Goal: Task Accomplishment & Management: Manage account settings

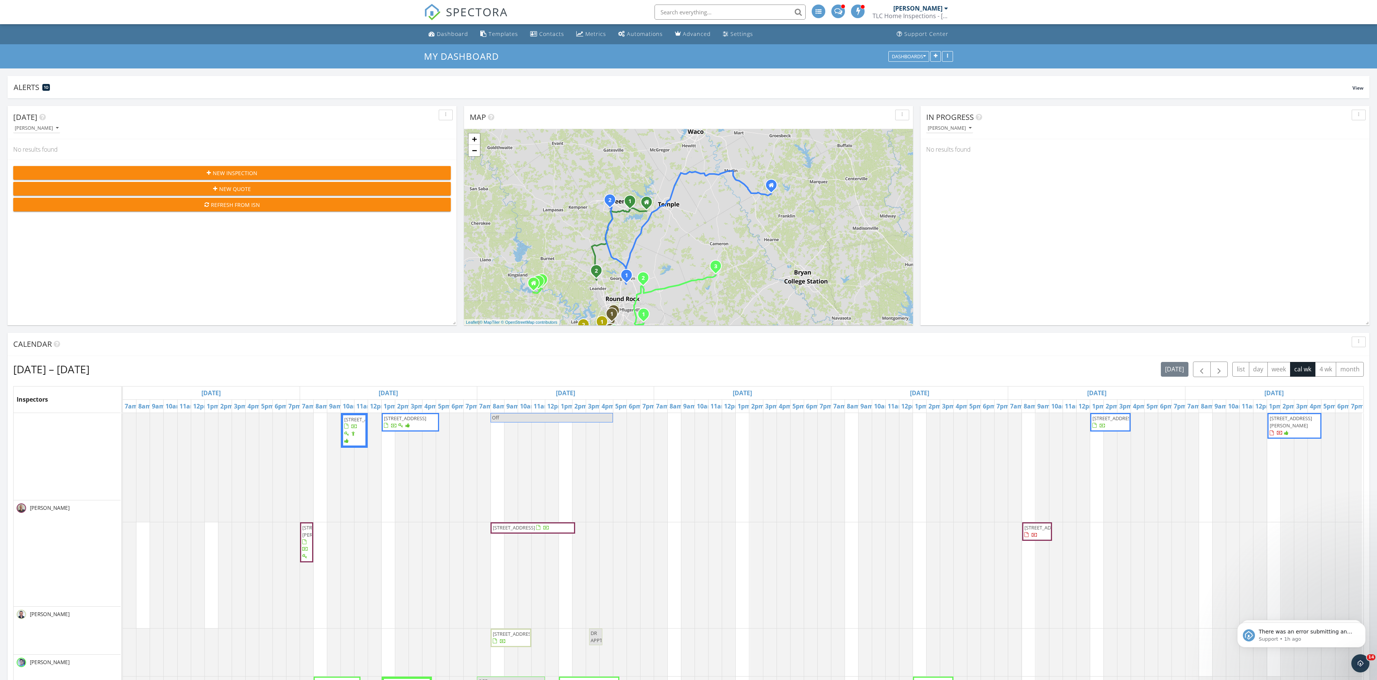
scroll to position [1236, 1377]
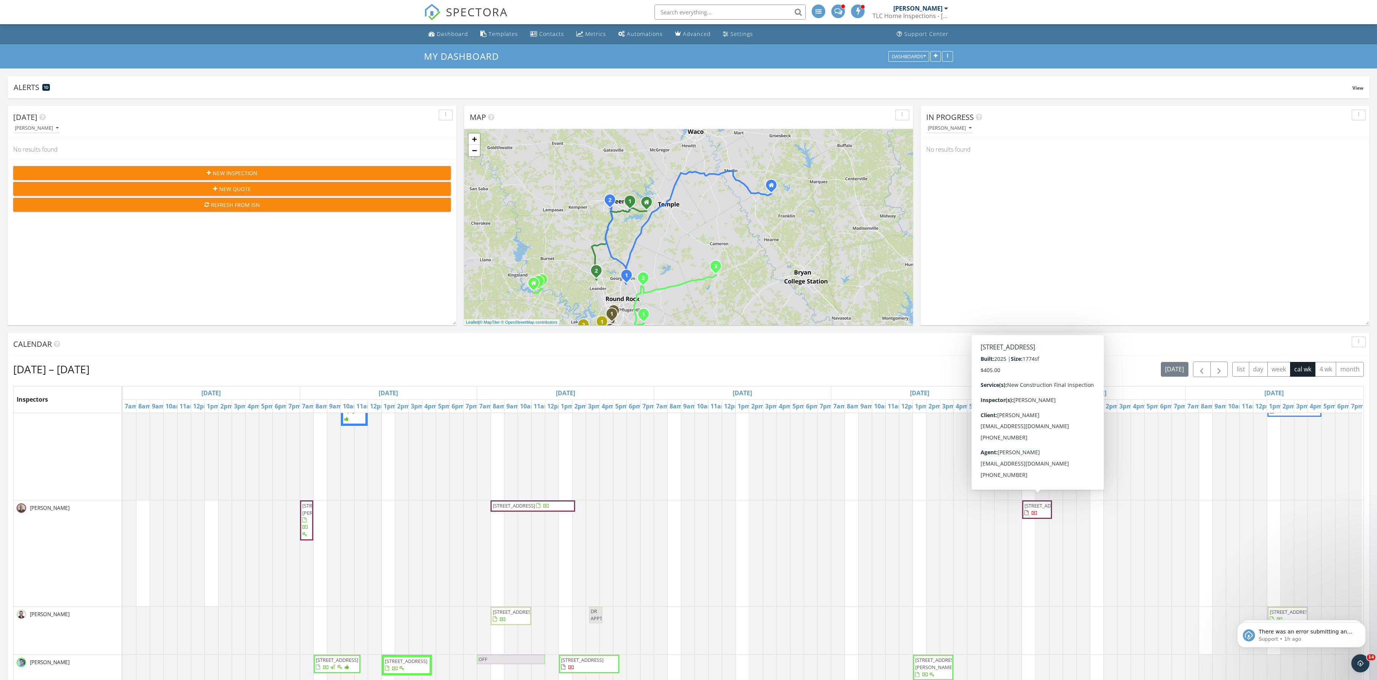
click at [1036, 517] on span "141 Capernaum Ct, Mountain City 78610" at bounding box center [1037, 509] width 27 height 15
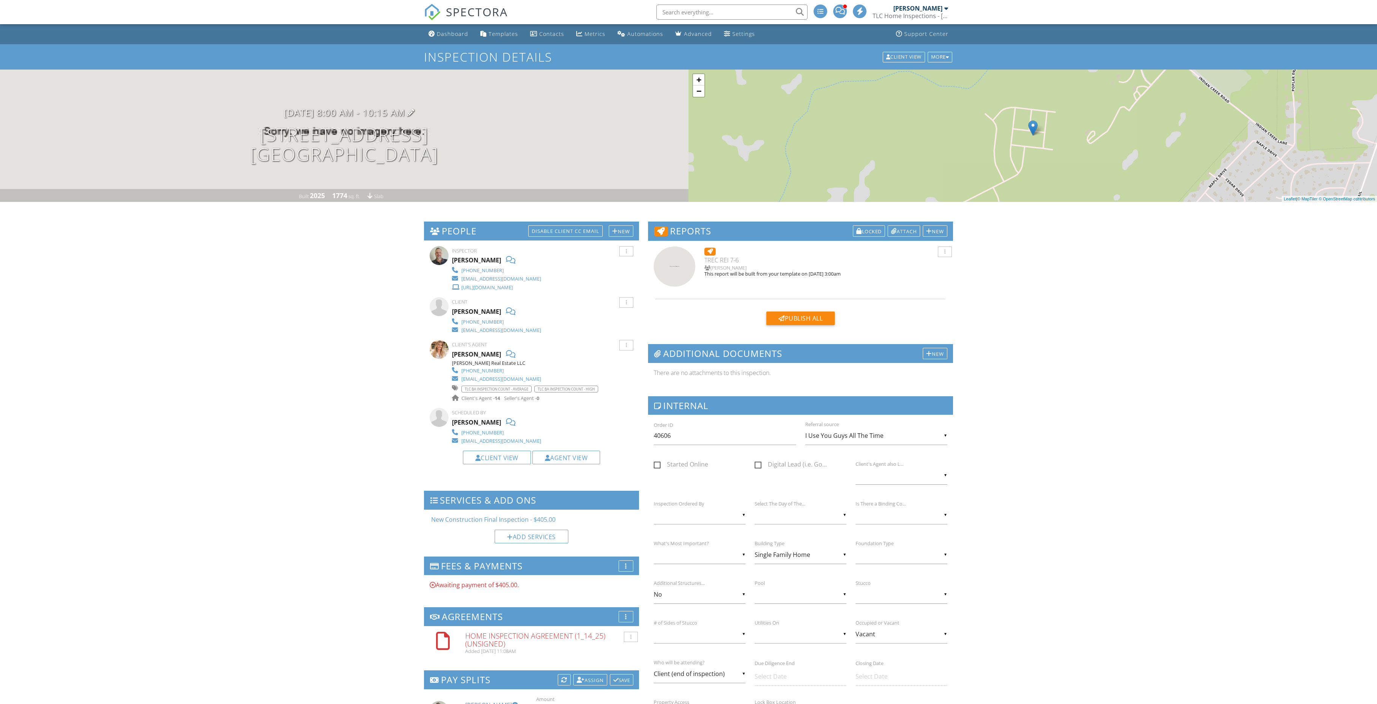
click at [356, 118] on h3 "10/03/2025 8:00 am - 10:15 am" at bounding box center [344, 112] width 121 height 10
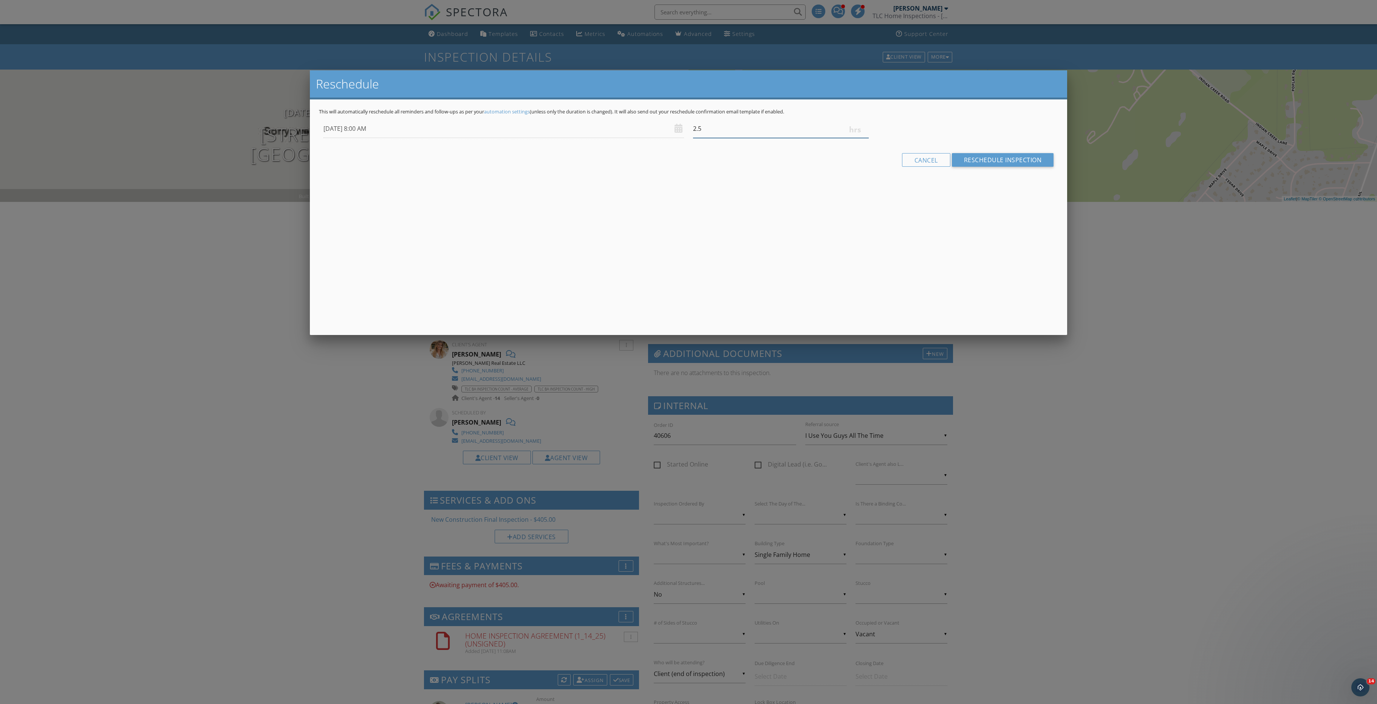
click at [866, 134] on input "2.5" at bounding box center [781, 128] width 176 height 19
click at [866, 134] on input "2.75" at bounding box center [781, 128] width 176 height 19
type input "3"
click at [866, 134] on input "3" at bounding box center [781, 128] width 176 height 19
click at [952, 167] on input "Reschedule Inspection" at bounding box center [1003, 160] width 102 height 14
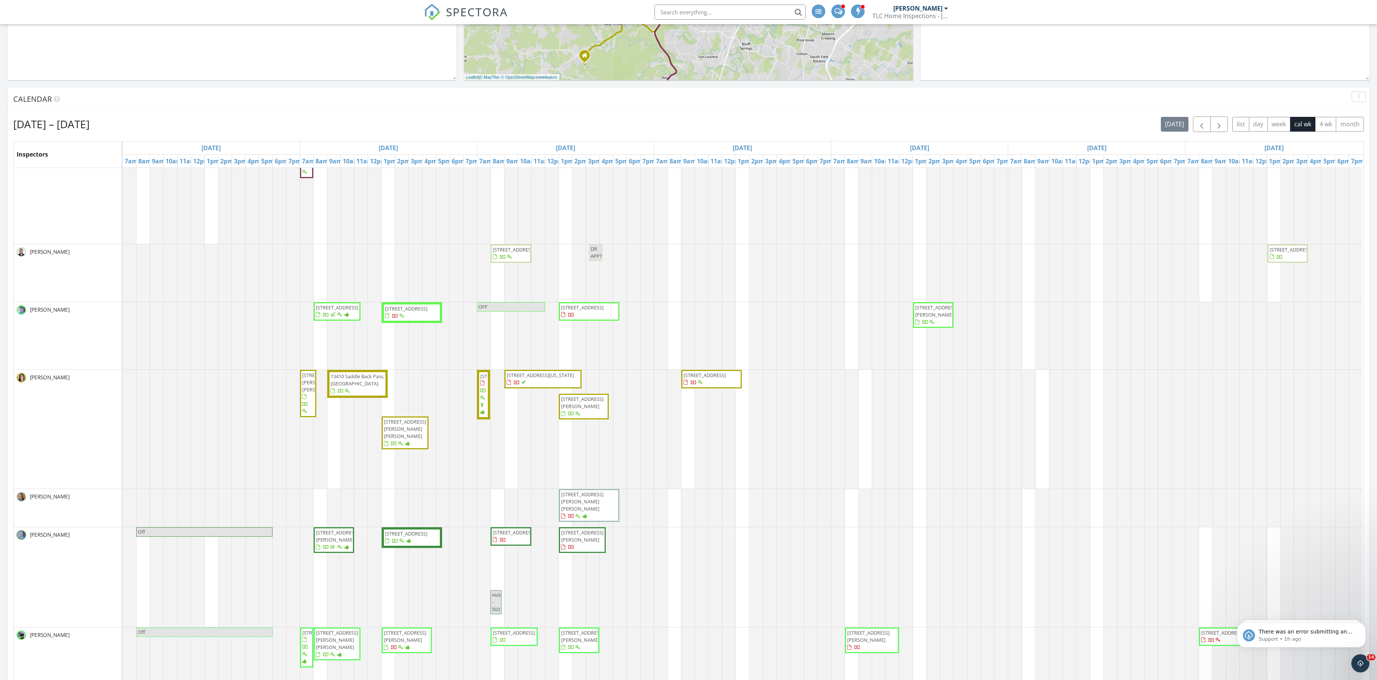
scroll to position [139, 0]
click at [527, 386] on div at bounding box center [517, 382] width 20 height 7
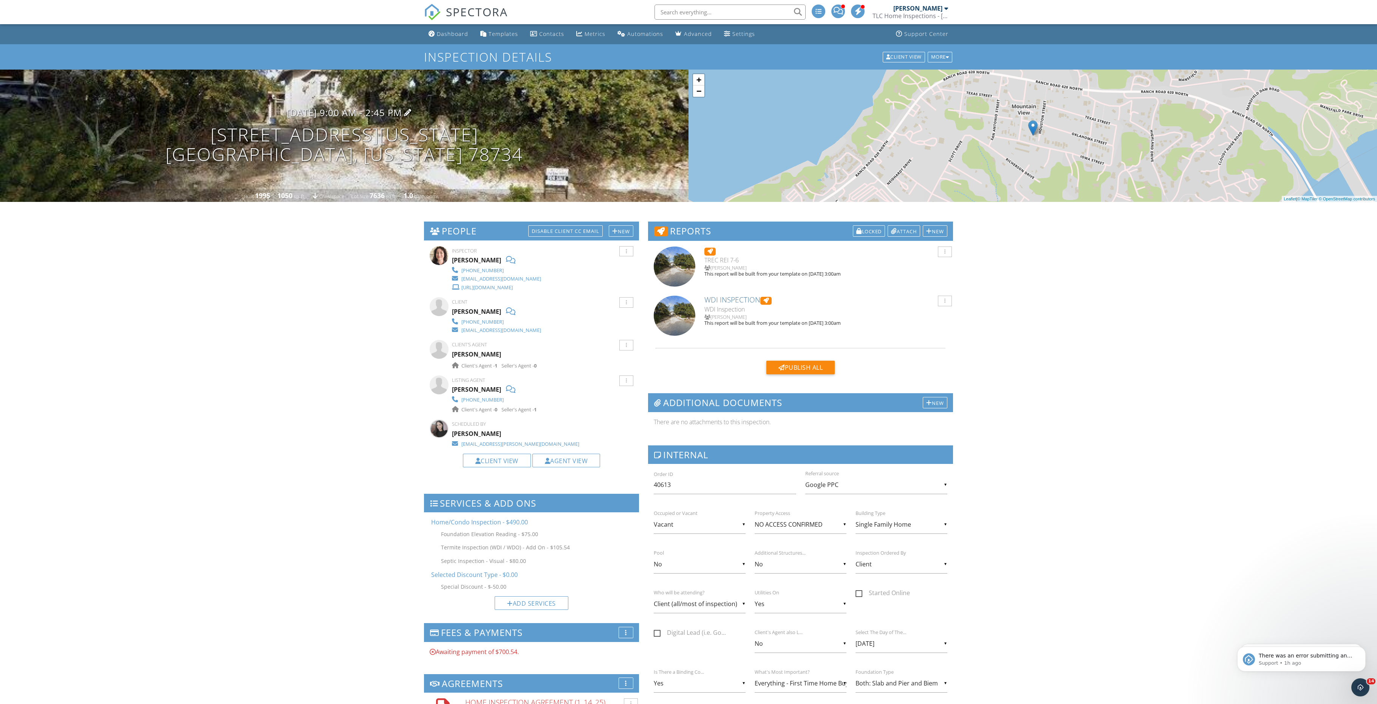
click at [356, 118] on h3 "09/30/2025 9:00 am - 2:45 pm" at bounding box center [344, 112] width 115 height 10
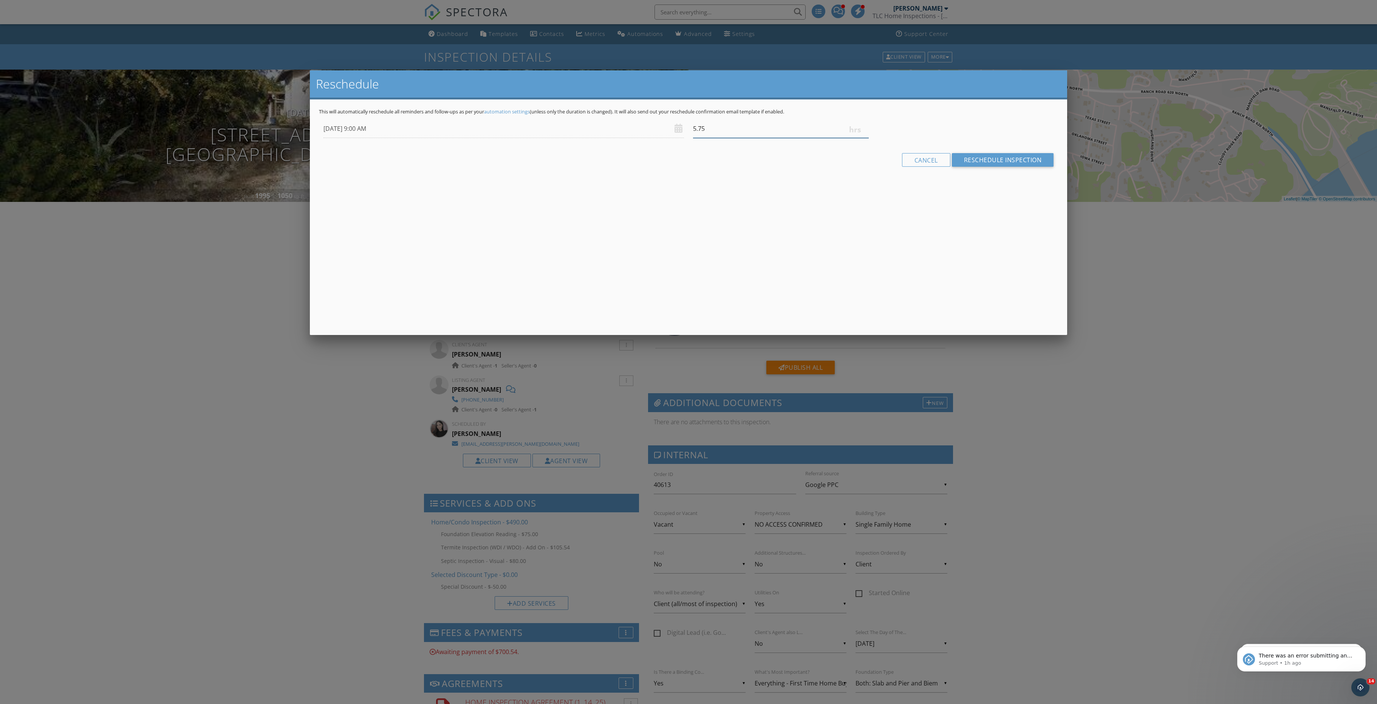
click at [865, 138] on input "5.75" at bounding box center [781, 128] width 176 height 19
click at [865, 135] on input "6" at bounding box center [781, 128] width 176 height 19
click at [865, 138] on input "6" at bounding box center [781, 128] width 176 height 19
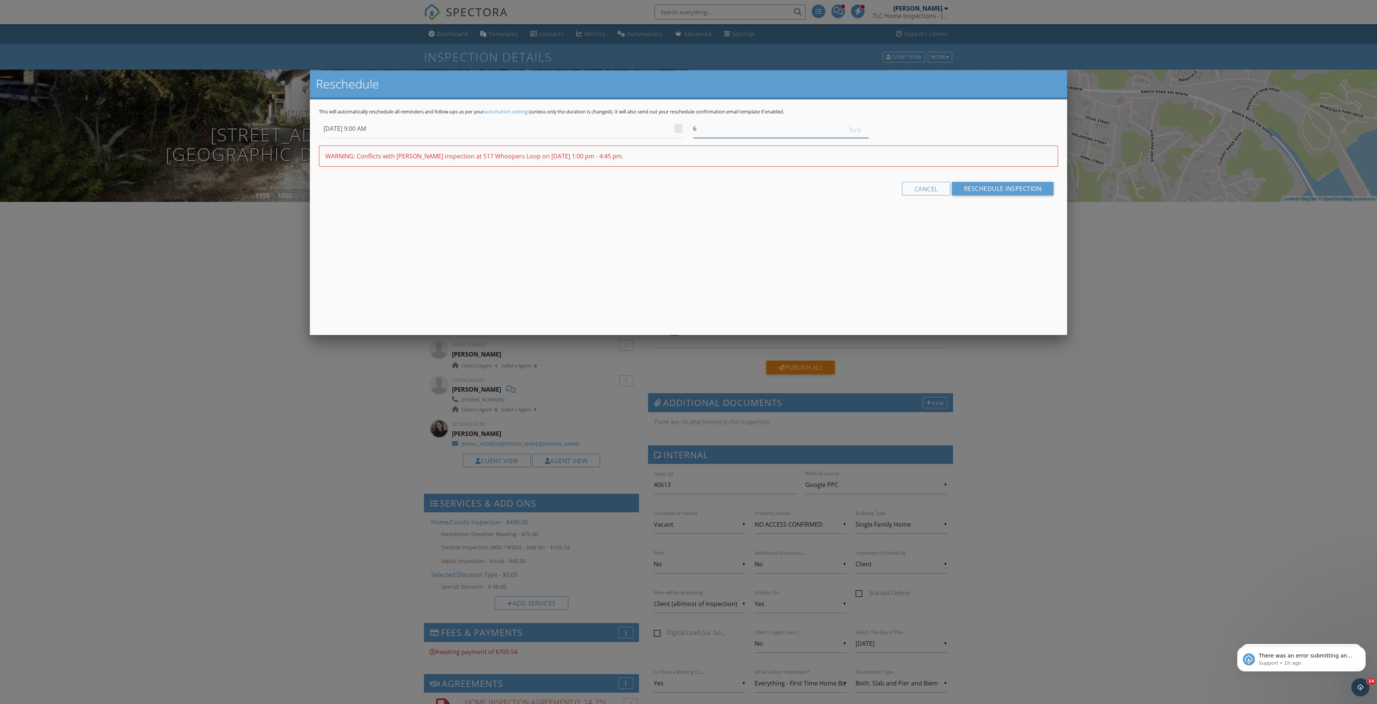
click at [865, 138] on input "6" at bounding box center [781, 128] width 176 height 19
click at [864, 138] on input "6" at bounding box center [781, 128] width 176 height 19
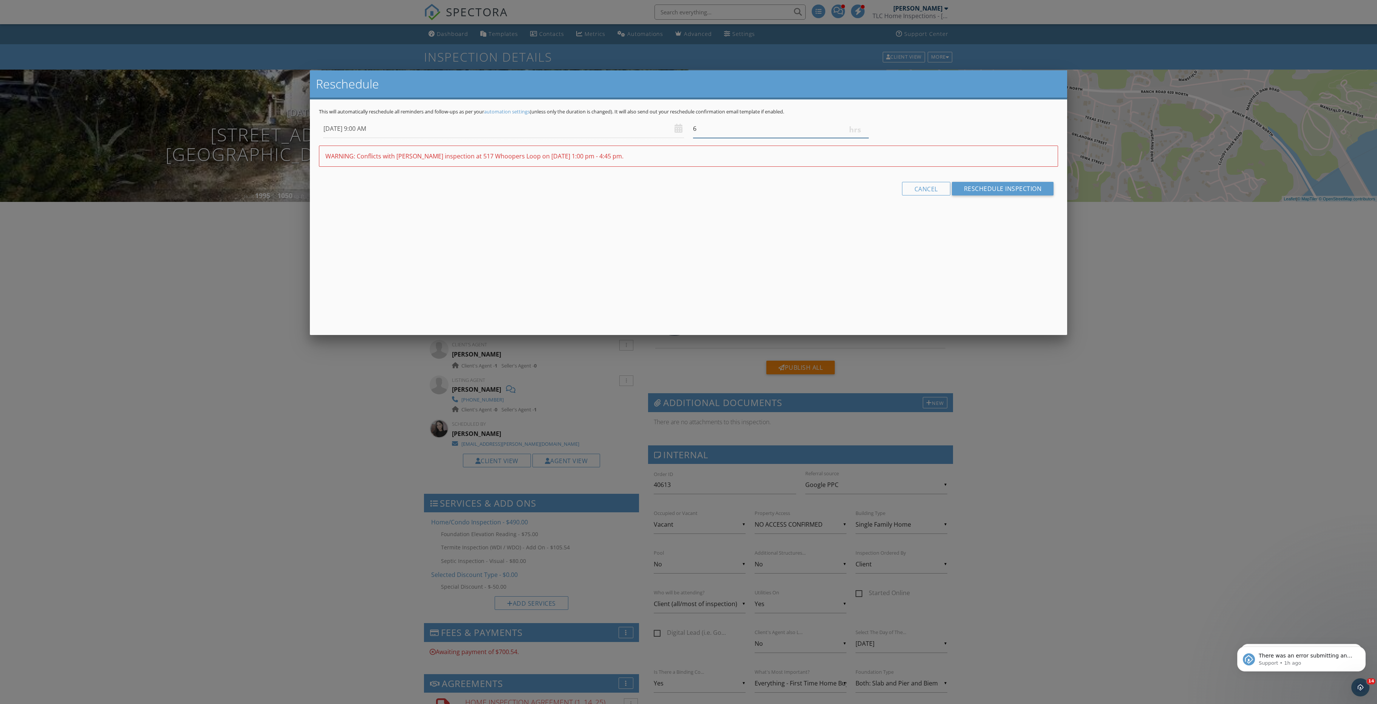
click at [862, 138] on input "6" at bounding box center [781, 128] width 176 height 19
click at [864, 138] on input "6" at bounding box center [781, 128] width 176 height 19
click at [875, 138] on div "09/30/2025 9:00 AM 6" at bounding box center [688, 128] width 739 height 19
click at [870, 126] on div "6" at bounding box center [781, 128] width 185 height 19
click at [868, 138] on input "6" at bounding box center [781, 128] width 176 height 19
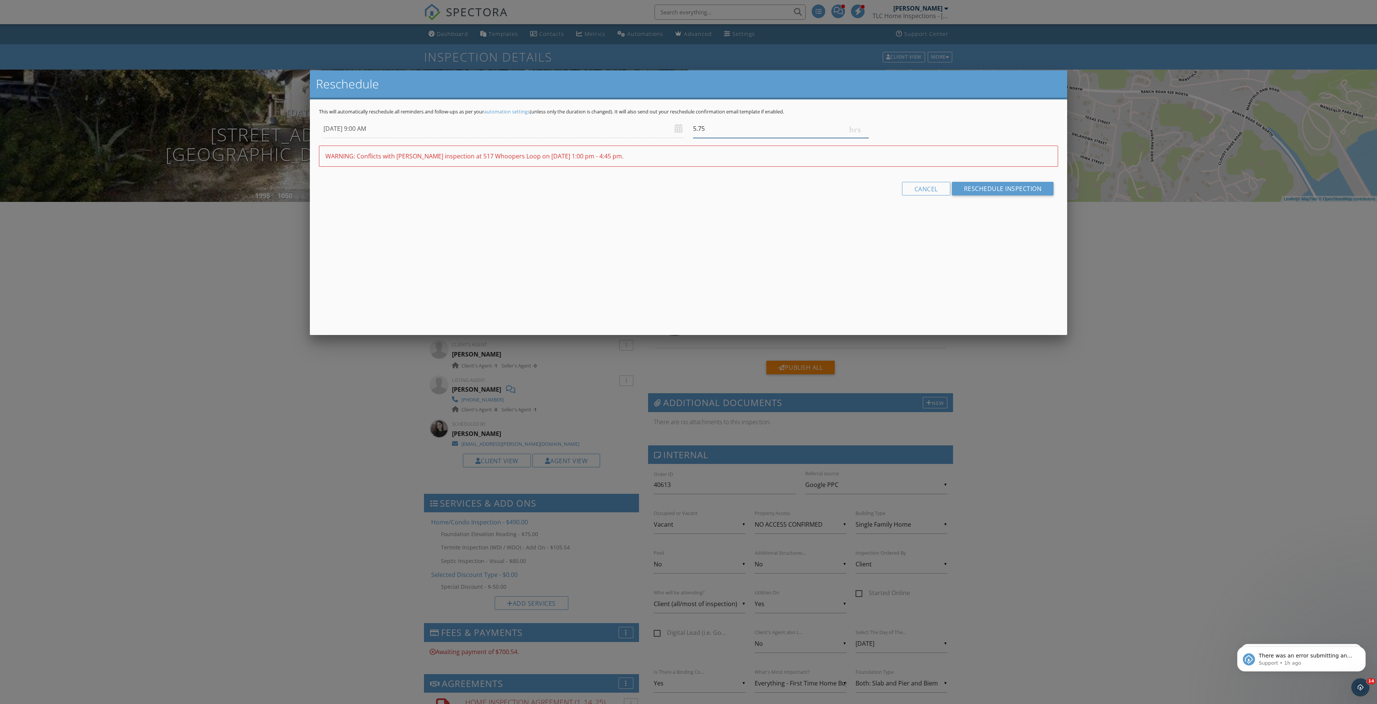
click at [864, 138] on input "5.75" at bounding box center [781, 128] width 176 height 19
click at [864, 138] on input "5.5" at bounding box center [781, 128] width 176 height 19
click at [864, 138] on input "5.25" at bounding box center [781, 128] width 176 height 19
click at [864, 138] on input "5" at bounding box center [781, 128] width 176 height 19
click at [864, 138] on input "4.75" at bounding box center [781, 128] width 176 height 19
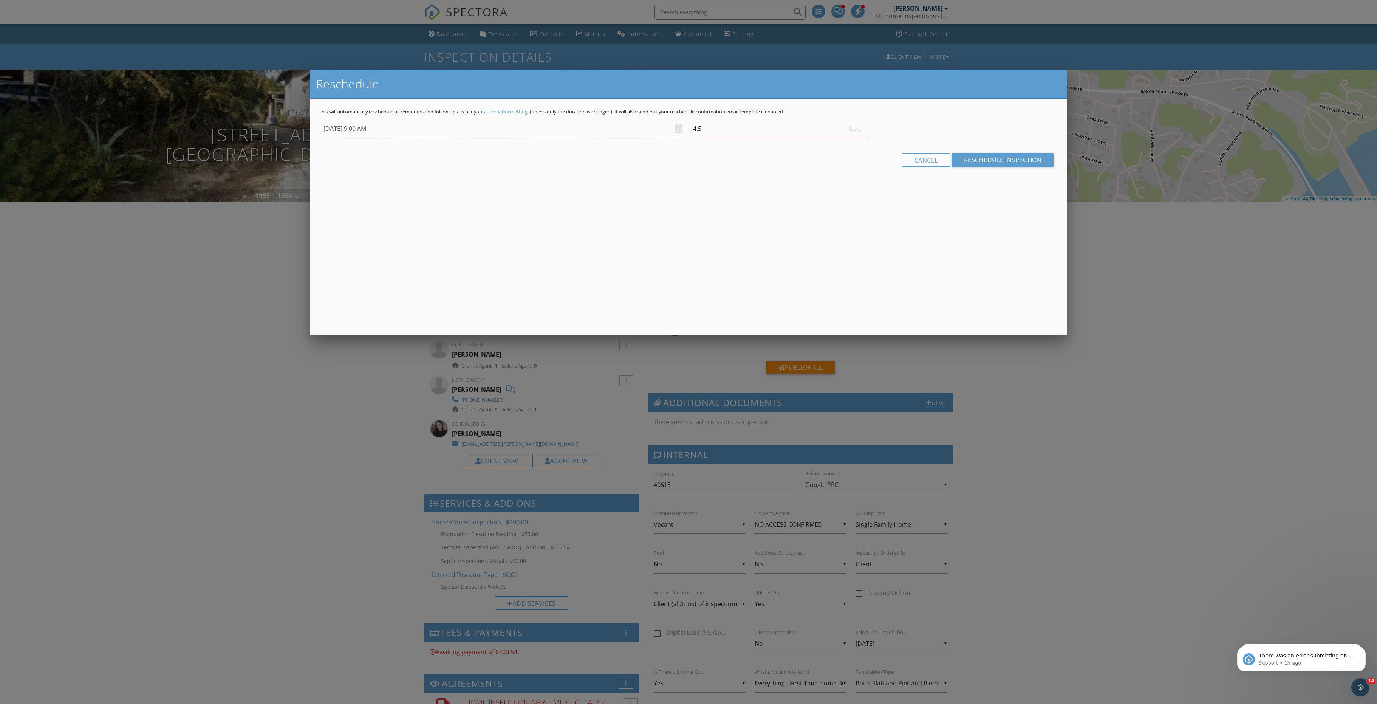
click at [864, 138] on input "4.5" at bounding box center [781, 128] width 176 height 19
click at [864, 138] on input "4.25" at bounding box center [781, 128] width 176 height 19
type input "4"
click at [864, 138] on input "4" at bounding box center [781, 128] width 176 height 19
click at [977, 195] on input "Reschedule Inspection" at bounding box center [1003, 189] width 102 height 14
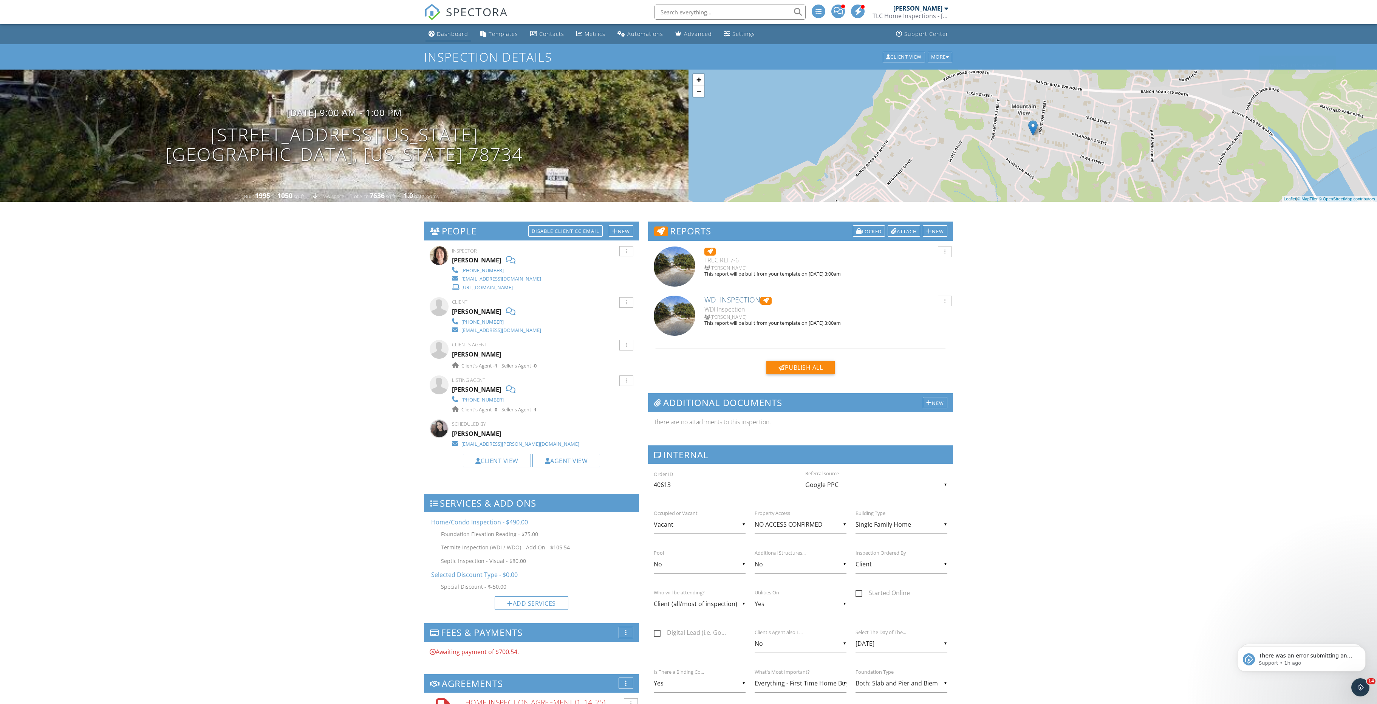
click at [441, 33] on div "Dashboard" at bounding box center [452, 33] width 31 height 7
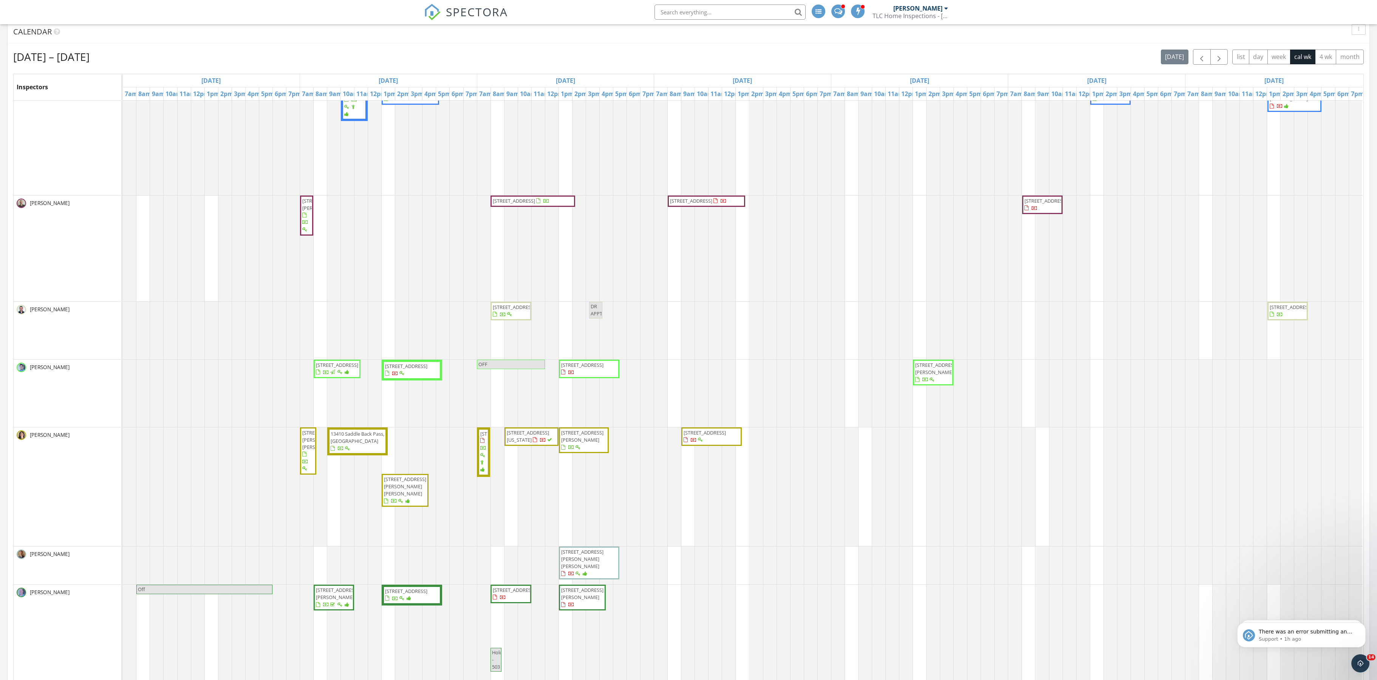
scroll to position [32, 0]
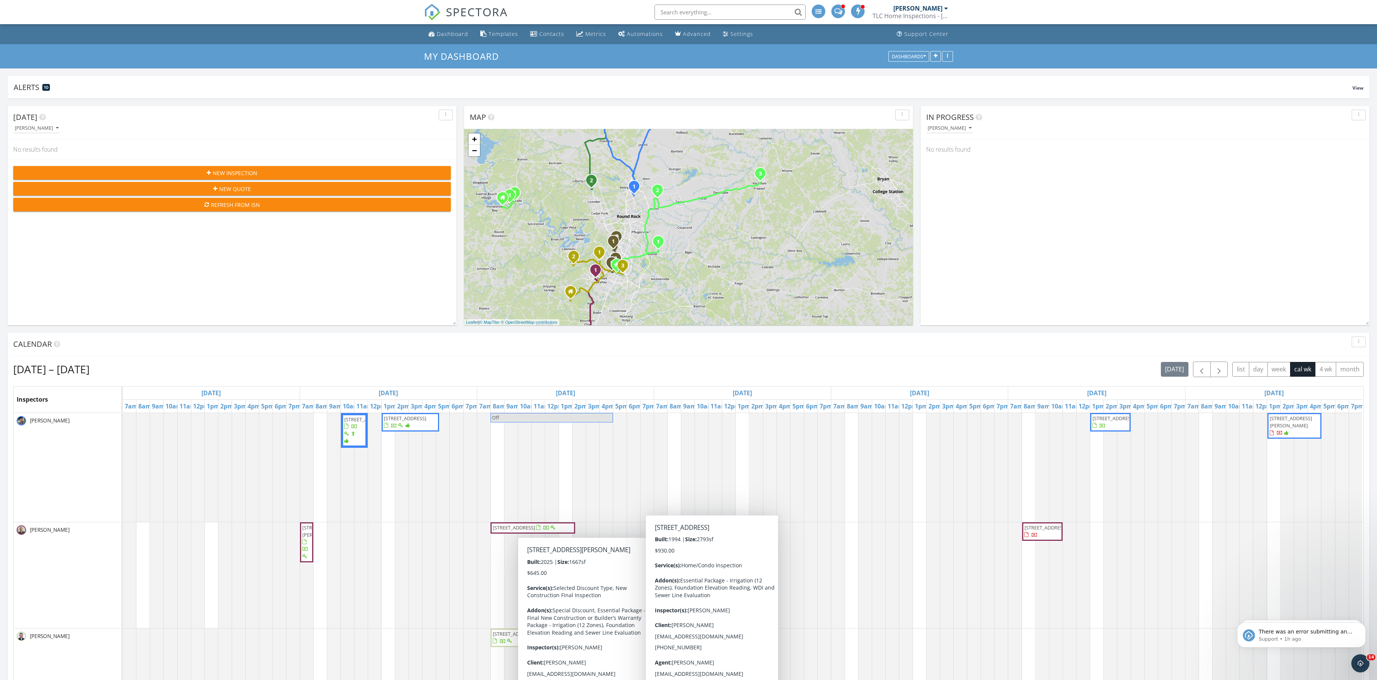
click at [912, 12] on div "[PERSON_NAME]" at bounding box center [921, 9] width 55 height 8
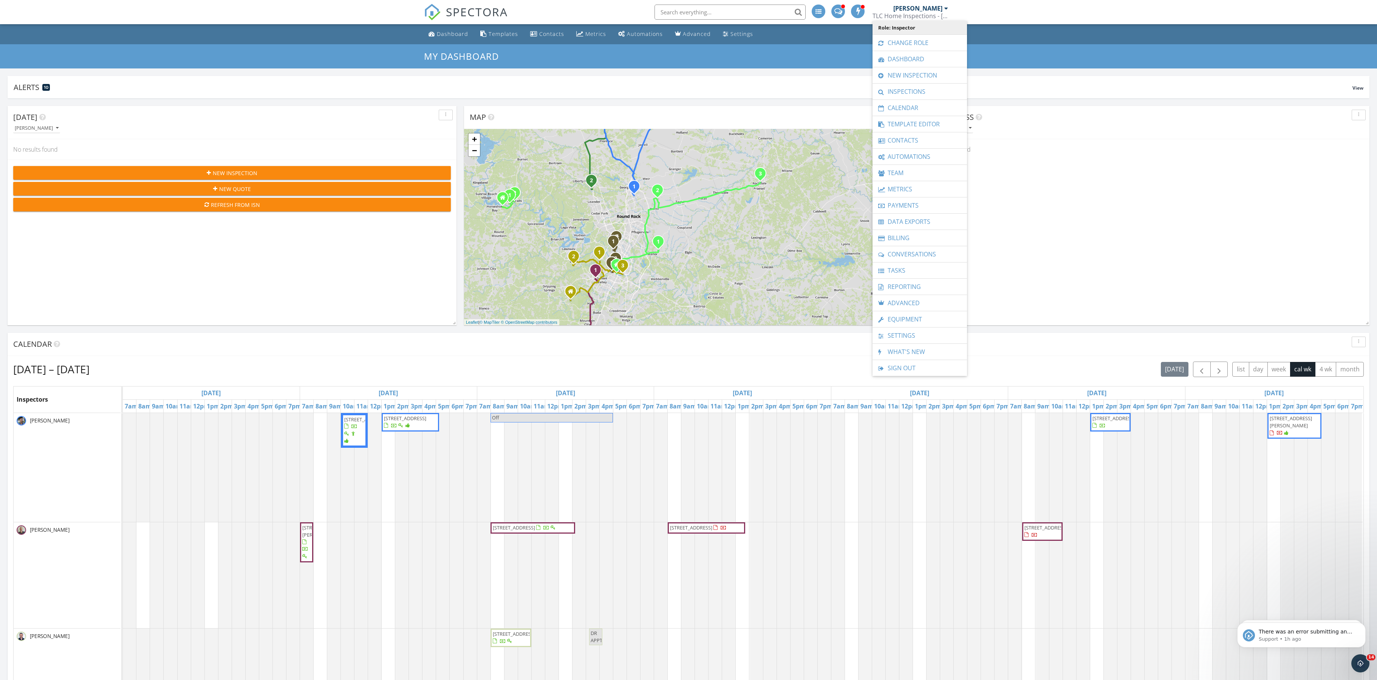
click at [912, 30] on span "Role: Inspector" at bounding box center [920, 28] width 87 height 14
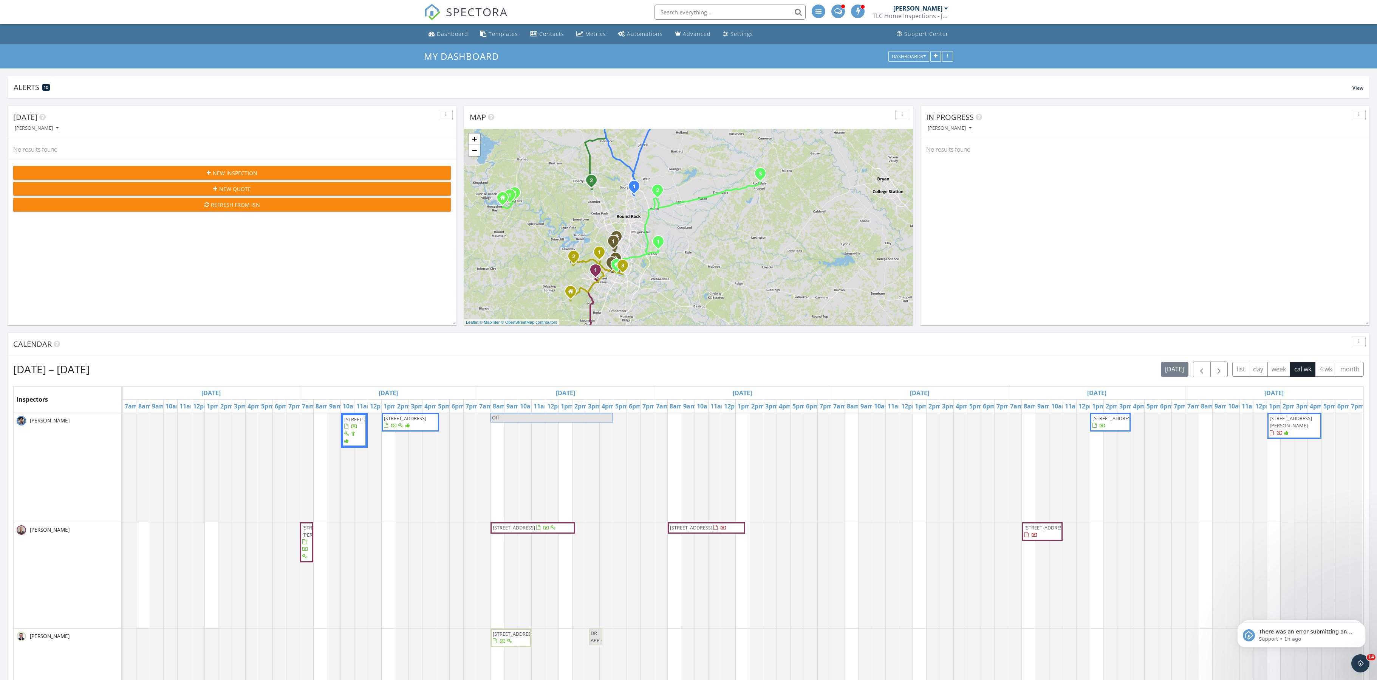
click at [918, 12] on div "[PERSON_NAME]" at bounding box center [921, 9] width 55 height 8
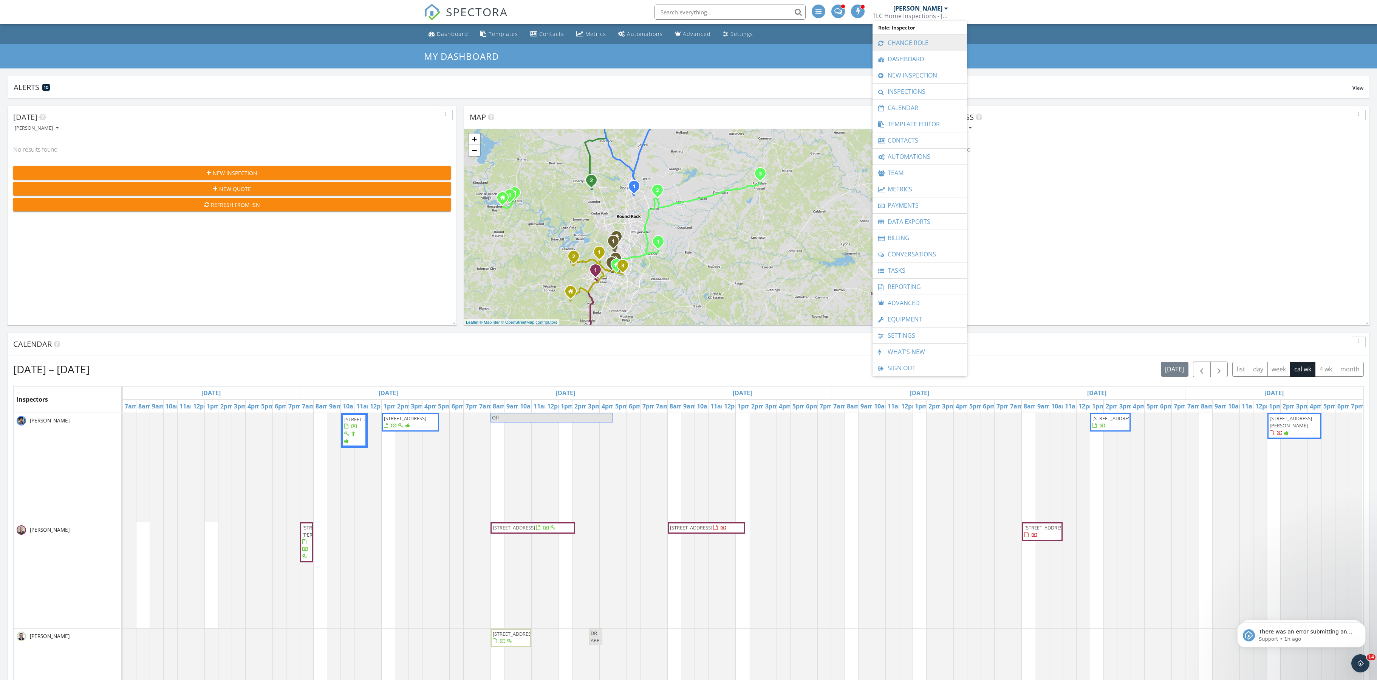
click at [918, 39] on link "Change Role" at bounding box center [920, 43] width 87 height 16
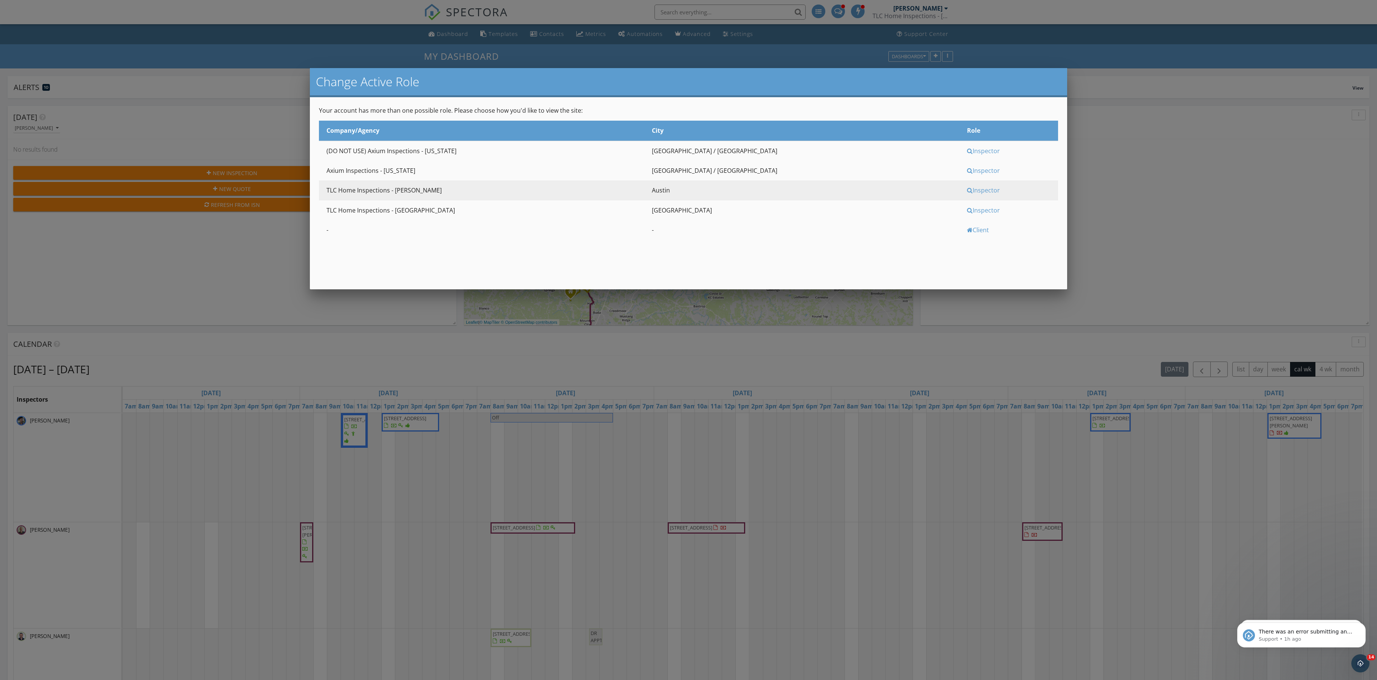
click at [967, 175] on div "Inspector" at bounding box center [1011, 170] width 89 height 8
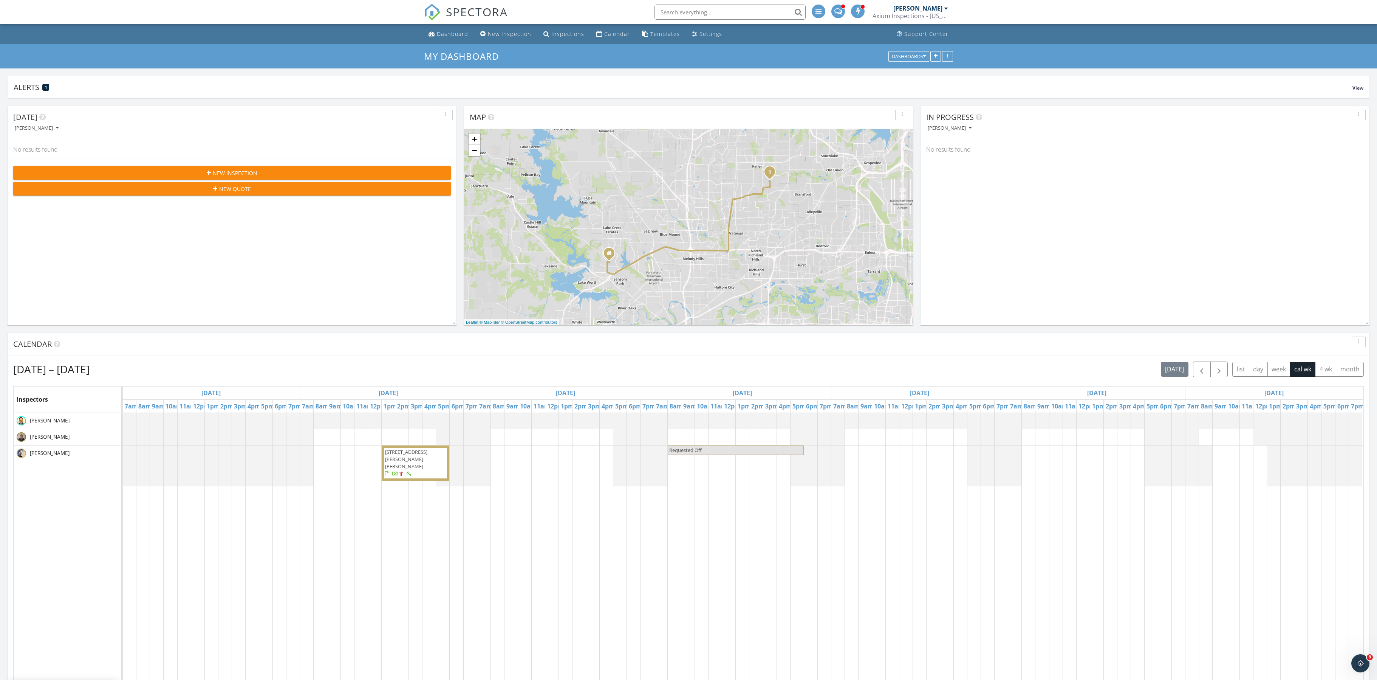
click at [1199, 350] on div "Calendar" at bounding box center [683, 343] width 1340 height 11
click at [1215, 374] on span "button" at bounding box center [1219, 369] width 9 height 9
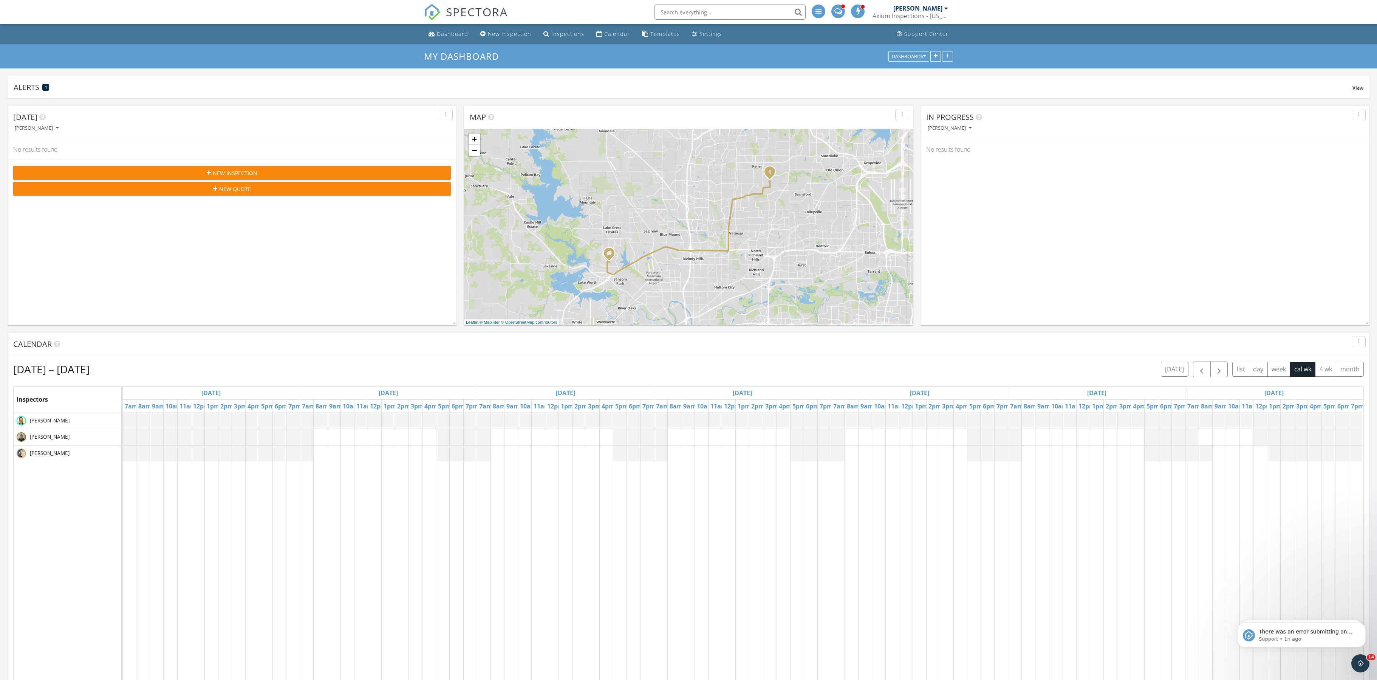
click at [499, 463] on div at bounding box center [743, 553] width 1241 height 281
click at [502, 434] on link "Event" at bounding box center [492, 427] width 39 height 12
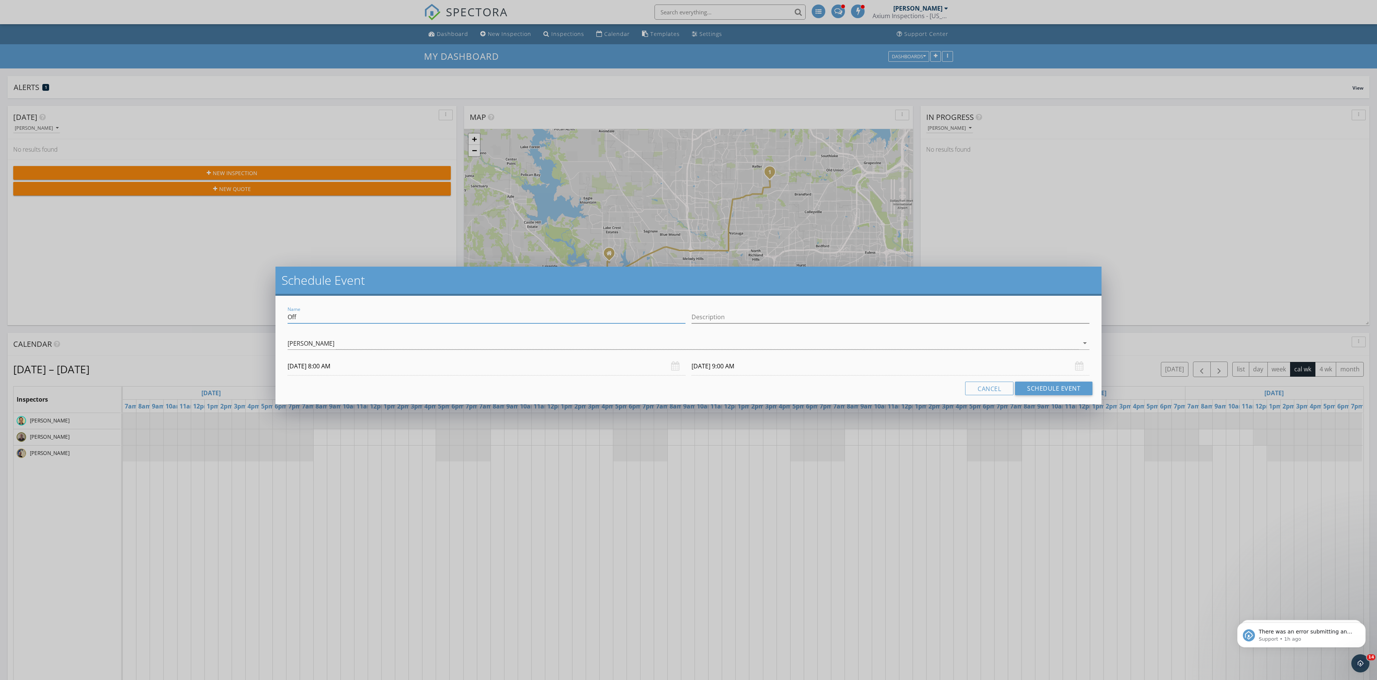
click at [291, 321] on input "Off" at bounding box center [487, 317] width 398 height 12
type input "Requested Off"
click at [713, 371] on input "[DATE] 9:00 AM" at bounding box center [891, 366] width 398 height 19
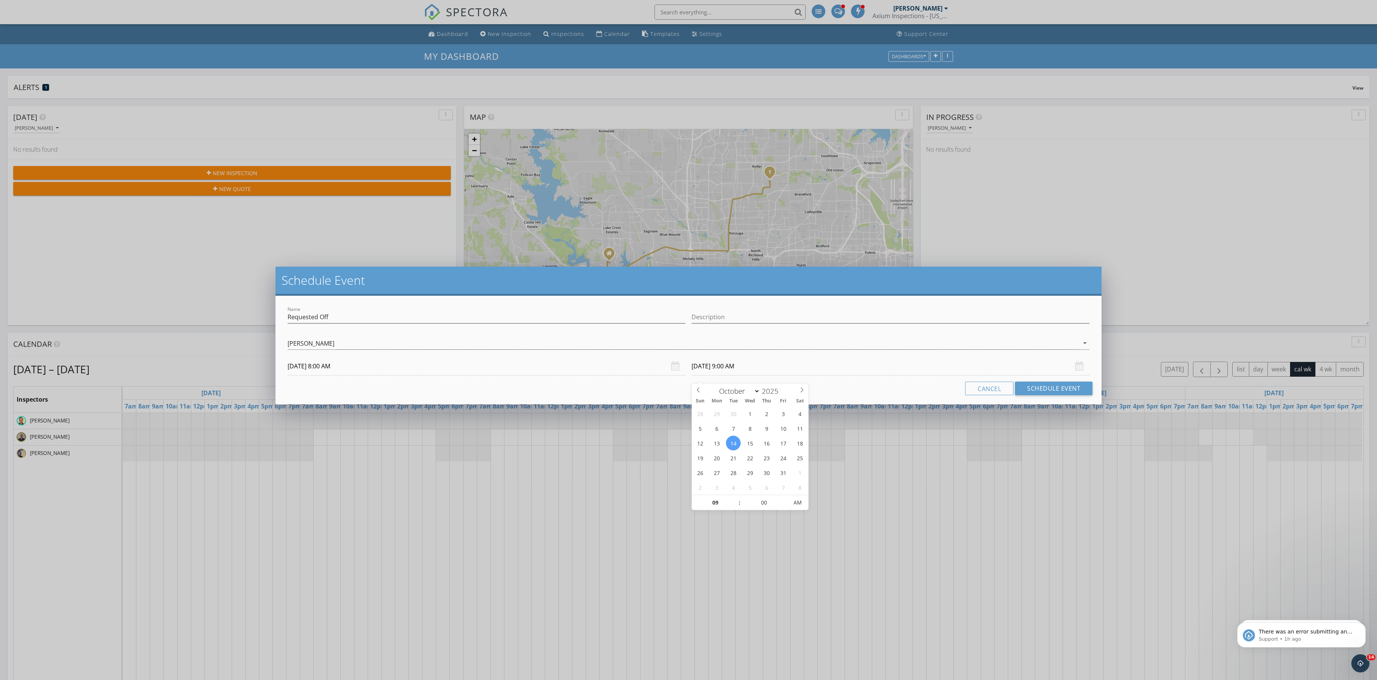
click at [733, 373] on input "[DATE] 9:00 AM" at bounding box center [891, 366] width 398 height 19
type input "10"
type input "[DATE] 10:00 AM"
click at [736, 497] on span at bounding box center [735, 499] width 5 height 8
type input "11"
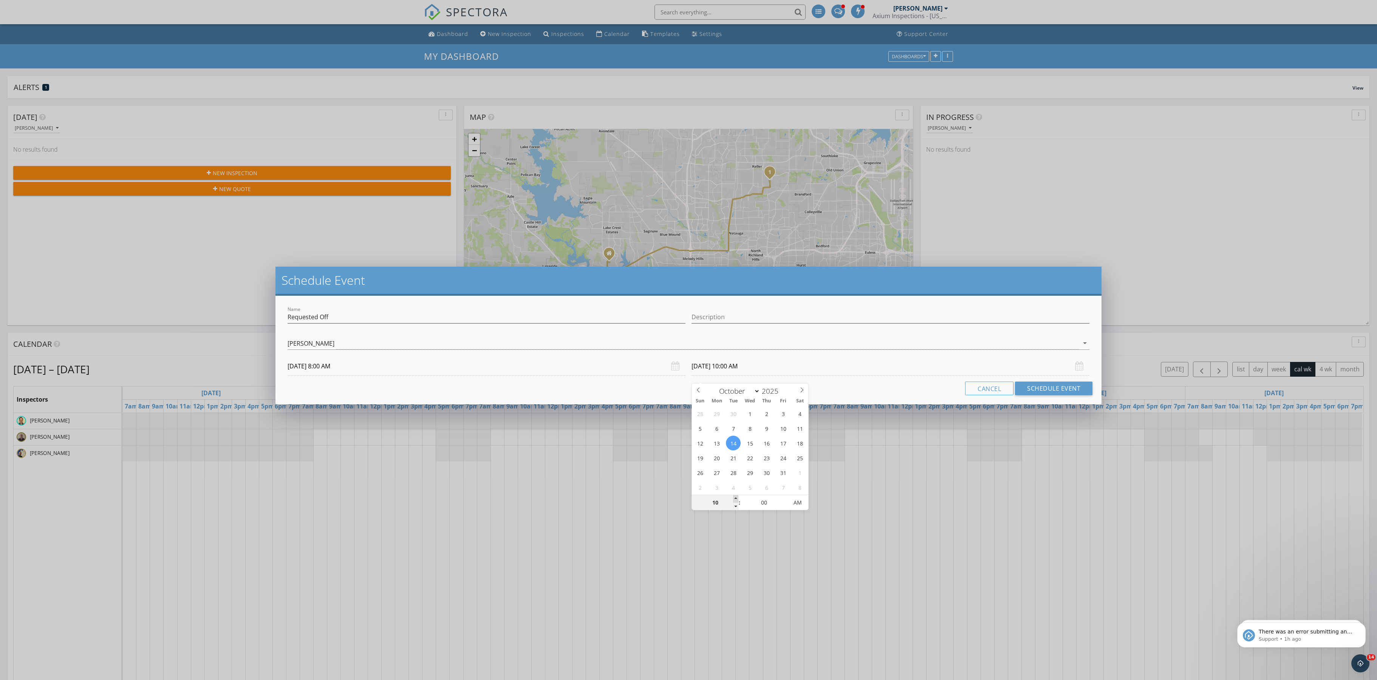
type input "[DATE] 11:00 AM"
click at [736, 497] on span at bounding box center [735, 499] width 5 height 8
type input "12"
type input "[DATE] 12:00 PM"
click at [736, 497] on span at bounding box center [735, 499] width 5 height 8
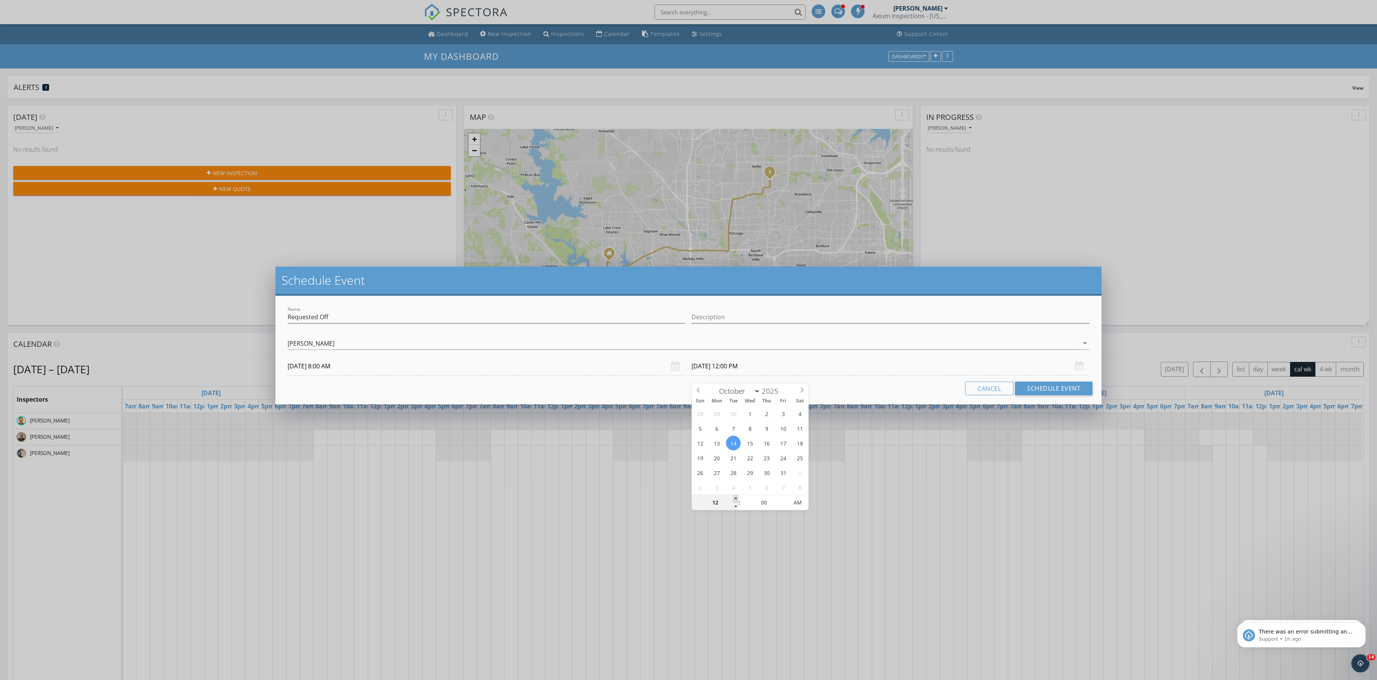
type input "01"
type input "[DATE] 1:00 PM"
click at [736, 497] on span at bounding box center [735, 499] width 5 height 8
type input "02"
type input "[DATE] 2:00 PM"
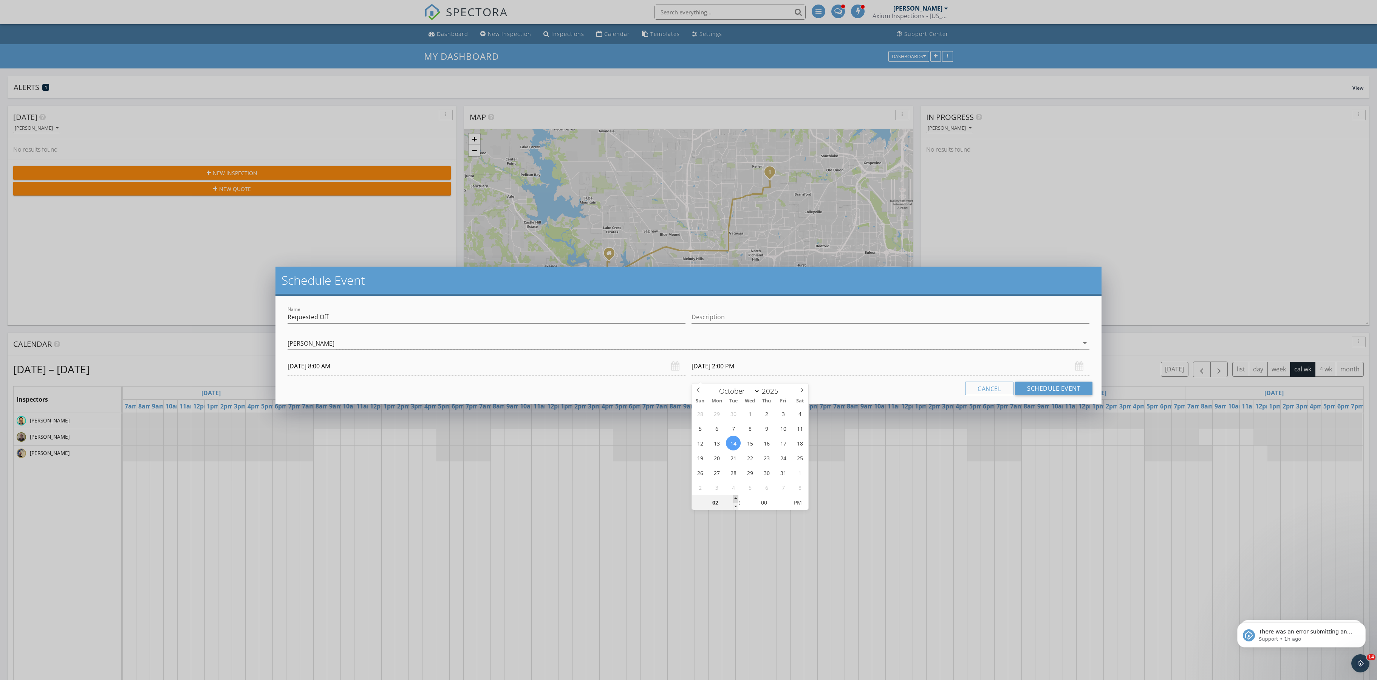
click at [736, 497] on span at bounding box center [735, 499] width 5 height 8
type input "03"
type input "[DATE] 3:00 PM"
click at [736, 497] on span at bounding box center [735, 499] width 5 height 8
type input "04"
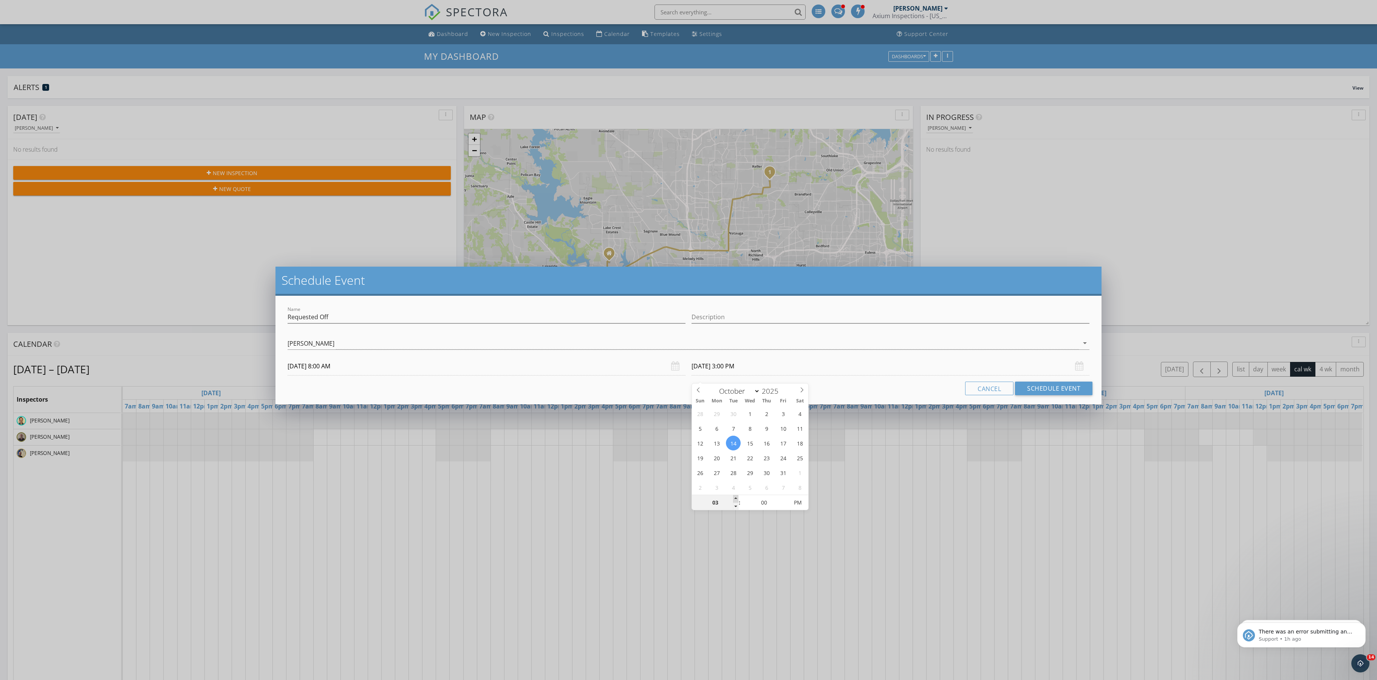
type input "[DATE] 4:00 PM"
click at [736, 497] on span at bounding box center [735, 499] width 5 height 8
type input "05"
type input "[DATE] 5:00 PM"
click at [736, 497] on span at bounding box center [735, 499] width 5 height 8
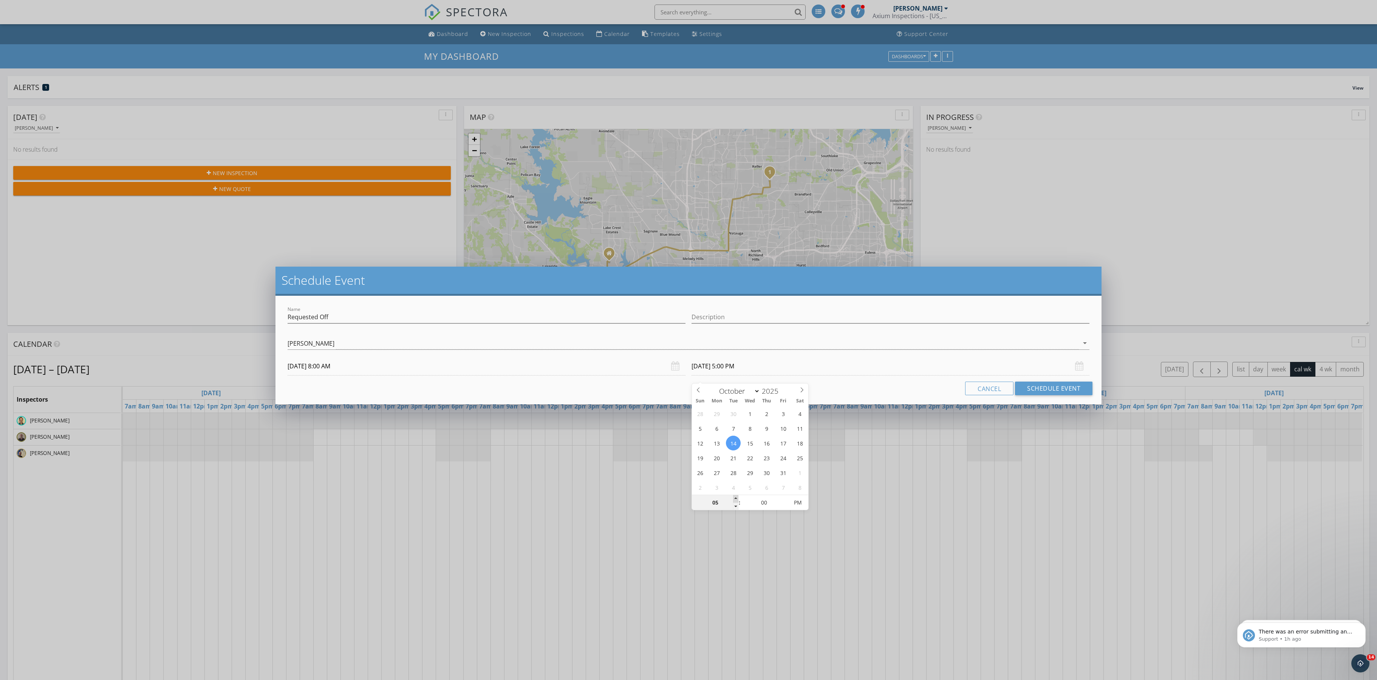
type input "06"
type input "[DATE] 6:00 PM"
click at [736, 497] on span at bounding box center [735, 499] width 5 height 8
type input "07"
type input "10/14/2025 7:00 PM"
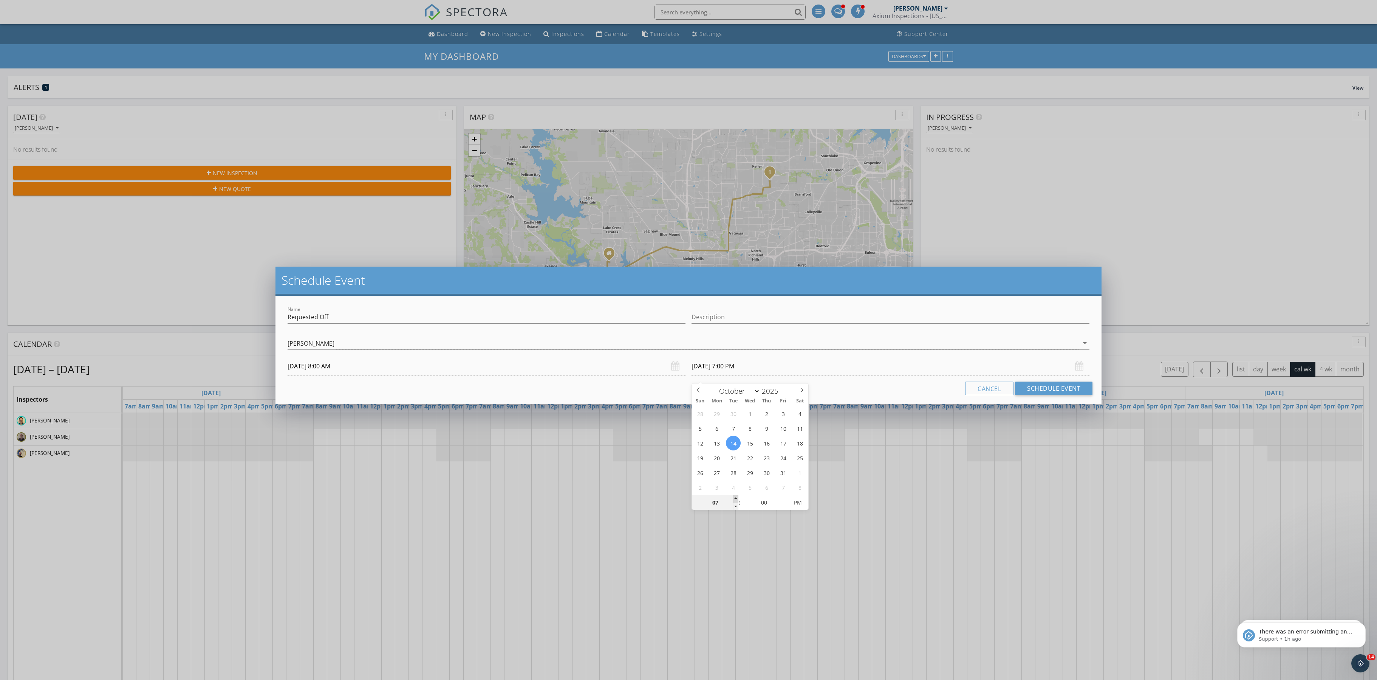
click at [736, 497] on span at bounding box center [735, 499] width 5 height 8
type input "06"
type input "10/14/2025 6:00 PM"
click at [737, 507] on span at bounding box center [735, 506] width 5 height 8
click at [355, 323] on input "Requested Off" at bounding box center [487, 317] width 398 height 12
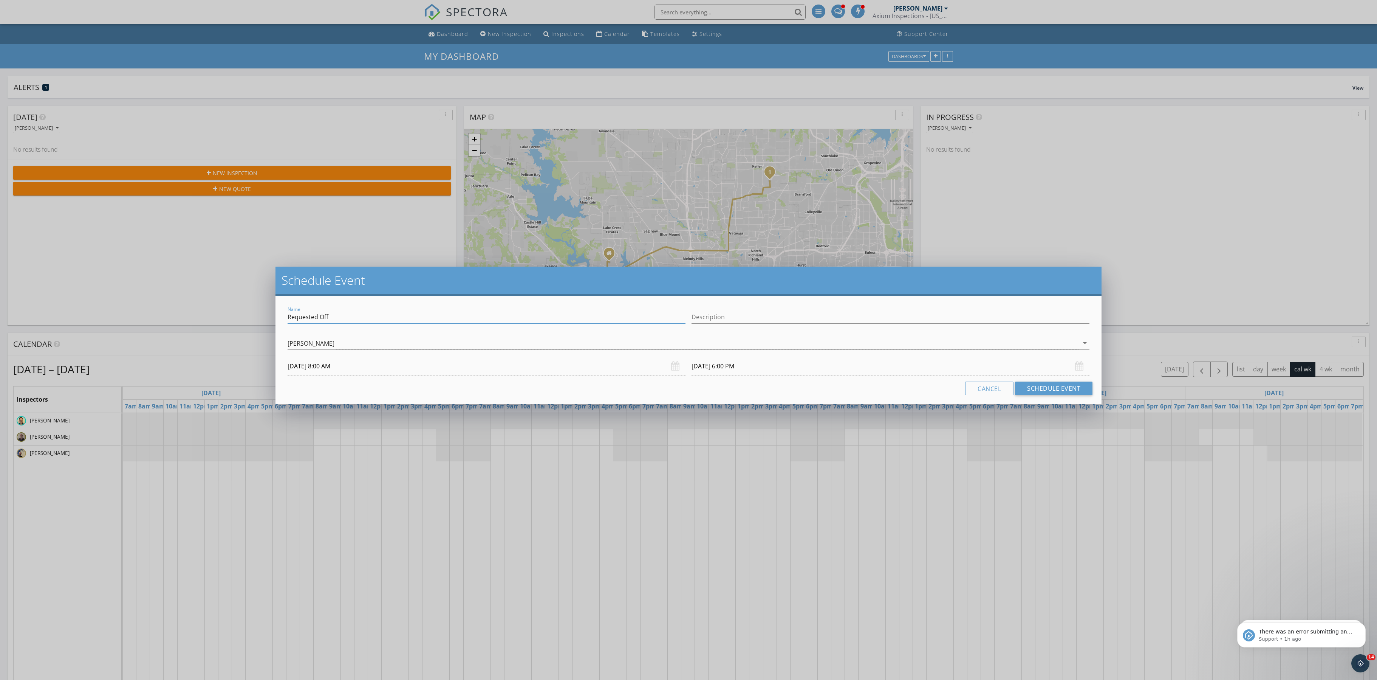
click at [355, 323] on div "Name Requested Off" at bounding box center [487, 317] width 398 height 12
click at [352, 323] on input "Requested Off" at bounding box center [487, 317] width 398 height 12
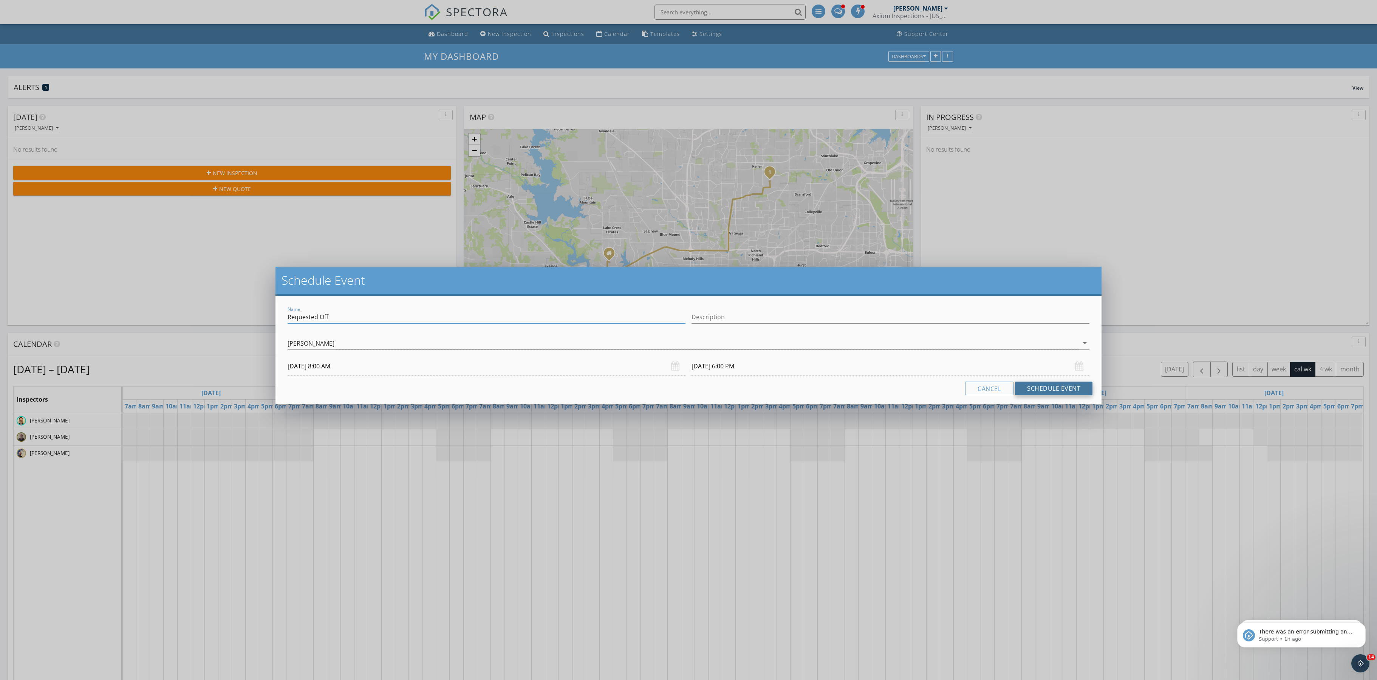
click at [1024, 395] on button "Schedule Event" at bounding box center [1053, 388] width 77 height 14
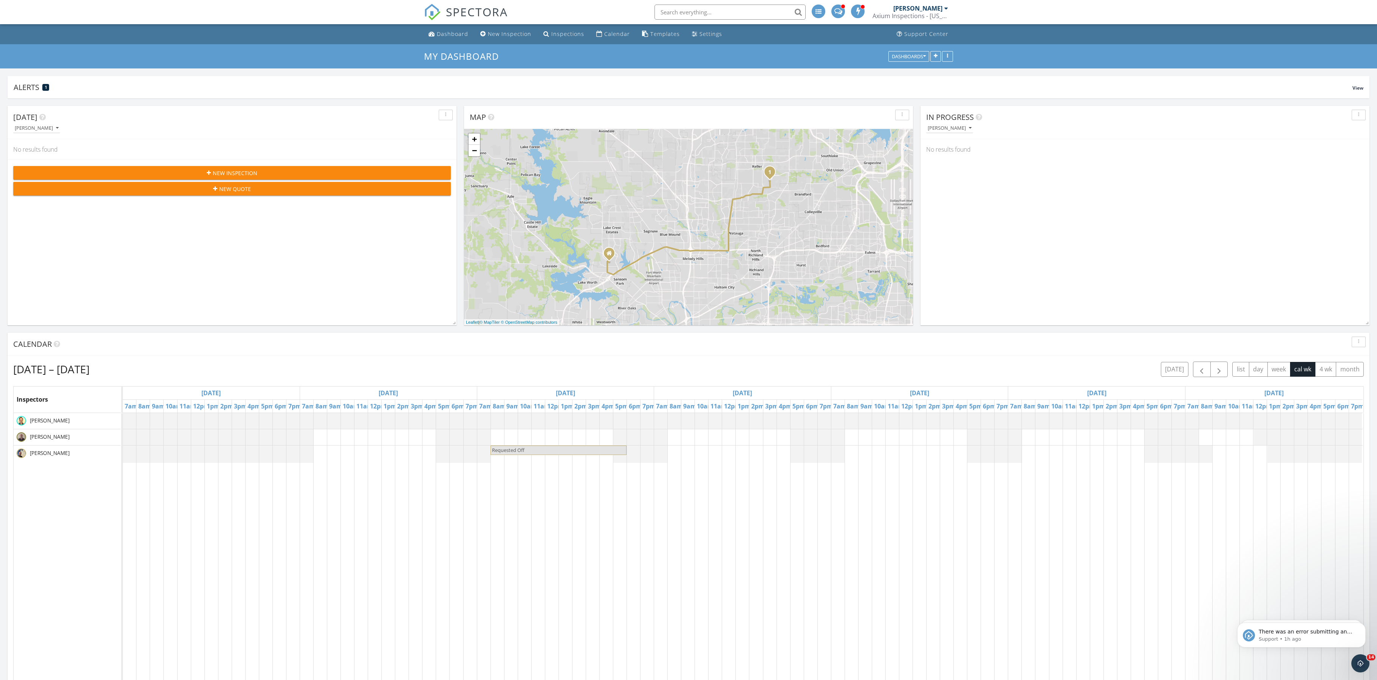
click at [675, 462] on div "Requested Off" at bounding box center [743, 553] width 1241 height 281
click at [684, 432] on link "Event" at bounding box center [669, 426] width 39 height 12
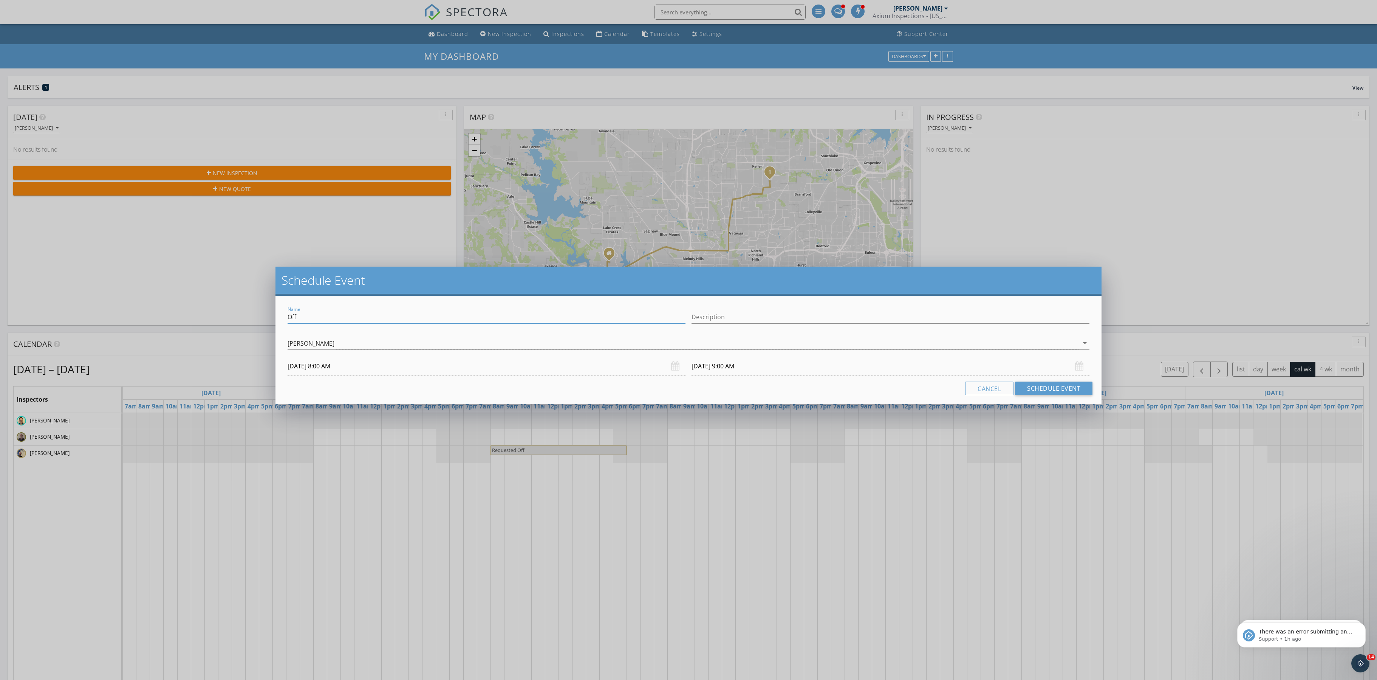
click at [379, 317] on input "Off" at bounding box center [487, 317] width 398 height 12
paste input "Requested"
type input "Requested Off"
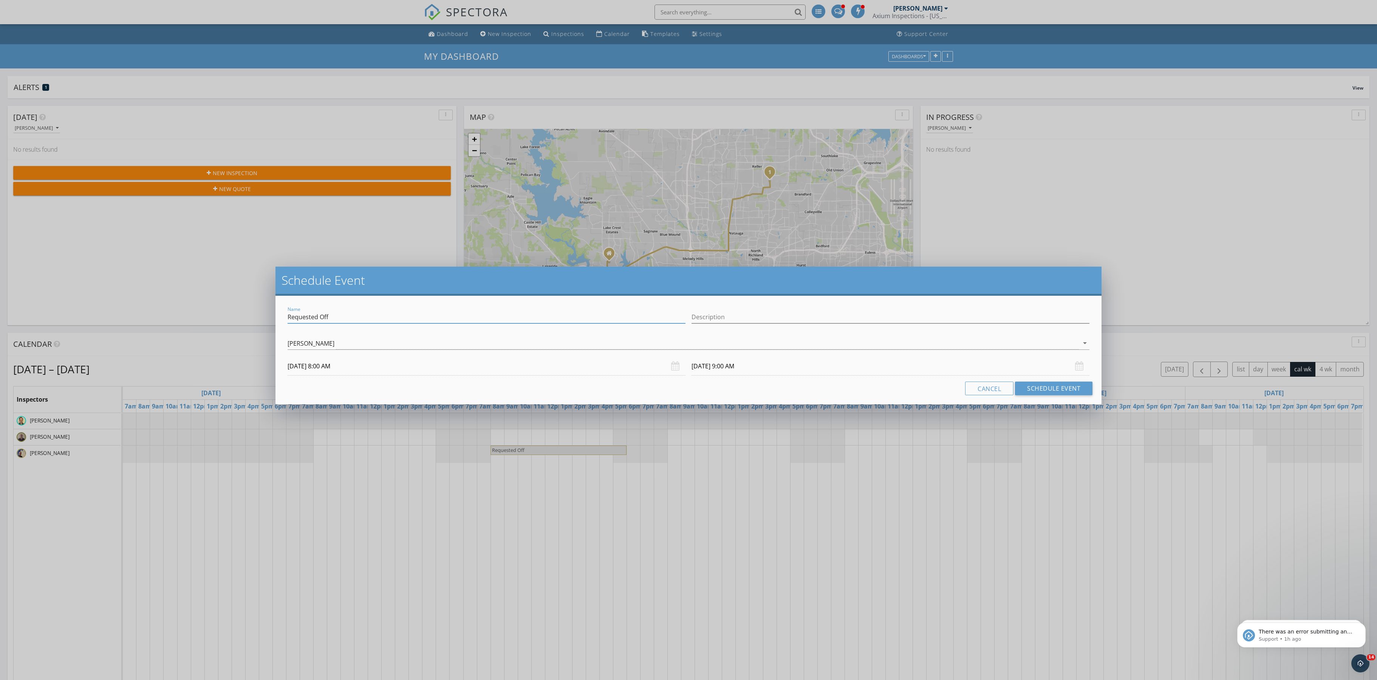
click at [739, 375] on input "10/15/2025 9:00 AM" at bounding box center [891, 366] width 398 height 19
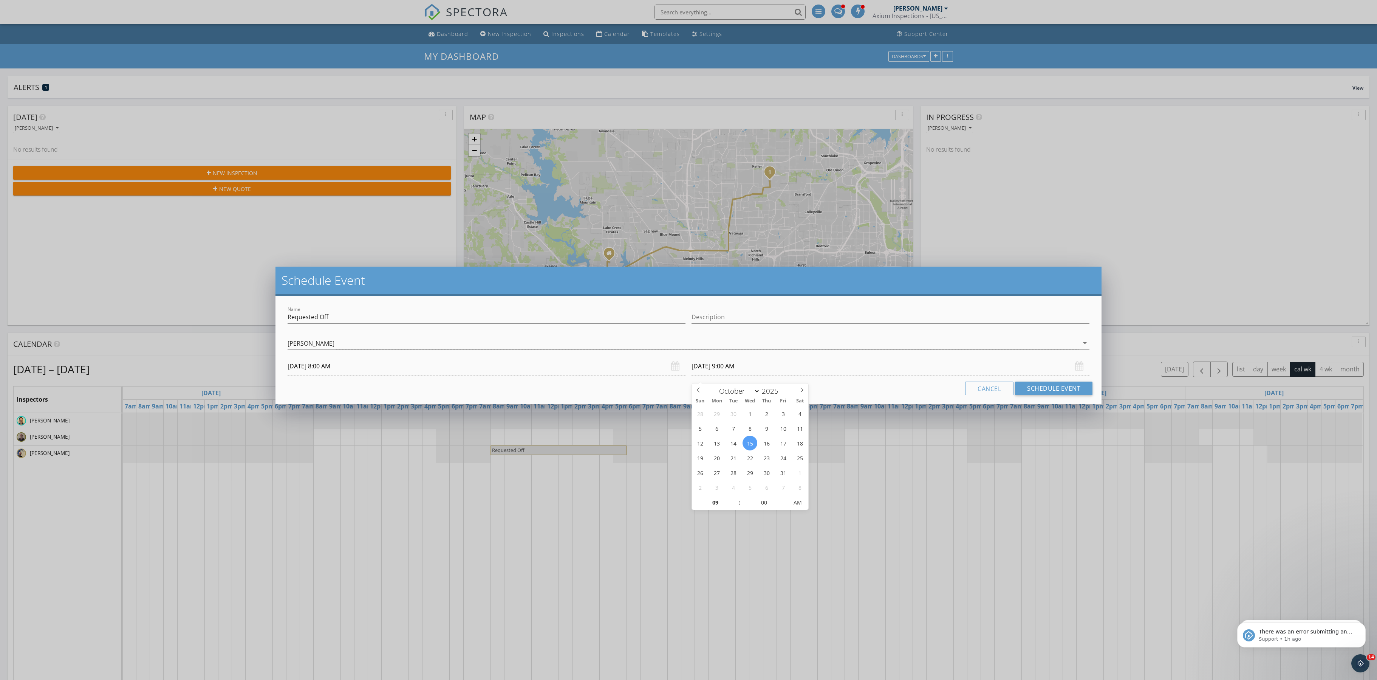
click at [739, 494] on div "09 : 00 AM" at bounding box center [750, 501] width 116 height 15
type input "10"
type input "10/15/2025 10:00 AM"
click at [735, 498] on span at bounding box center [735, 499] width 5 height 8
type input "11"
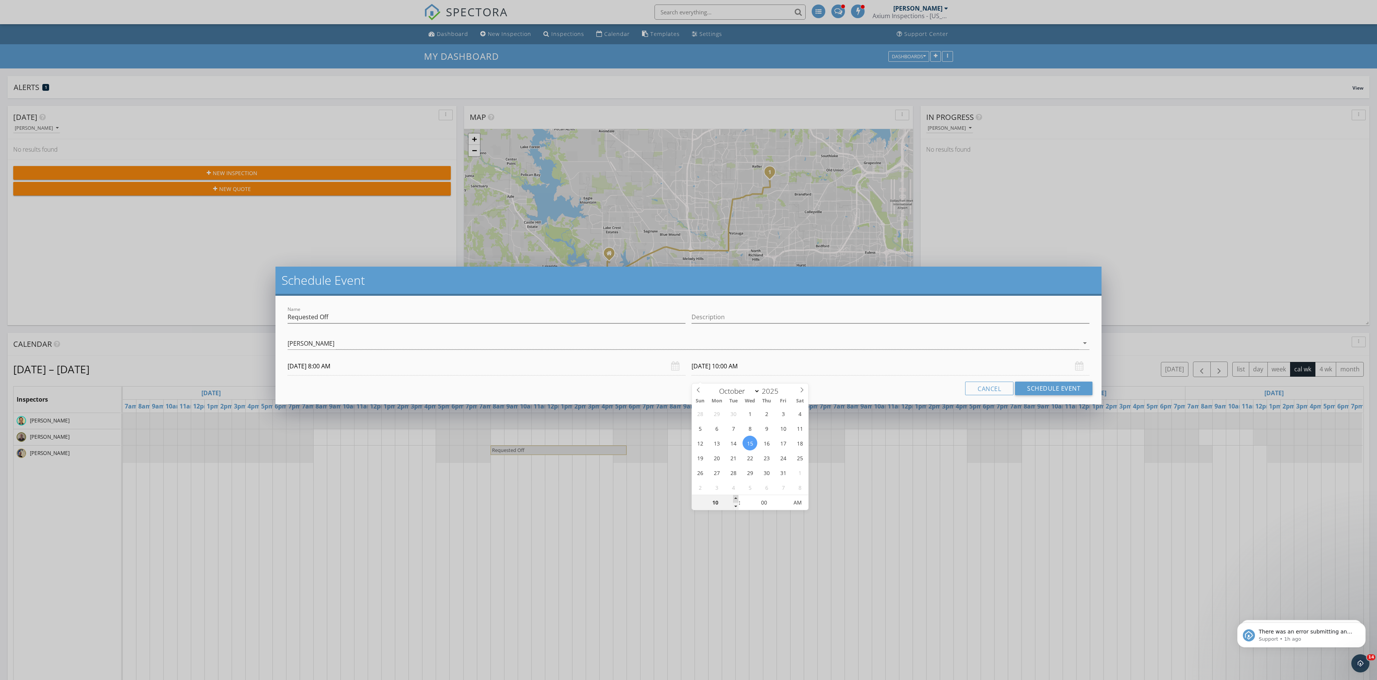
type input "10/15/2025 11:00 AM"
click at [735, 498] on span at bounding box center [735, 499] width 5 height 8
type input "12"
type input "10/15/2025 12:00 PM"
click at [735, 498] on span at bounding box center [735, 499] width 5 height 8
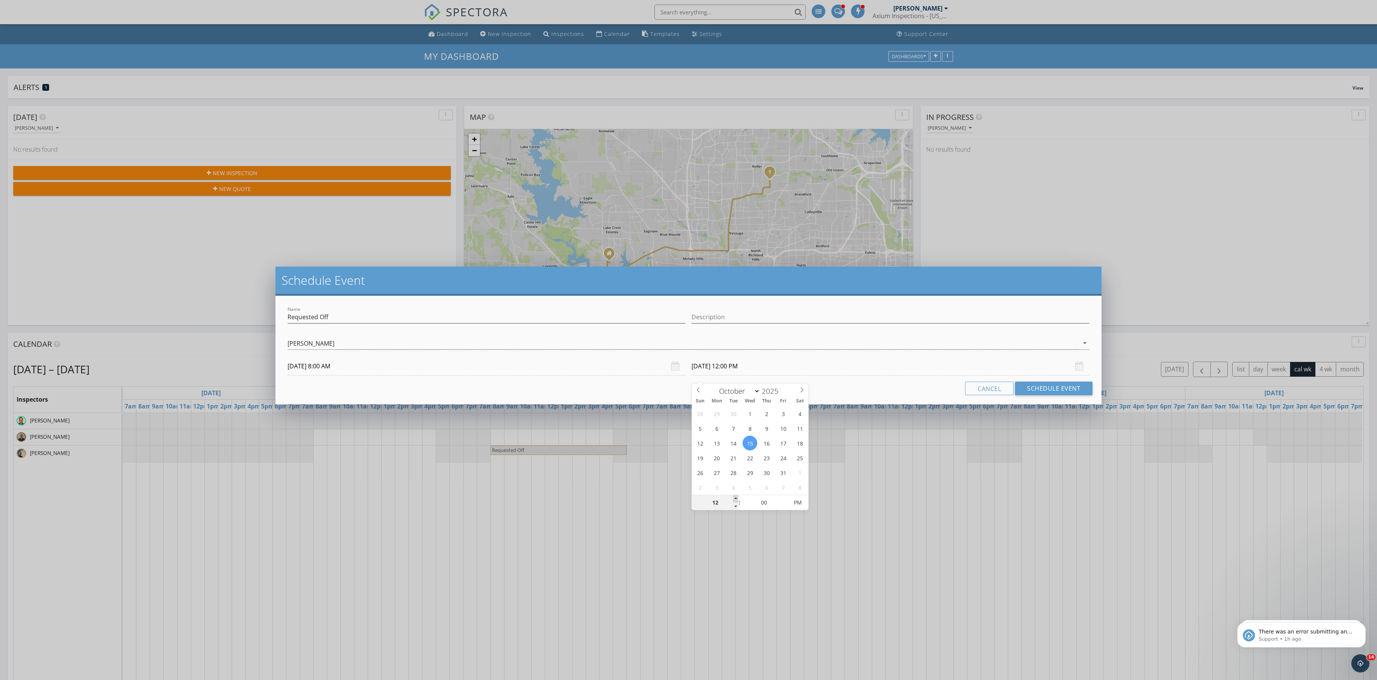
type input "01"
type input "10/15/2025 1:00 PM"
click at [735, 498] on span at bounding box center [735, 499] width 5 height 8
type input "02"
type input "10/15/2025 2:00 PM"
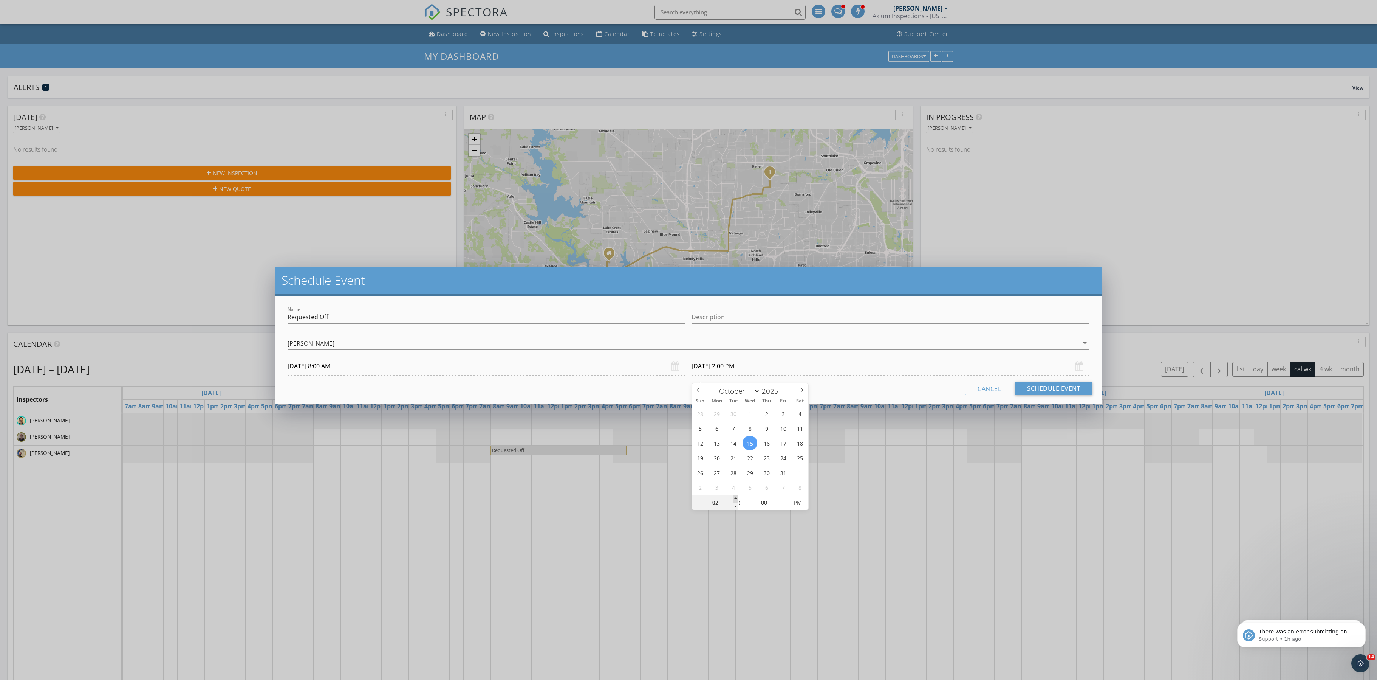
click at [735, 498] on span at bounding box center [735, 499] width 5 height 8
type input "03"
type input "10/15/2025 3:00 PM"
click at [735, 498] on span at bounding box center [735, 499] width 5 height 8
type input "04"
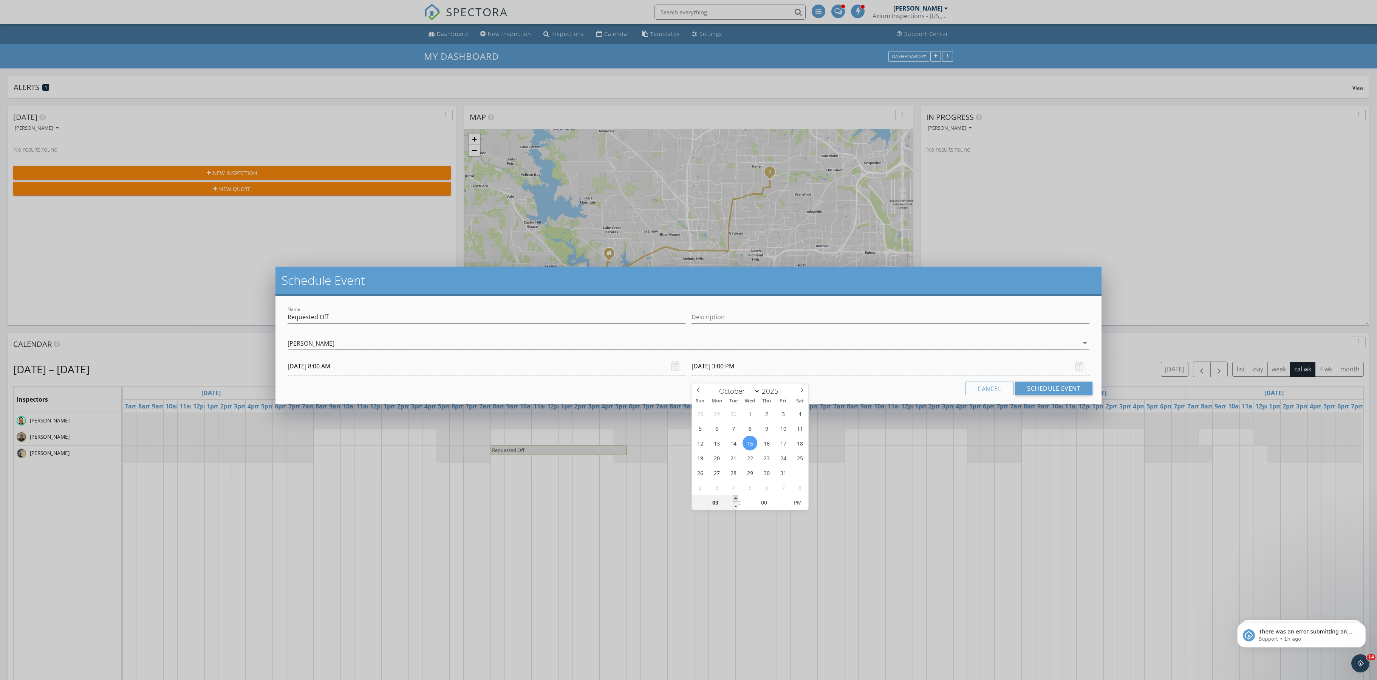
type input "10/15/2025 4:00 PM"
click at [735, 498] on span at bounding box center [735, 499] width 5 height 8
type input "05"
type input "10/15/2025 5:00 PM"
click at [735, 498] on span at bounding box center [735, 499] width 5 height 8
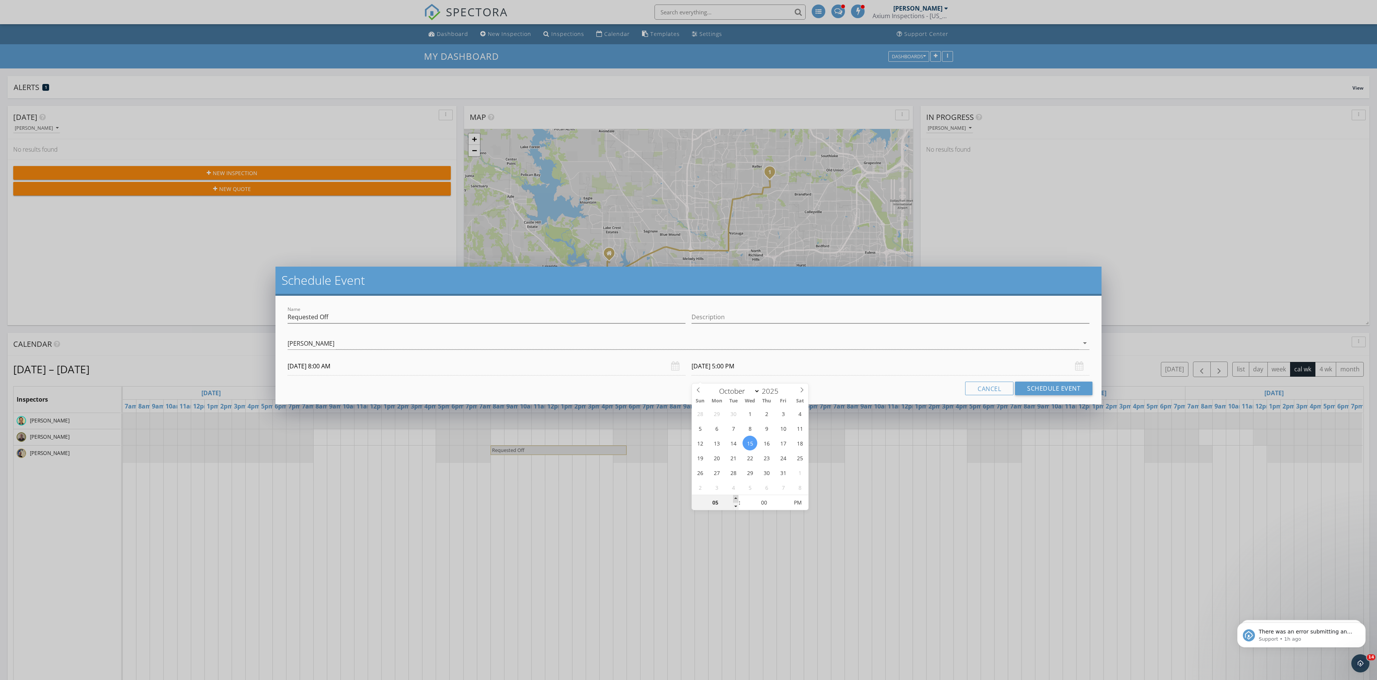
type input "06"
type input "10/15/2025 6:00 PM"
click at [735, 498] on span at bounding box center [735, 499] width 5 height 8
click at [1049, 395] on button "Schedule Event" at bounding box center [1053, 388] width 77 height 14
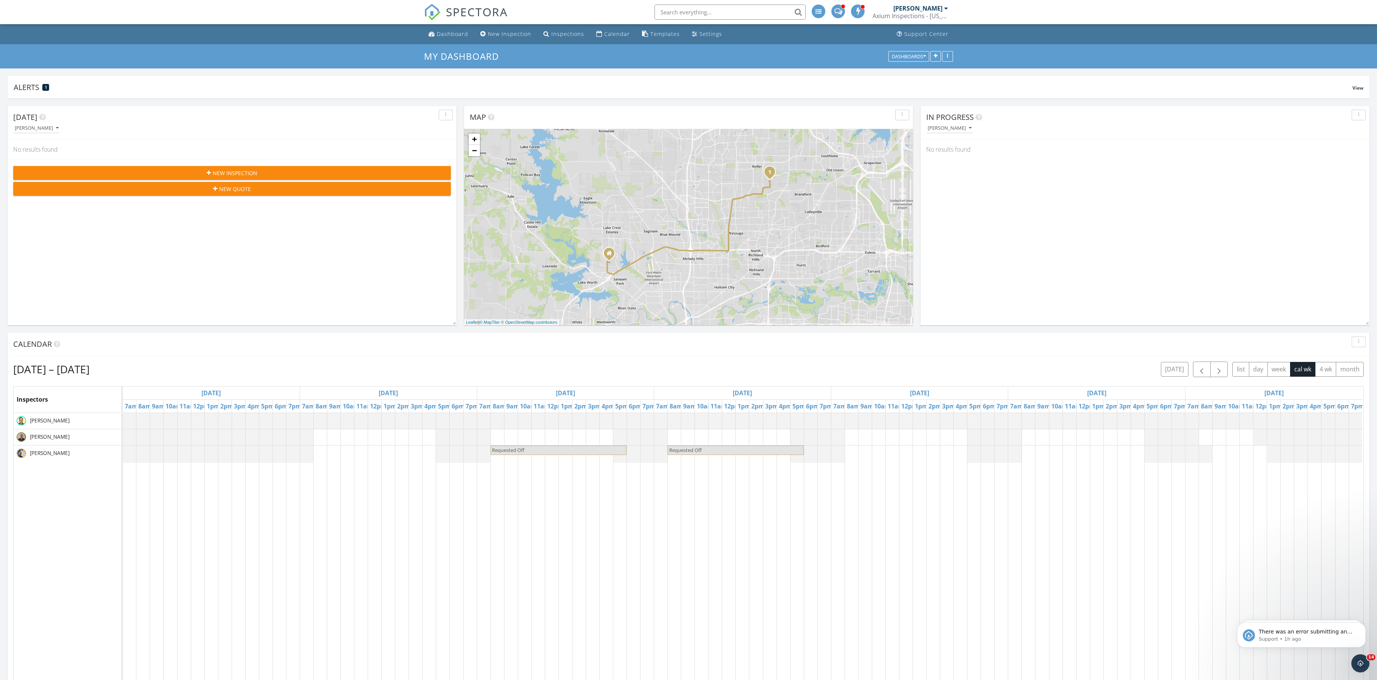
click at [856, 464] on div "Requested Off Requested Off" at bounding box center [743, 553] width 1241 height 281
click at [848, 434] on link "Event" at bounding box center [846, 428] width 39 height 12
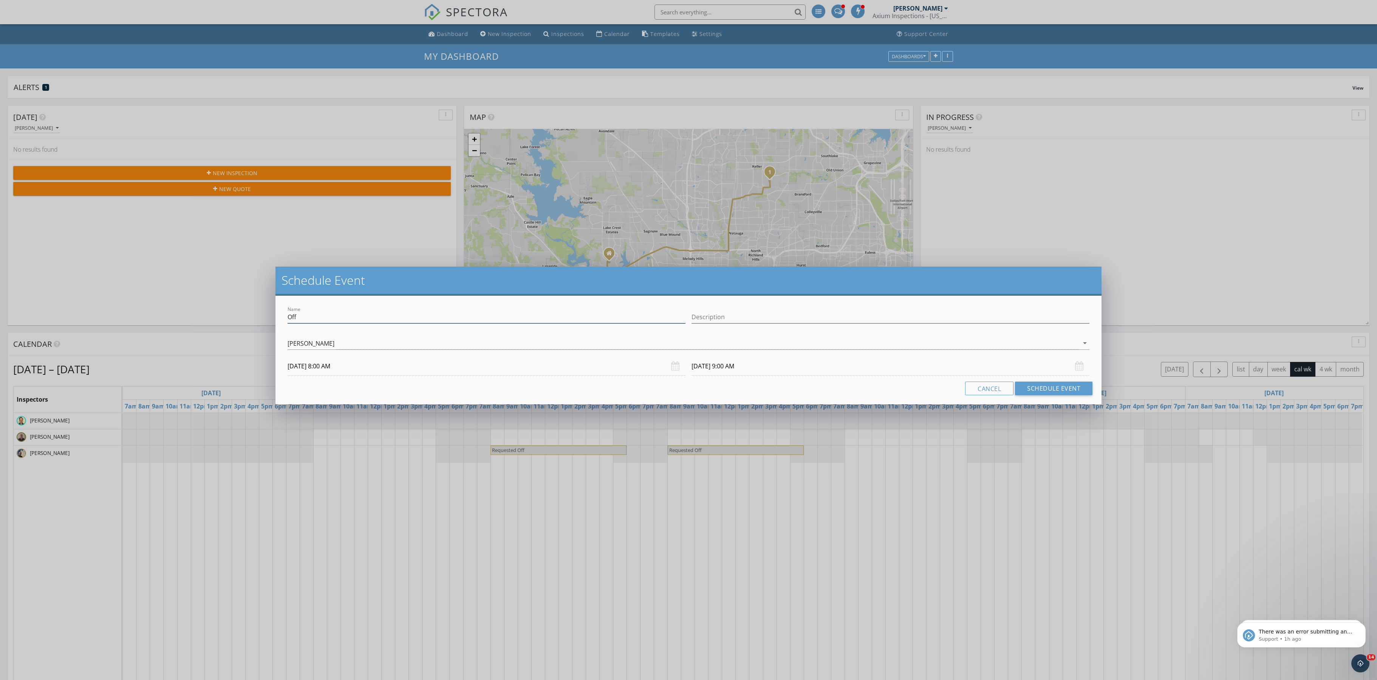
click at [359, 323] on input "Off" at bounding box center [487, 317] width 398 height 12
paste input "Requested"
type input "Requested Off"
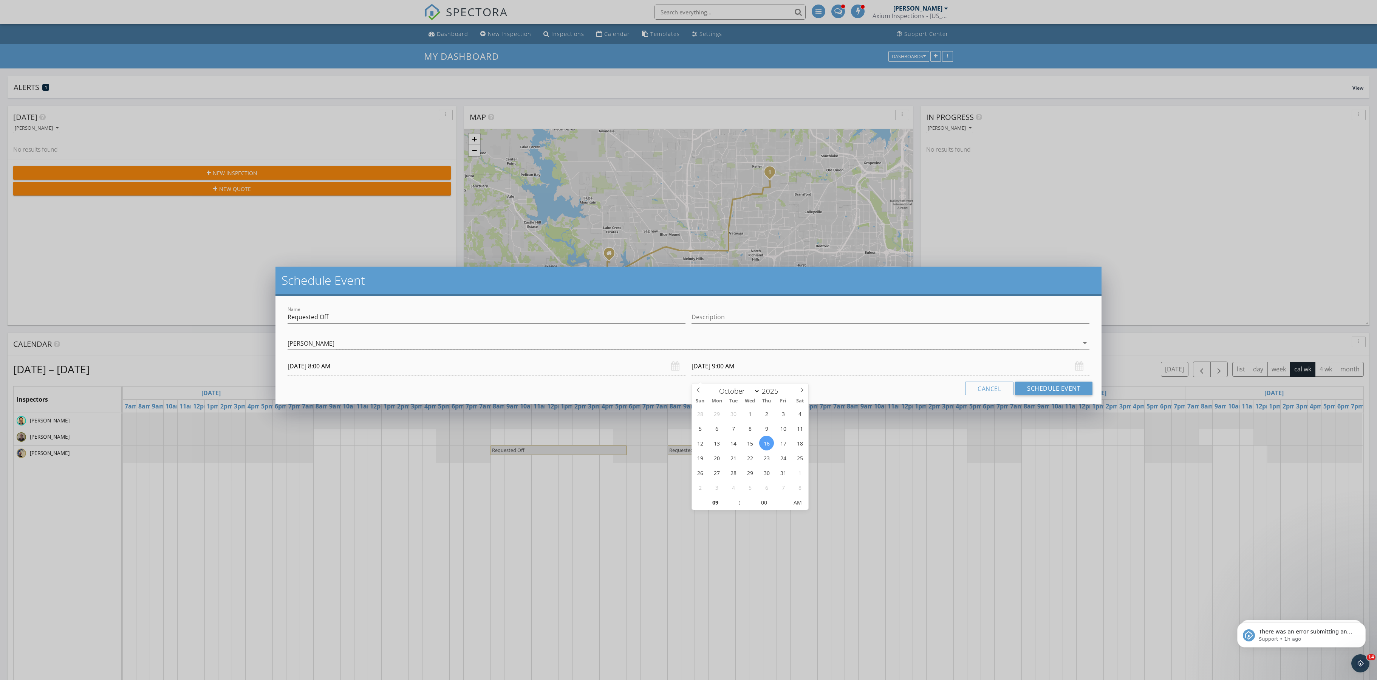
click at [734, 370] on input "10/16/2025 9:00 AM" at bounding box center [891, 366] width 398 height 19
click at [739, 497] on span ":" at bounding box center [740, 502] width 2 height 15
type input "10"
type input "10/16/2025 10:00 AM"
click at [736, 499] on span at bounding box center [735, 499] width 5 height 8
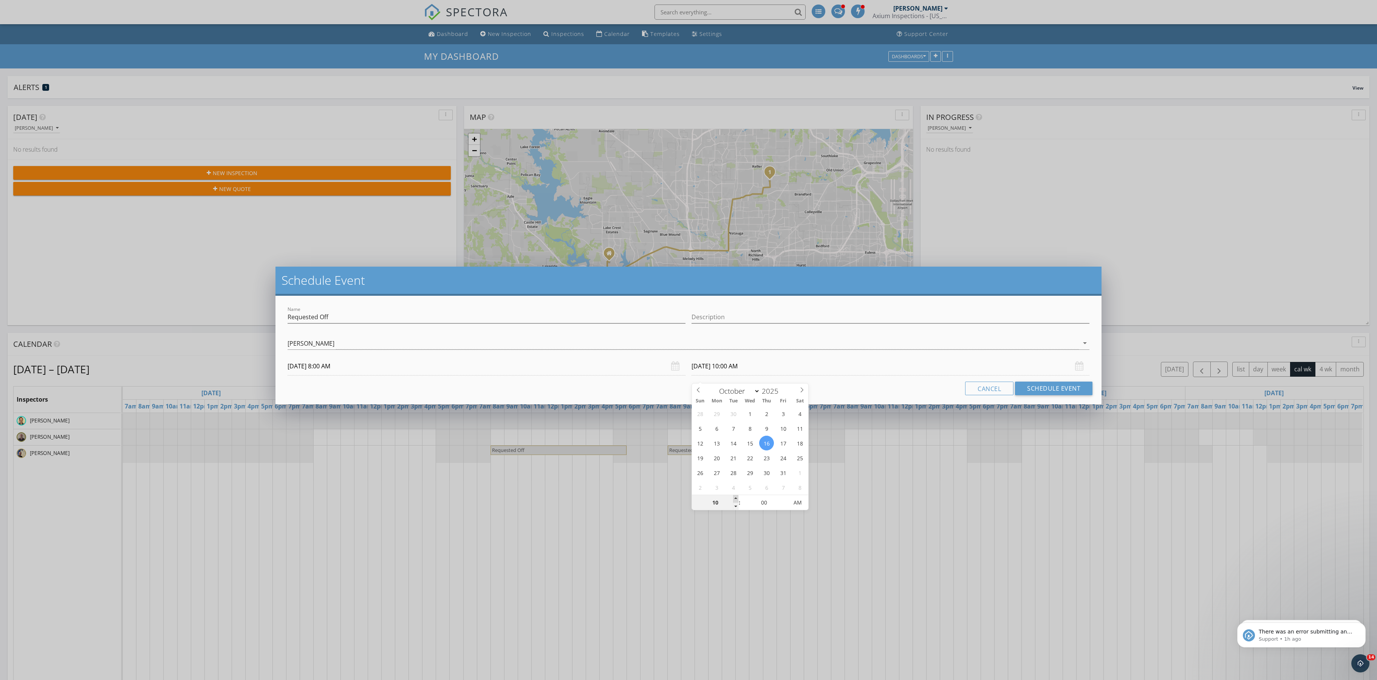
type input "11"
type input "10/16/2025 11:00 AM"
click at [736, 499] on span at bounding box center [735, 499] width 5 height 8
type input "12"
type input "10/16/2025 12:00 PM"
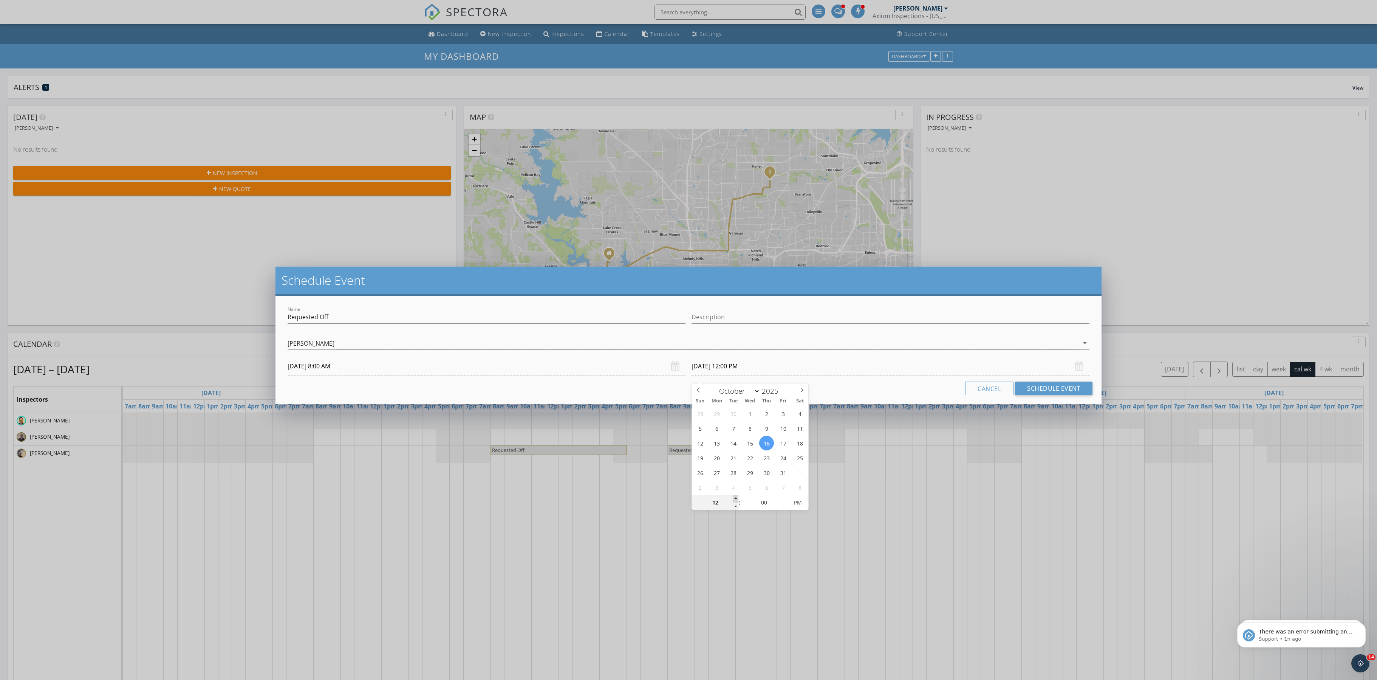
click at [736, 499] on span at bounding box center [735, 499] width 5 height 8
type input "01"
type input "10/16/2025 1:00 PM"
click at [736, 499] on span at bounding box center [735, 499] width 5 height 8
type input "02"
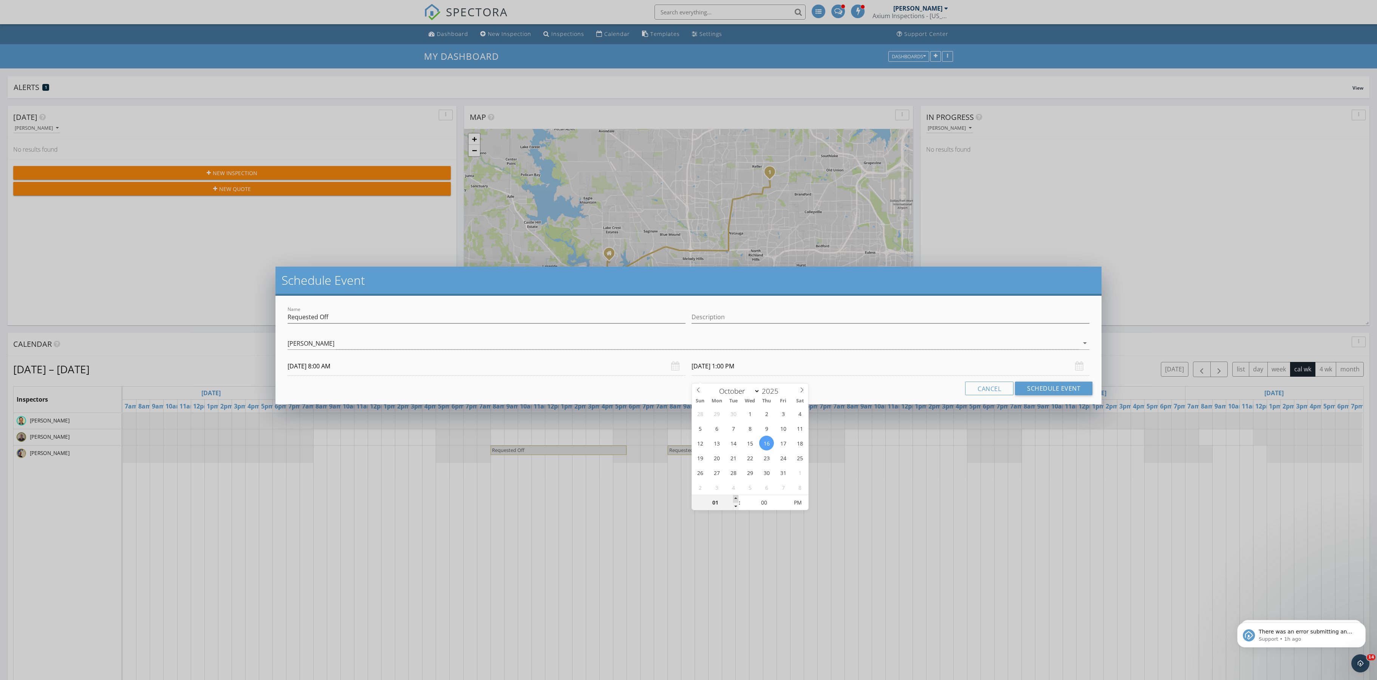
type input "10/16/2025 2:00 PM"
click at [736, 499] on span at bounding box center [735, 499] width 5 height 8
type input "03"
type input "10/16/2025 3:00 PM"
click at [736, 499] on span at bounding box center [735, 499] width 5 height 8
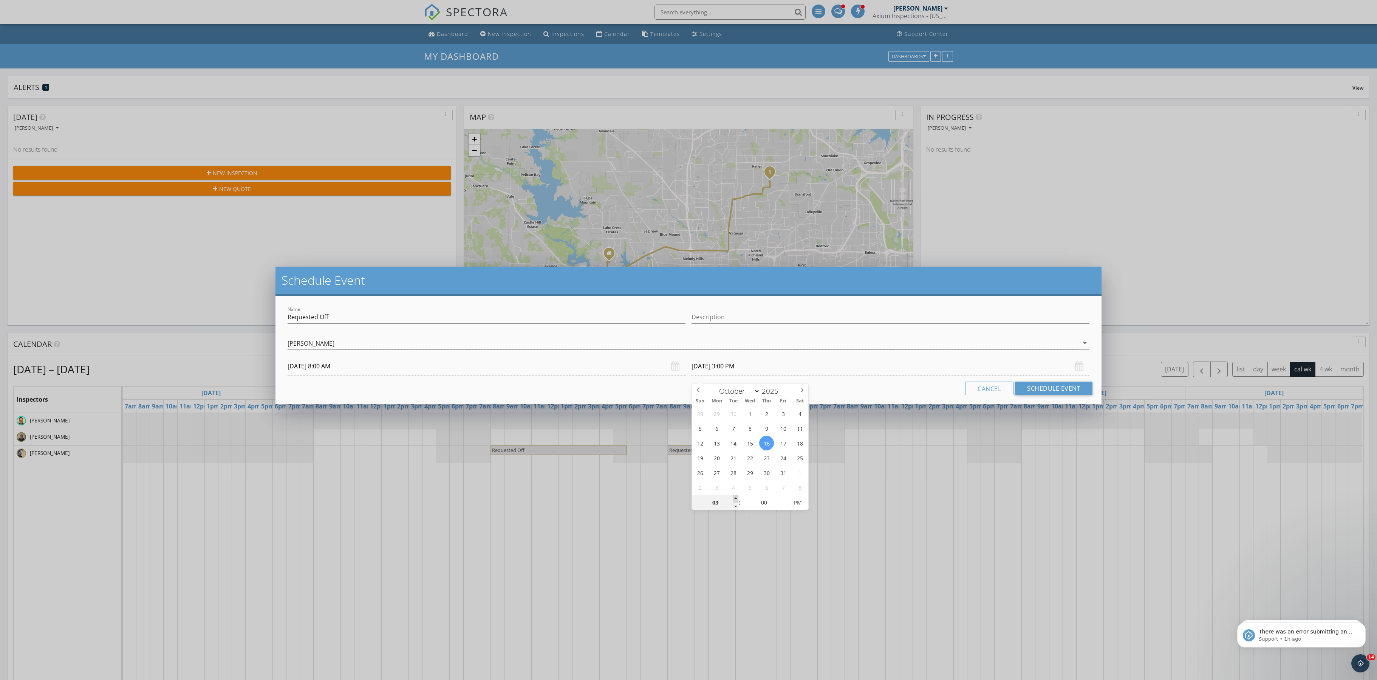
type input "04"
type input "10/16/2025 4:00 PM"
click at [736, 499] on span at bounding box center [735, 499] width 5 height 8
type input "05"
type input "10/16/2025 5:00 PM"
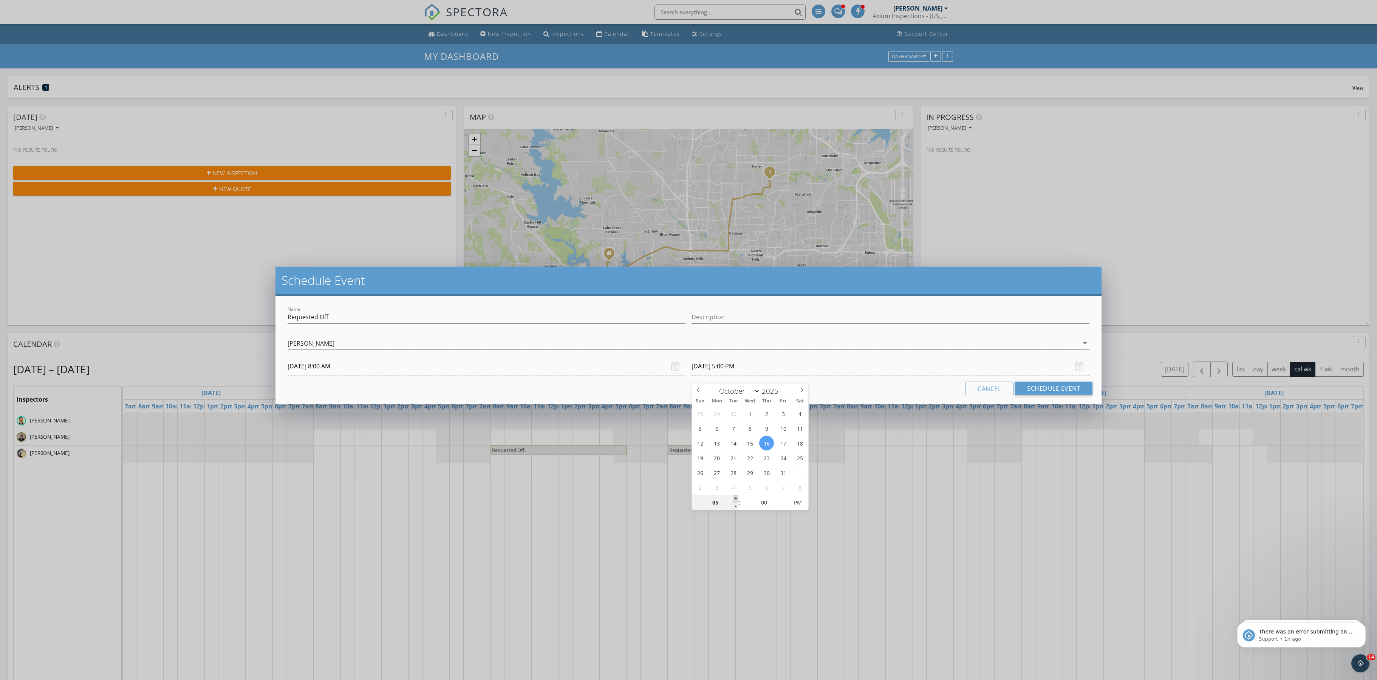
click at [736, 499] on span at bounding box center [735, 499] width 5 height 8
type input "06"
type input "10/16/2025 6:00 PM"
click at [736, 499] on span at bounding box center [735, 499] width 5 height 8
click at [1069, 395] on button "Schedule Event" at bounding box center [1053, 388] width 77 height 14
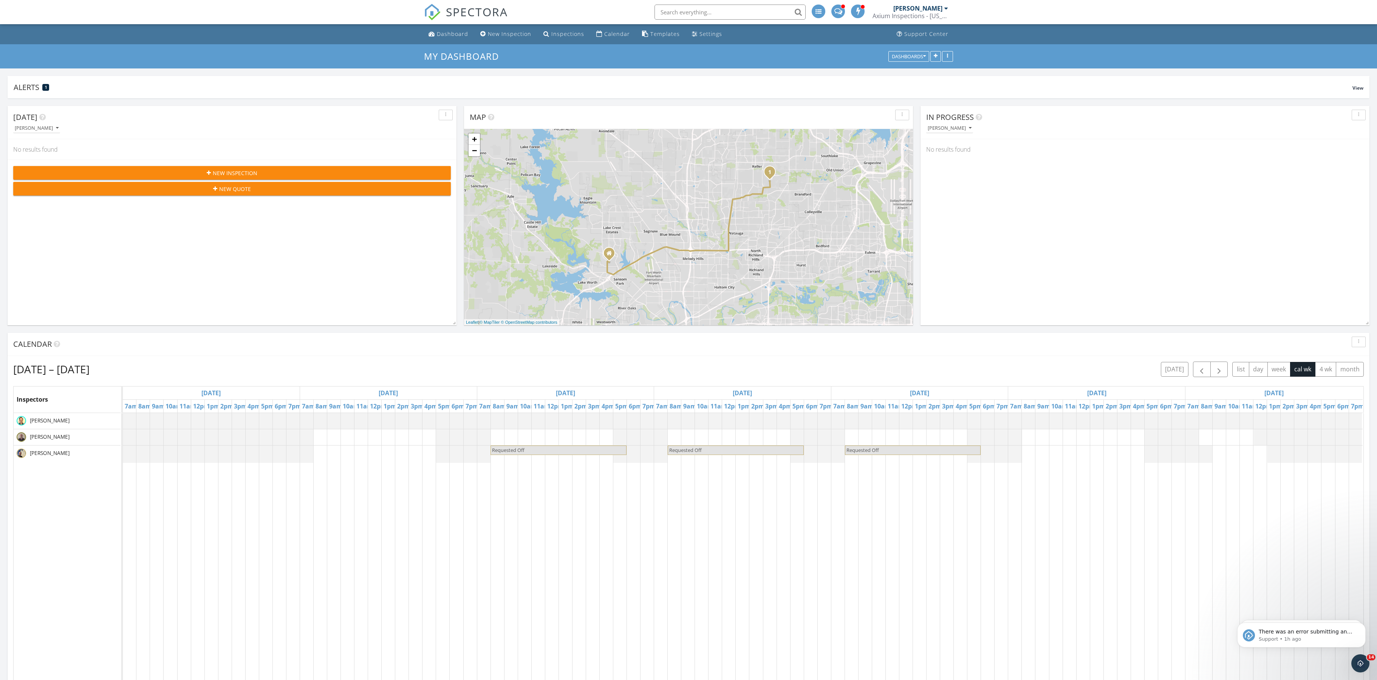
click at [1031, 463] on div "Requested Off Requested Off Requested Off" at bounding box center [743, 553] width 1241 height 281
click at [1020, 434] on link "Event" at bounding box center [1024, 427] width 39 height 12
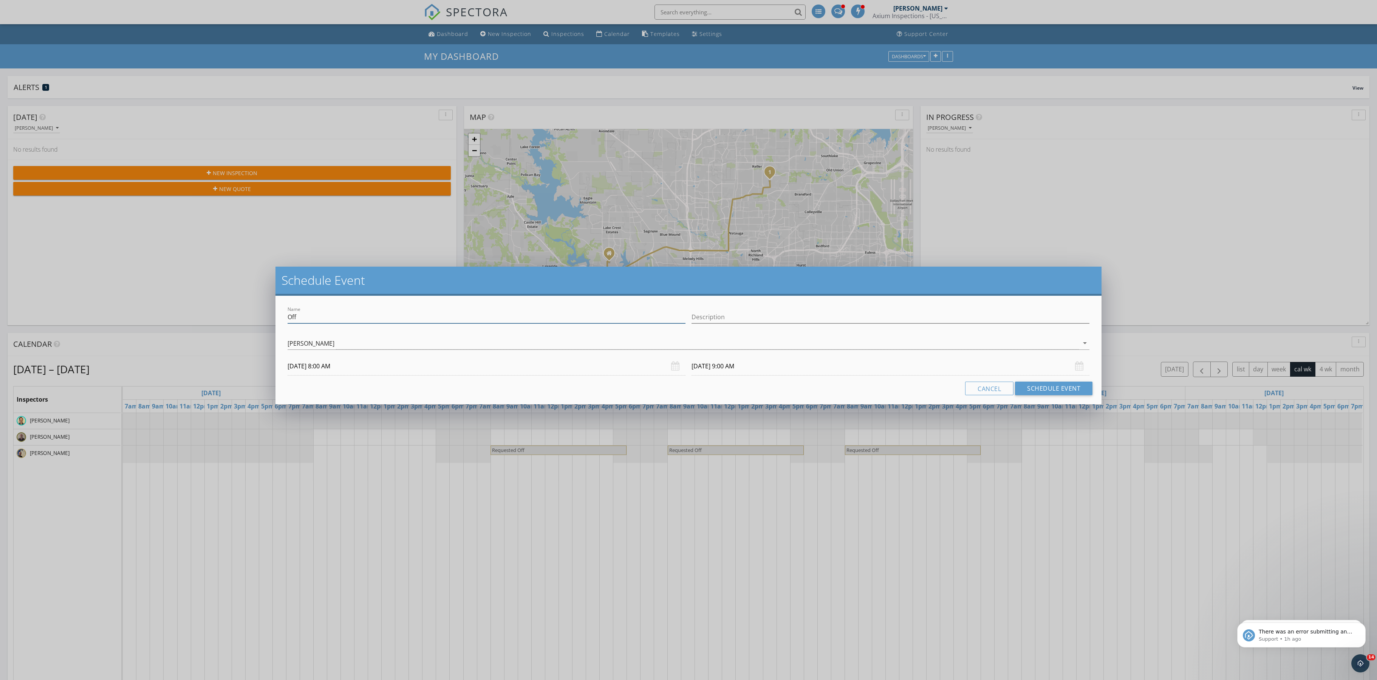
click at [389, 321] on input "Off" at bounding box center [487, 317] width 398 height 12
paste input "Requested"
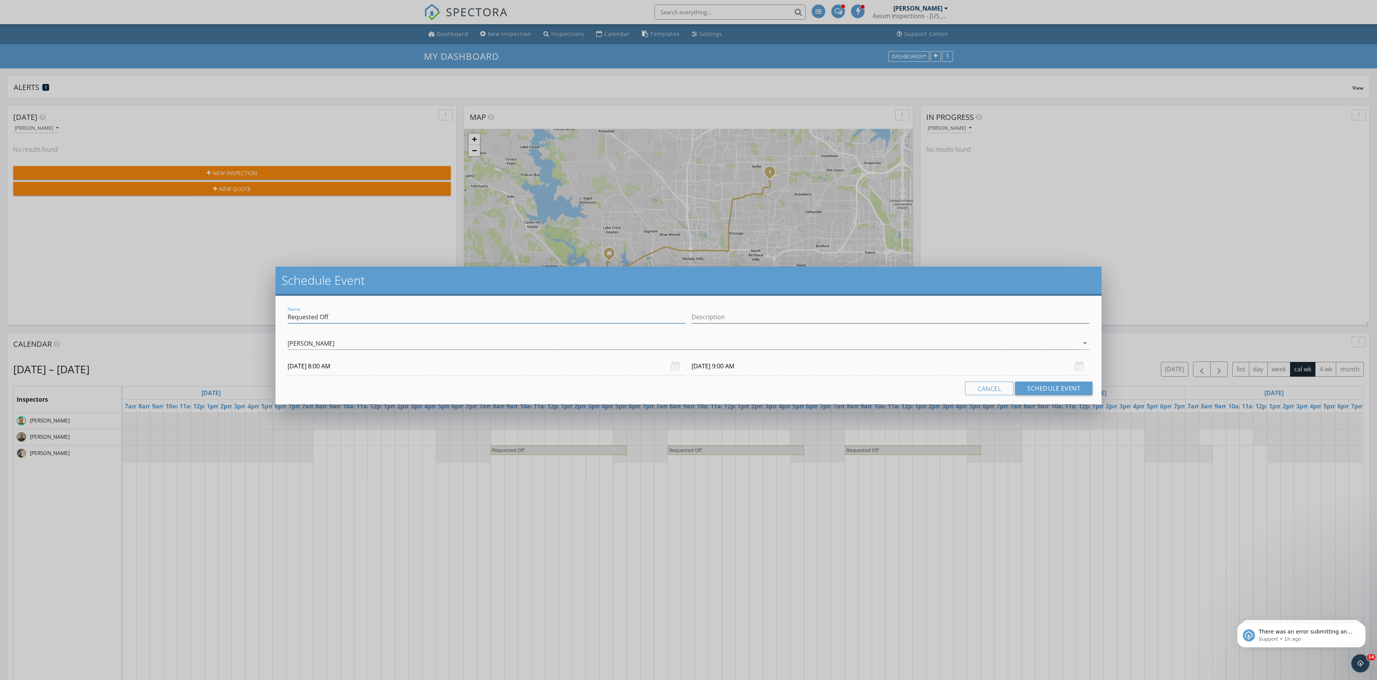
type input "Requested Off"
click at [745, 373] on input "10/17/2025 9:00 AM" at bounding box center [891, 366] width 398 height 19
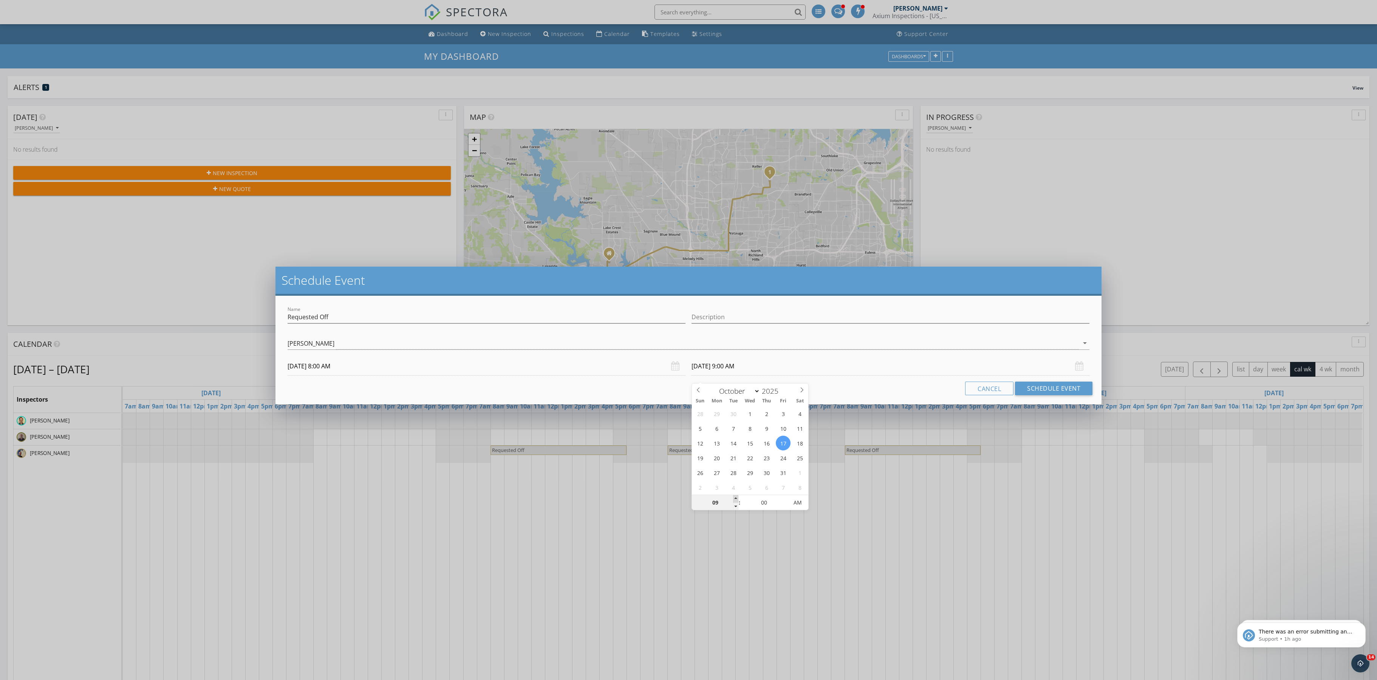
type input "10"
type input "10/17/2025 10:00 AM"
click at [736, 498] on span at bounding box center [735, 499] width 5 height 8
type input "11"
type input "10/17/2025 11:00 AM"
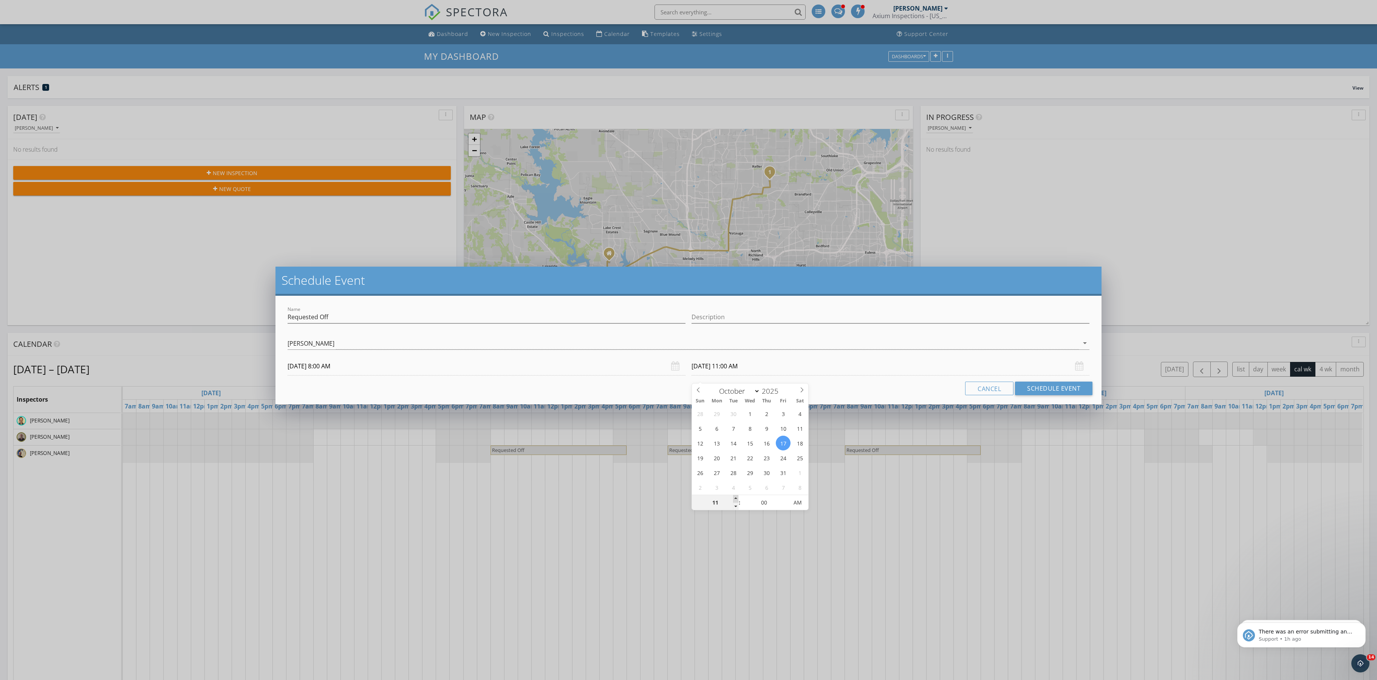
click at [736, 498] on span at bounding box center [735, 499] width 5 height 8
type input "12"
type input "10/17/2025 12:00 PM"
click at [736, 498] on span at bounding box center [735, 499] width 5 height 8
type input "01"
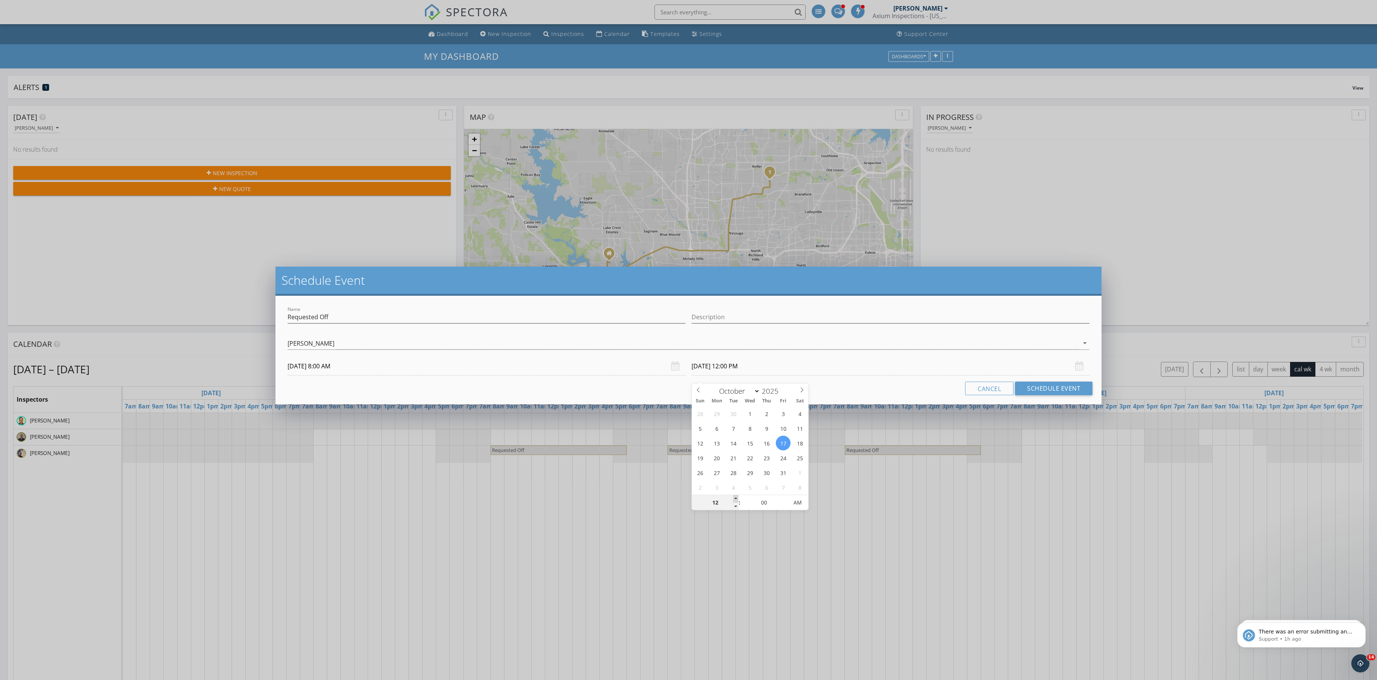
type input "10/17/2025 1:00 PM"
click at [736, 498] on span at bounding box center [735, 499] width 5 height 8
type input "02"
type input "10/17/2025 2:00 PM"
click at [736, 498] on span at bounding box center [735, 499] width 5 height 8
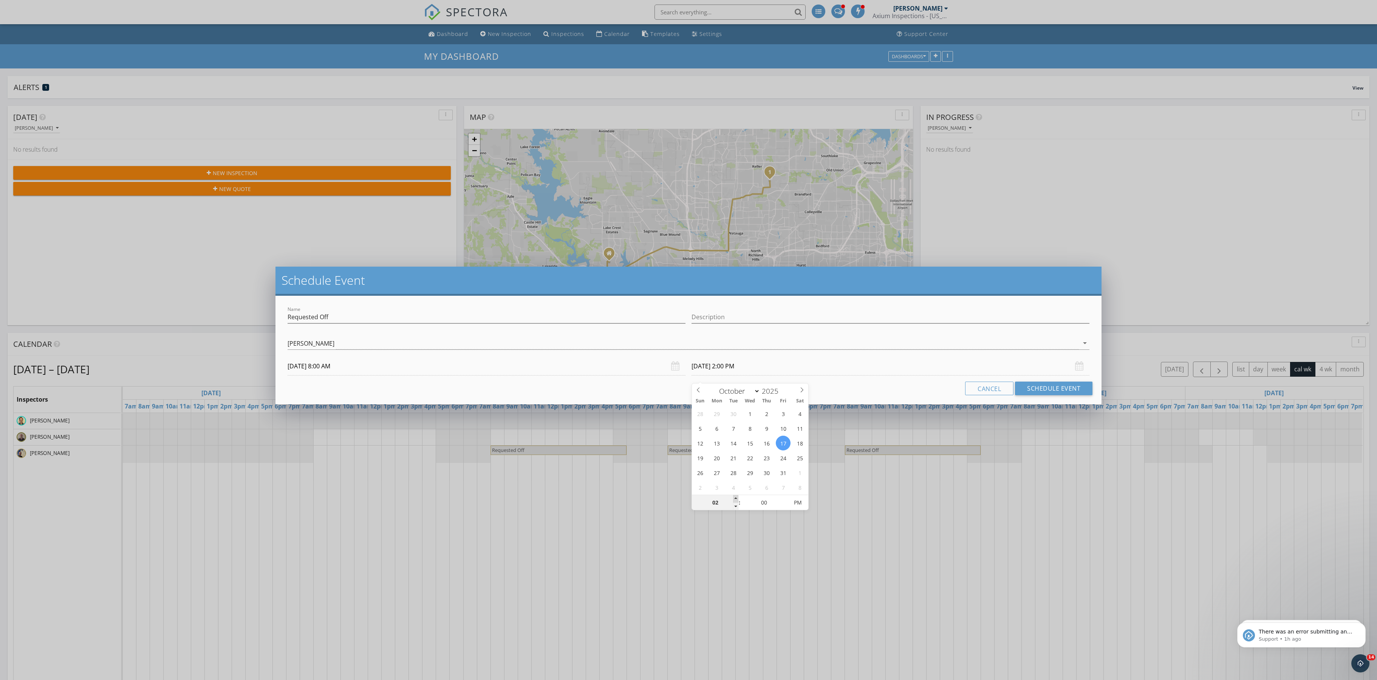
type input "03"
type input "10/17/2025 3:00 PM"
click at [736, 498] on span at bounding box center [735, 499] width 5 height 8
type input "04"
type input "10/17/2025 4:00 PM"
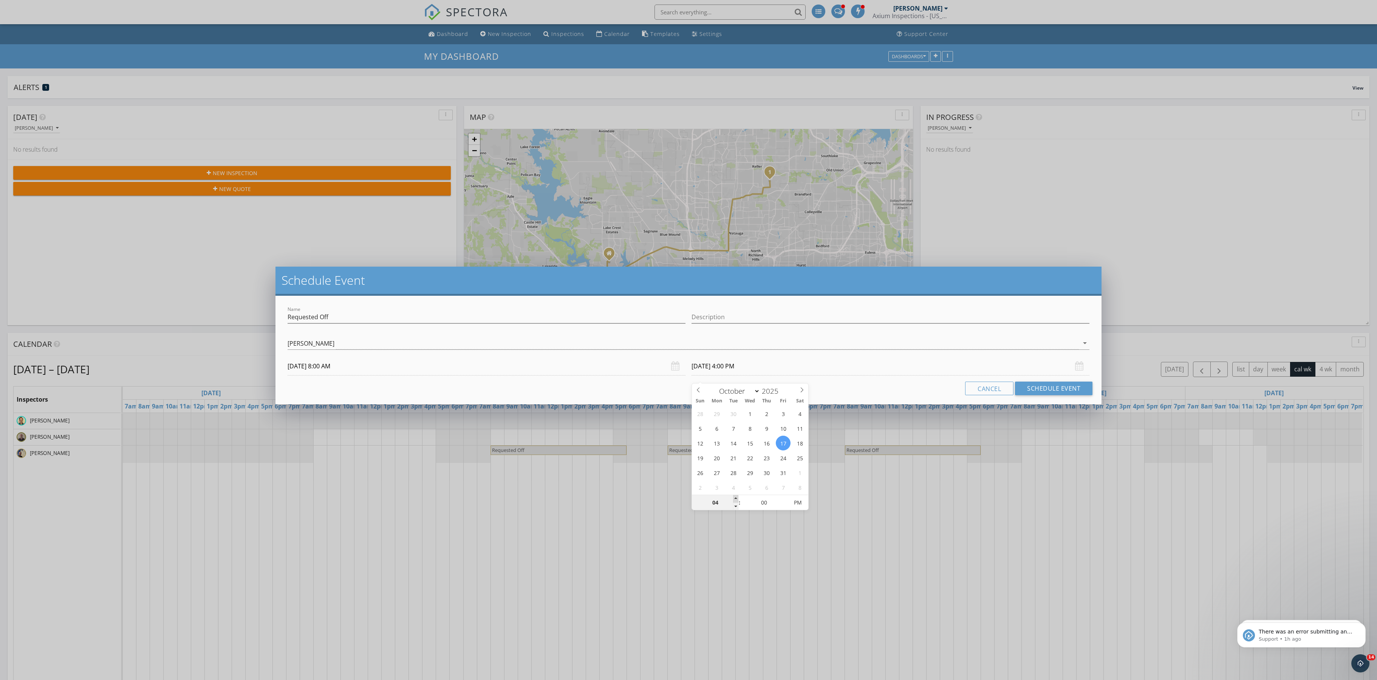
click at [736, 498] on span at bounding box center [735, 499] width 5 height 8
type input "05"
type input "10/17/2025 5:00 PM"
click at [736, 498] on span at bounding box center [735, 499] width 5 height 8
type input "06"
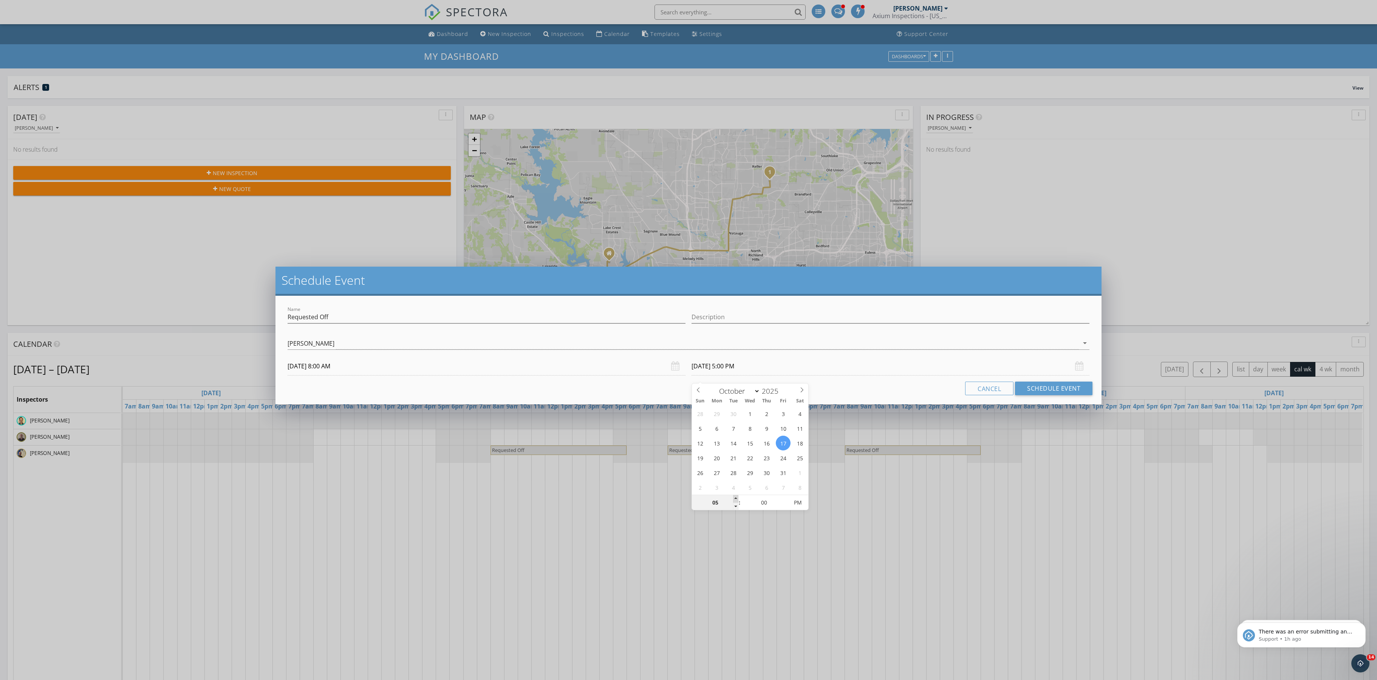
type input "10/17/2025 6:00 PM"
click at [736, 498] on span at bounding box center [735, 499] width 5 height 8
click at [1022, 395] on button "Schedule Event" at bounding box center [1053, 388] width 77 height 14
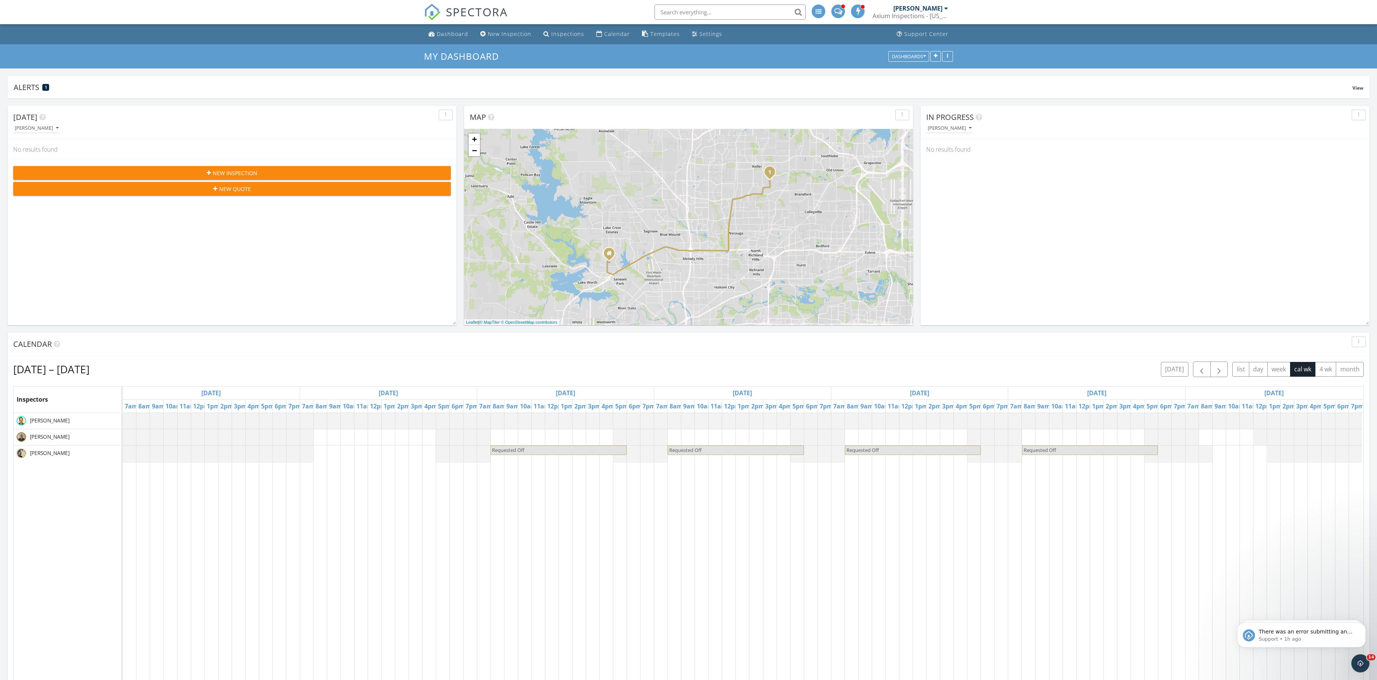
click at [904, 9] on div "[PERSON_NAME]" at bounding box center [918, 9] width 49 height 8
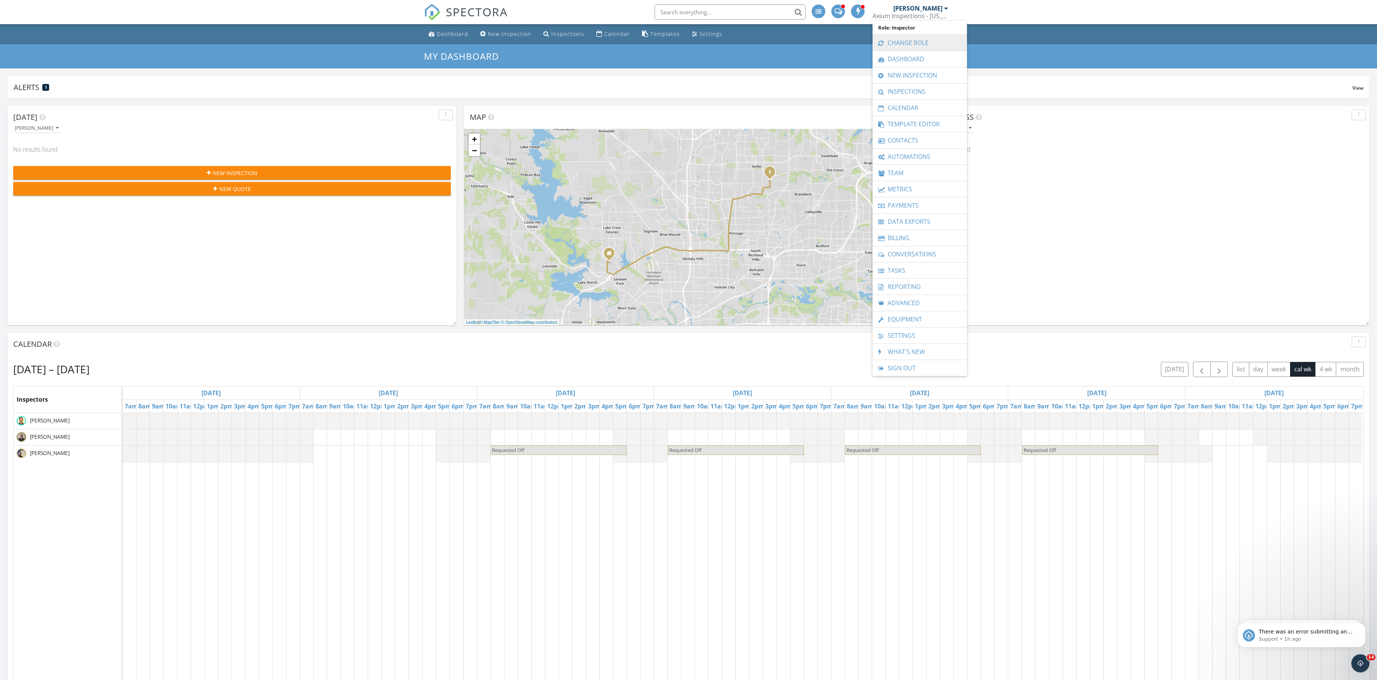
click at [907, 36] on link "Change Role" at bounding box center [920, 43] width 87 height 16
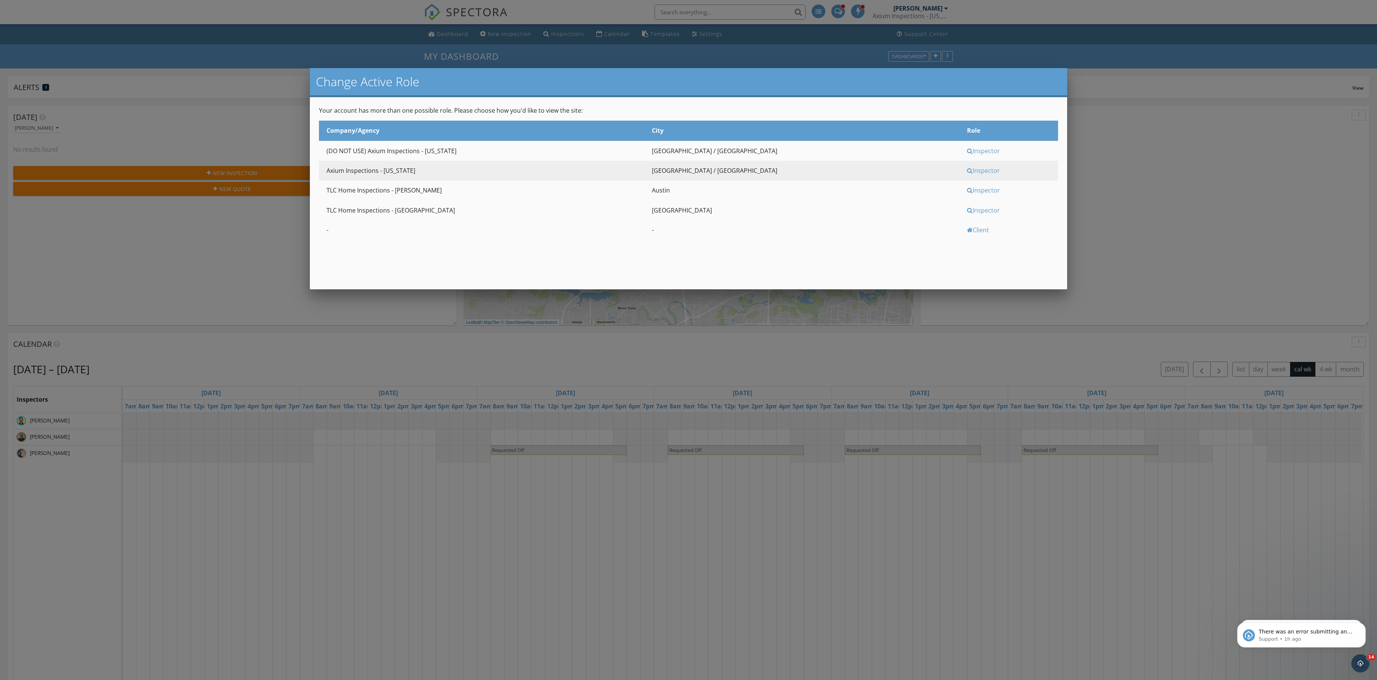
click at [967, 194] on div "Inspector" at bounding box center [1011, 190] width 89 height 8
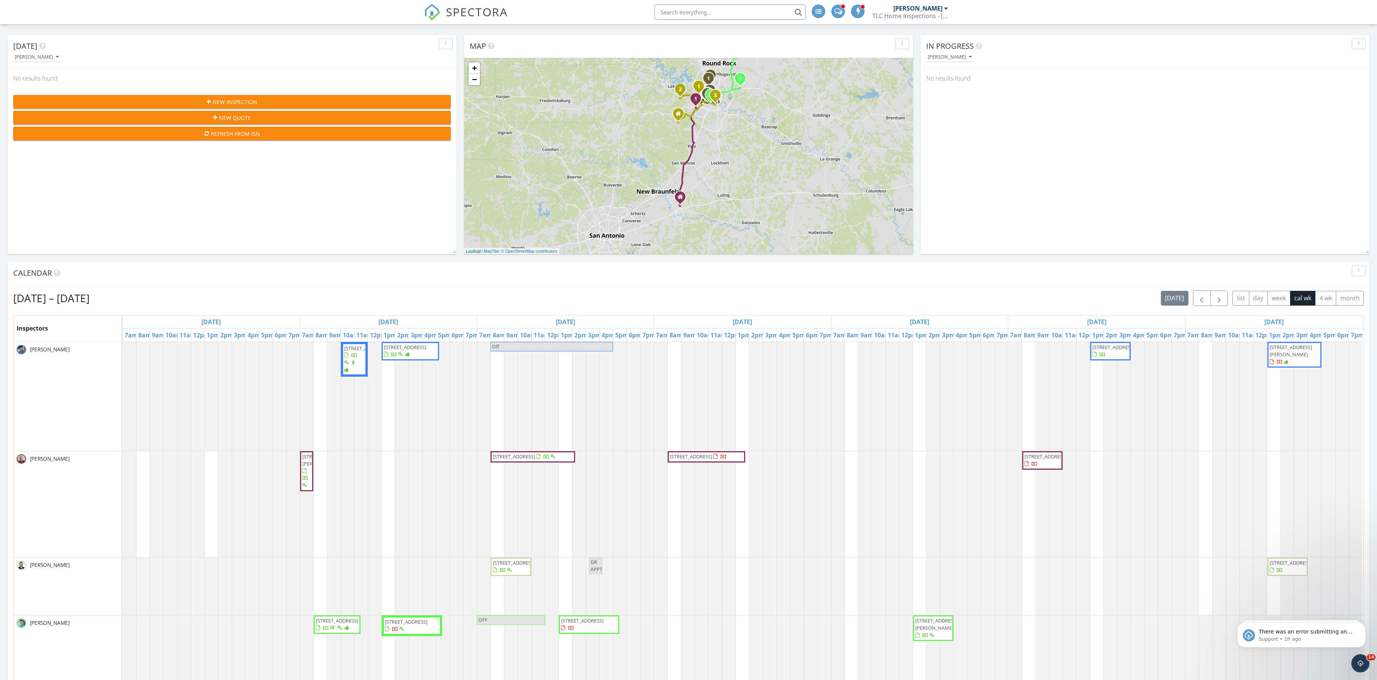
scroll to position [45, 0]
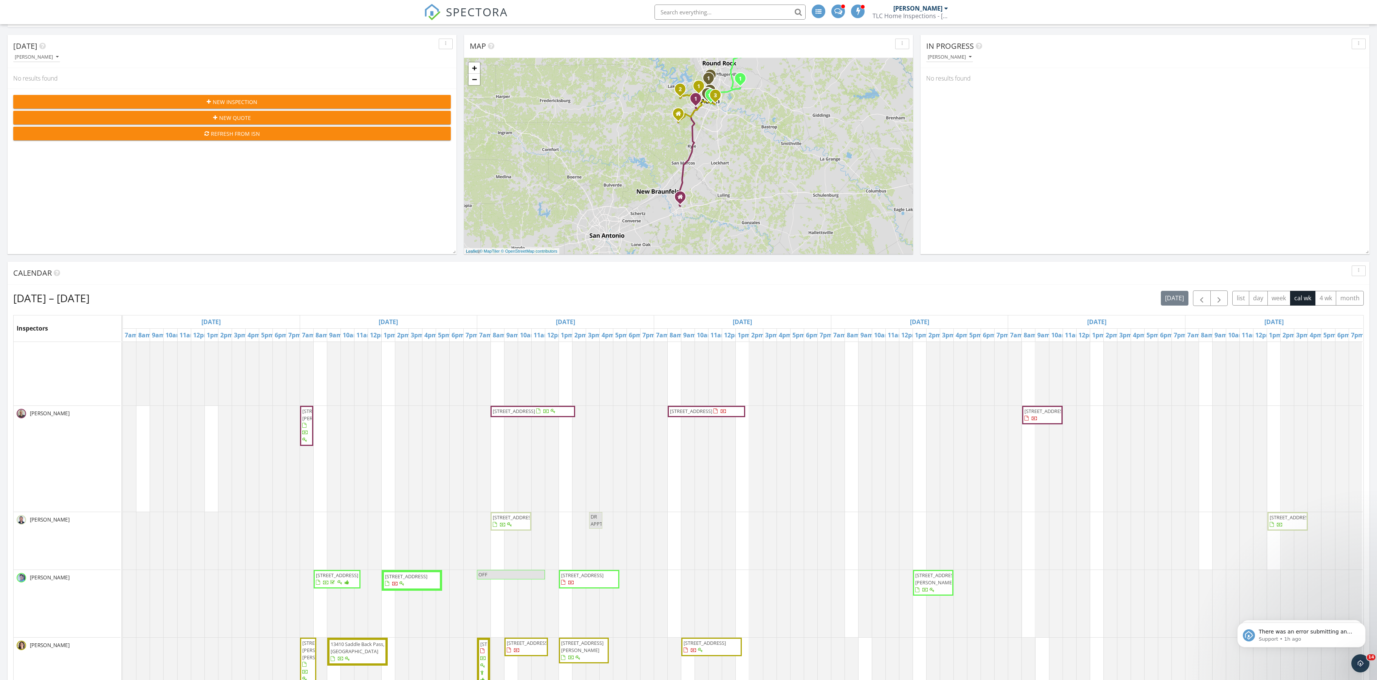
click at [698, 414] on span "[STREET_ADDRESS]" at bounding box center [691, 410] width 42 height 7
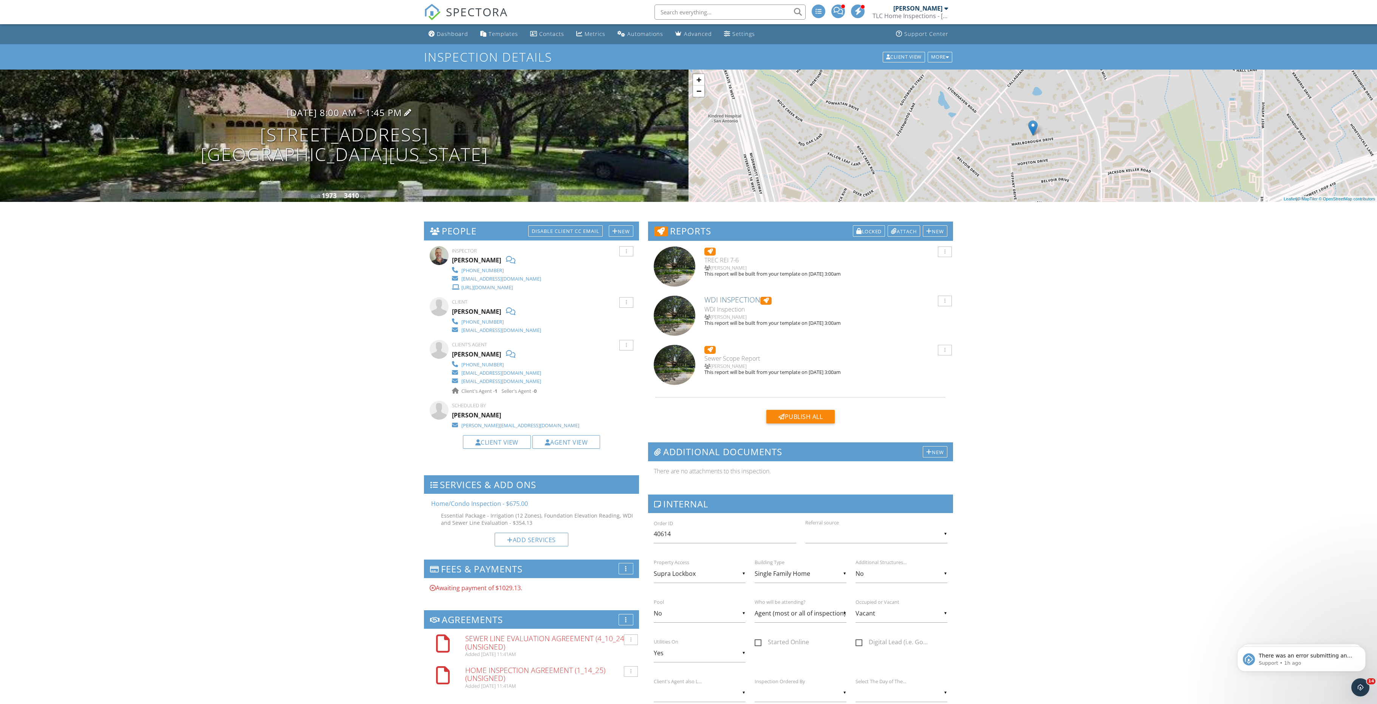
click at [357, 118] on h3 "[DATE] 8:00 am - 1:45 pm" at bounding box center [344, 112] width 115 height 10
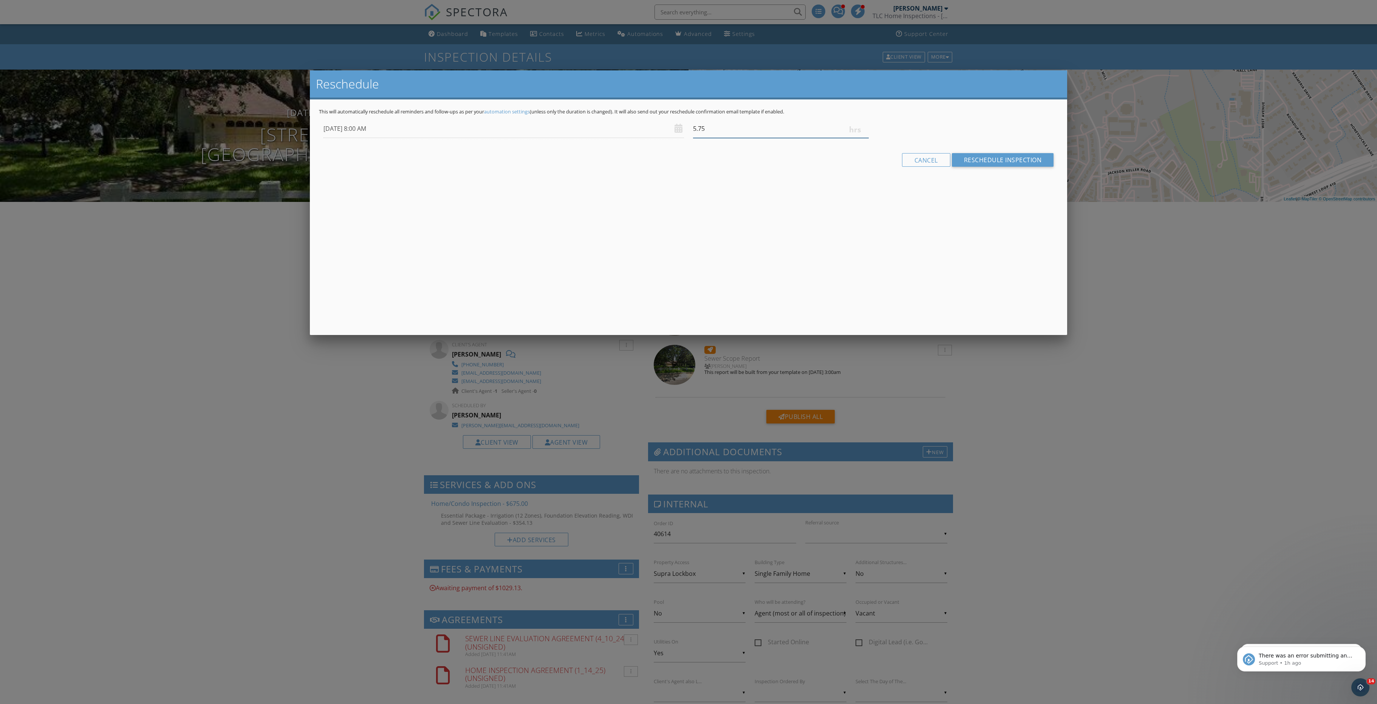
click at [865, 138] on input "5.75" at bounding box center [781, 128] width 176 height 19
click at [866, 138] on input "5.75" at bounding box center [781, 128] width 176 height 19
click at [865, 138] on input "5.75" at bounding box center [781, 128] width 176 height 19
click at [863, 138] on input "5.75" at bounding box center [781, 128] width 176 height 19
click at [862, 138] on input "5.75" at bounding box center [781, 128] width 176 height 19
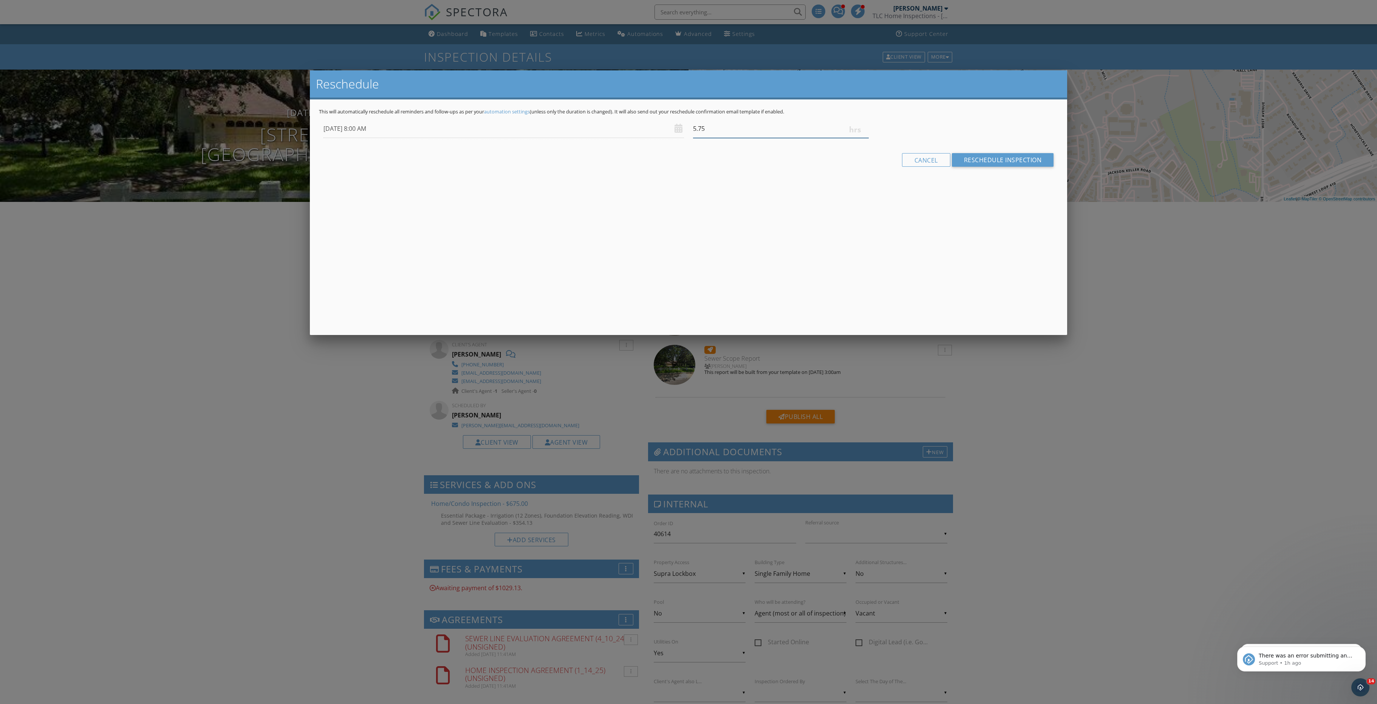
click at [865, 138] on input "5.75" at bounding box center [781, 128] width 176 height 19
click at [864, 133] on input "5.75" at bounding box center [781, 128] width 176 height 19
click at [880, 132] on div "10/01/2025 8:00 AM 5.75" at bounding box center [688, 128] width 739 height 19
click at [866, 134] on input "6" at bounding box center [781, 128] width 176 height 19
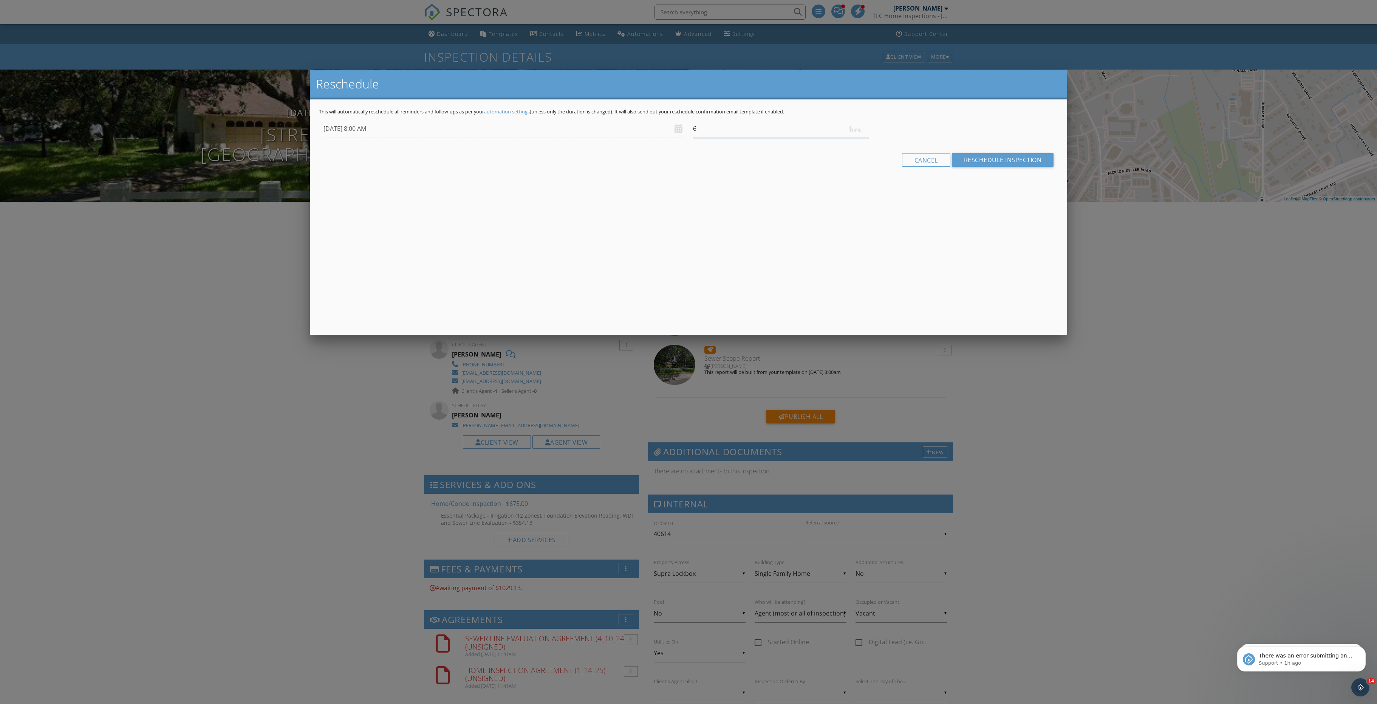
click at [866, 138] on input "6" at bounding box center [781, 128] width 176 height 19
click at [863, 138] on input "6" at bounding box center [781, 128] width 176 height 19
click at [864, 138] on input "6" at bounding box center [781, 128] width 176 height 19
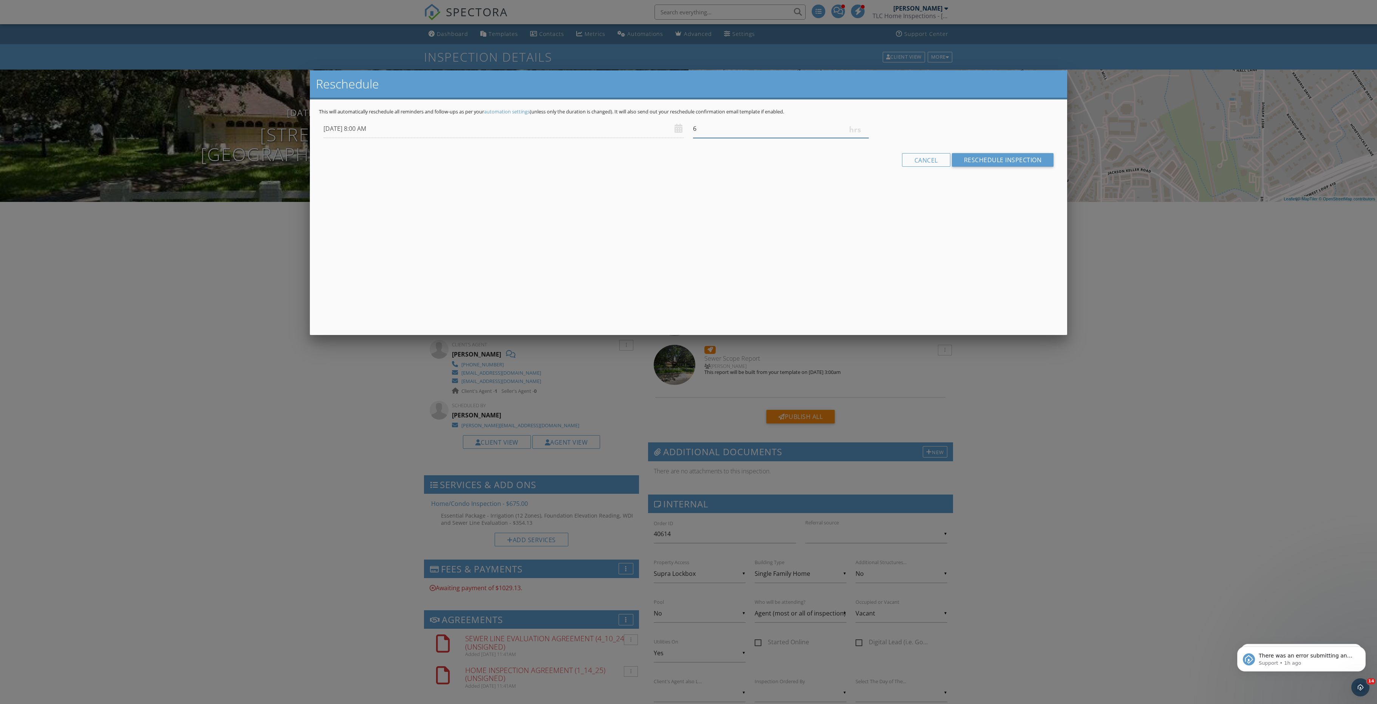
click at [864, 138] on input "6" at bounding box center [781, 128] width 176 height 19
click at [864, 172] on div "Cancel Reschedule Inspection" at bounding box center [688, 162] width 739 height 19
click at [864, 138] on input "6" at bounding box center [781, 128] width 176 height 19
click at [864, 138] on input "5.75" at bounding box center [781, 128] width 176 height 19
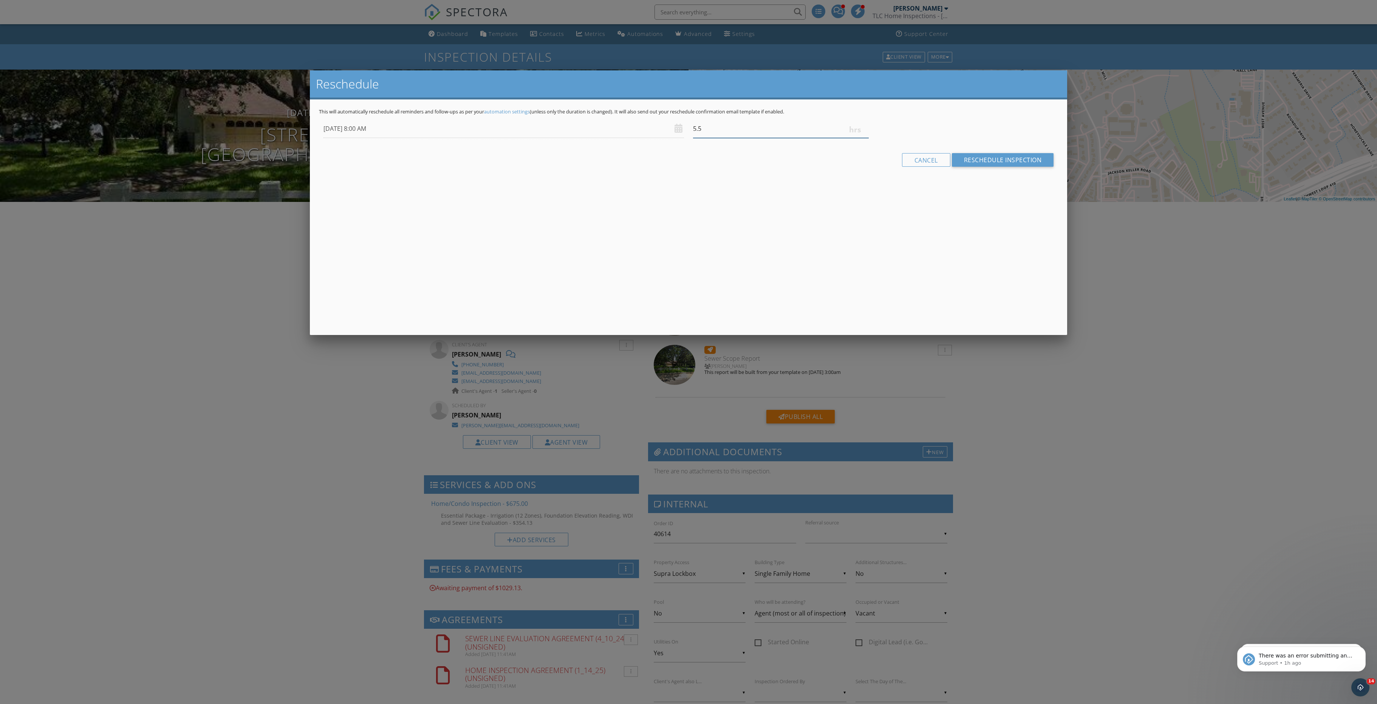
click at [864, 138] on input "5.5" at bounding box center [781, 128] width 176 height 19
click at [864, 138] on input "5.25" at bounding box center [781, 128] width 176 height 19
click at [864, 138] on input "5" at bounding box center [781, 128] width 176 height 19
click at [864, 134] on input "5.25" at bounding box center [781, 128] width 176 height 19
type input "5.5"
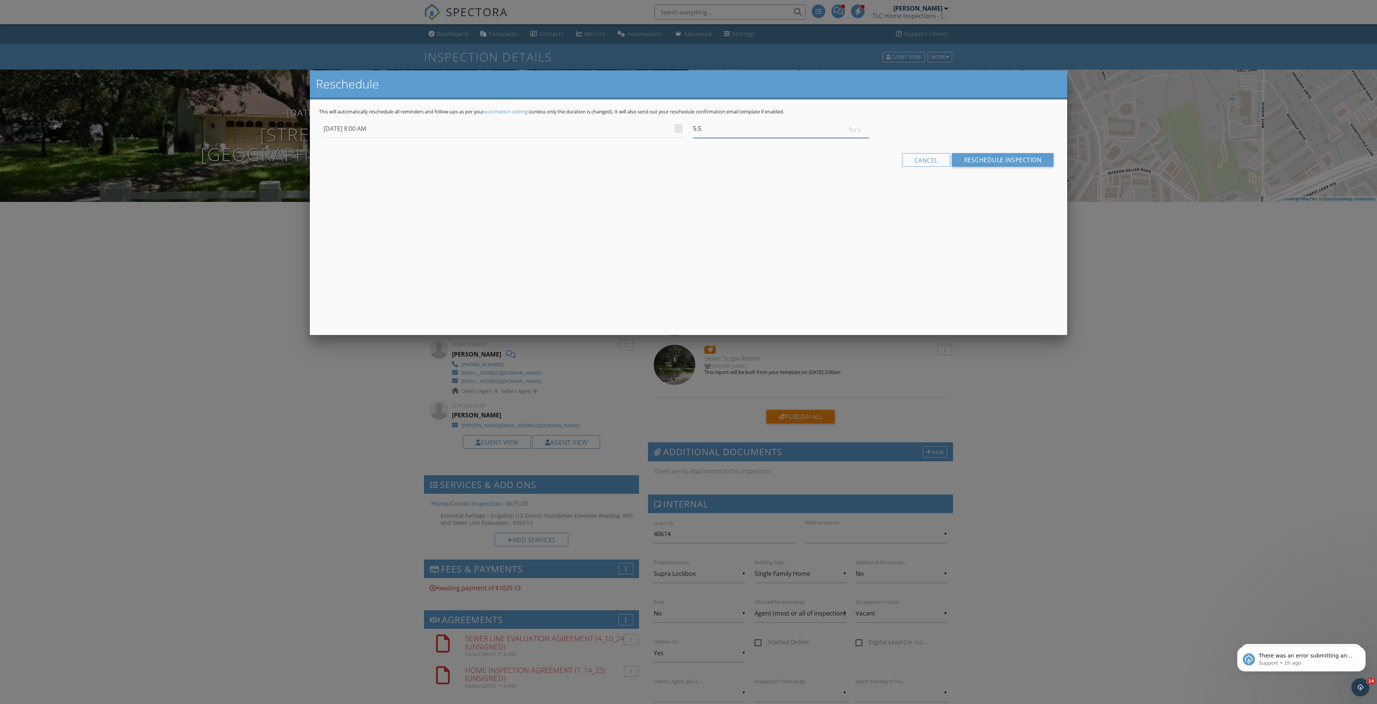
click at [864, 134] on input "5.5" at bounding box center [781, 128] width 176 height 19
click at [972, 165] on input "Reschedule Inspection" at bounding box center [1003, 160] width 102 height 14
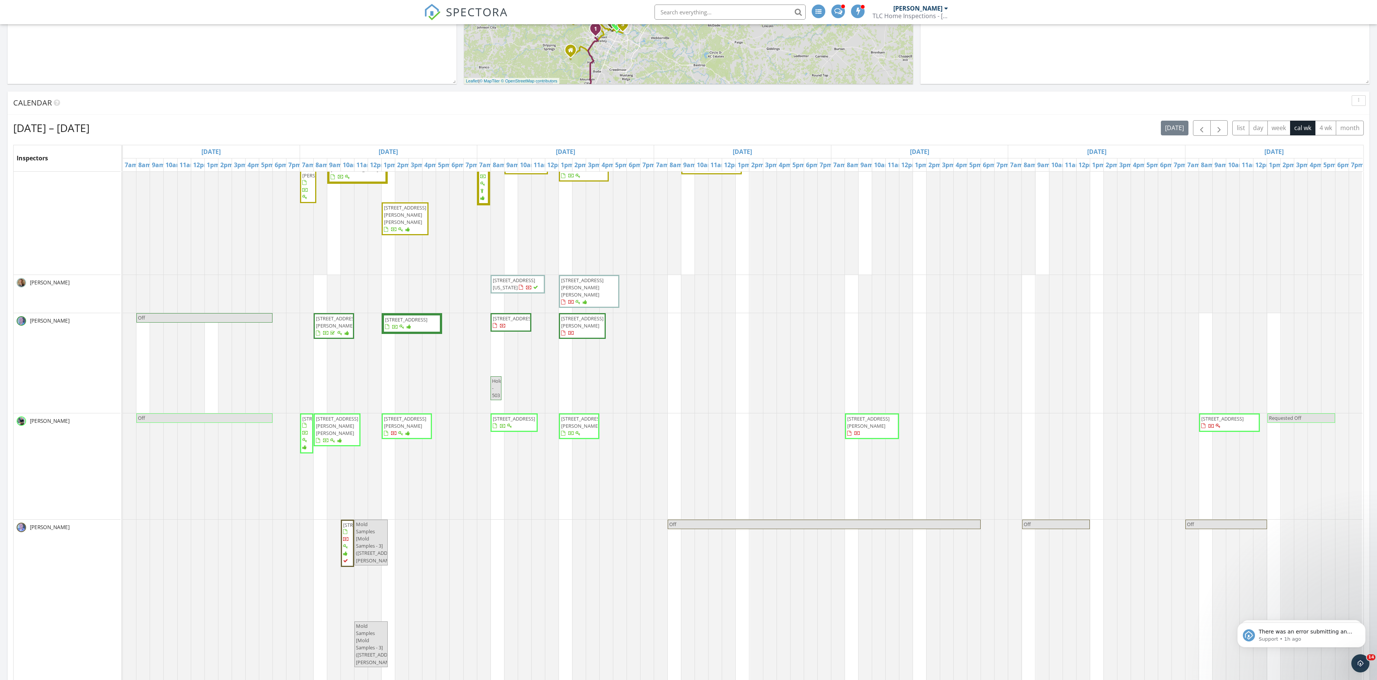
scroll to position [336, 0]
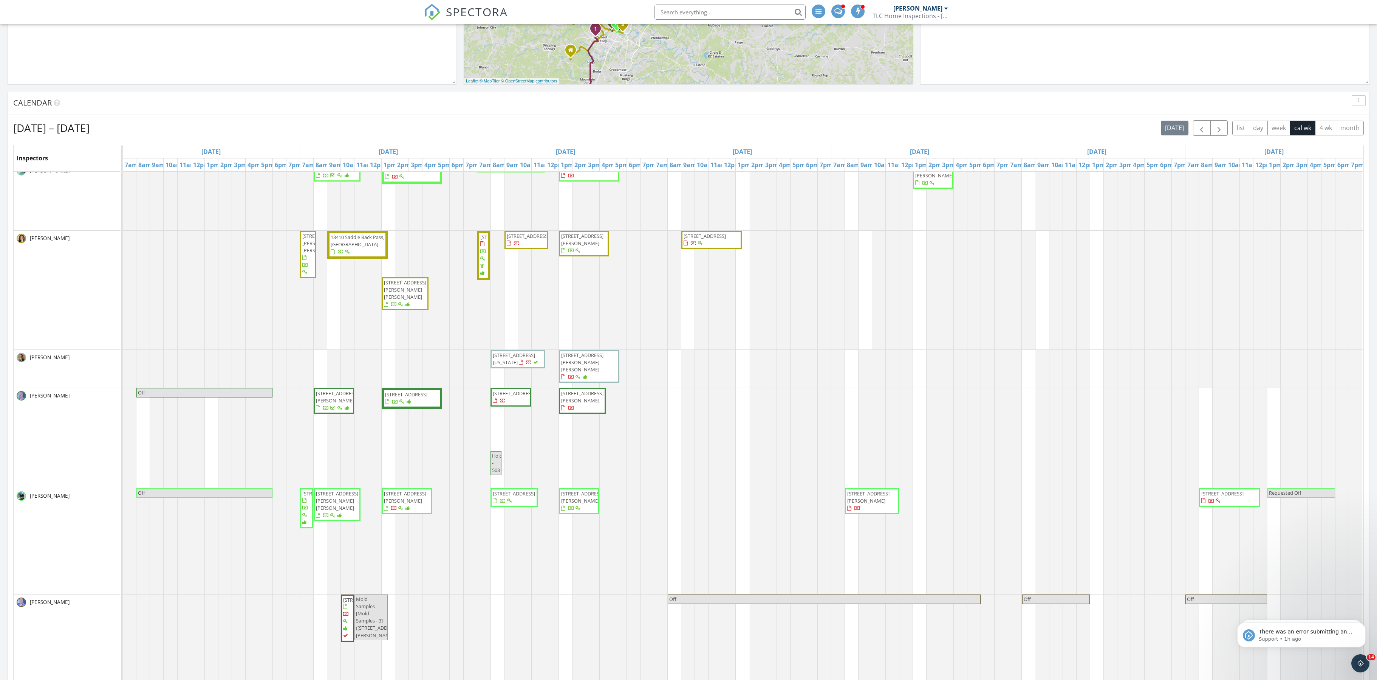
click at [308, 497] on span "[STREET_ADDRESS]" at bounding box center [323, 493] width 42 height 7
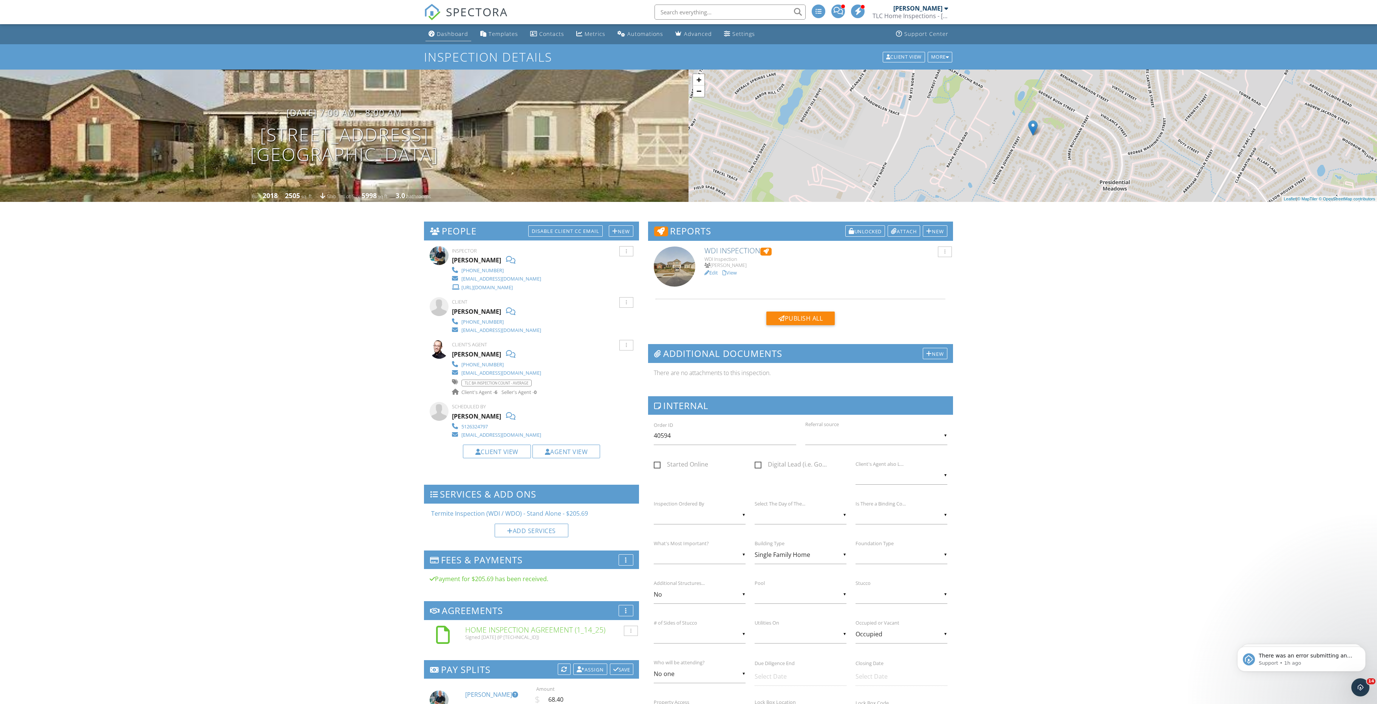
click at [444, 29] on link "Dashboard" at bounding box center [449, 34] width 46 height 14
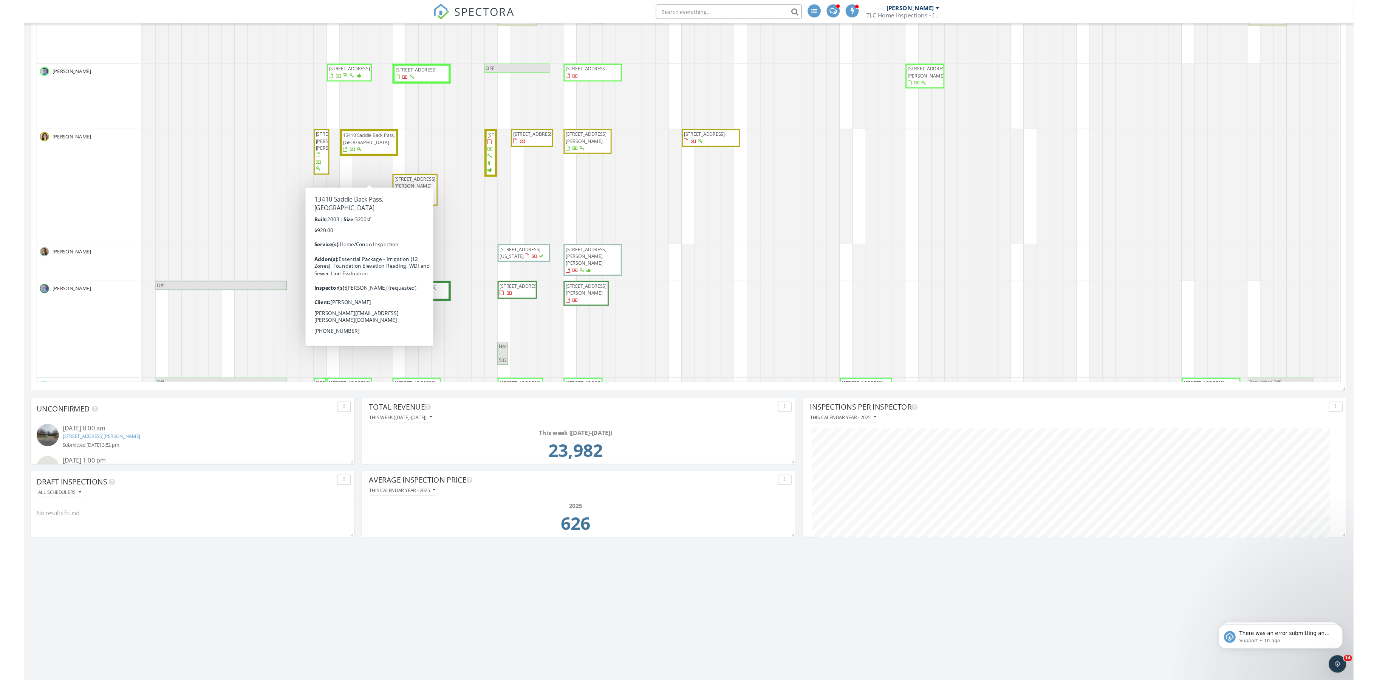
scroll to position [622, 0]
